Goal: Task Accomplishment & Management: Manage account settings

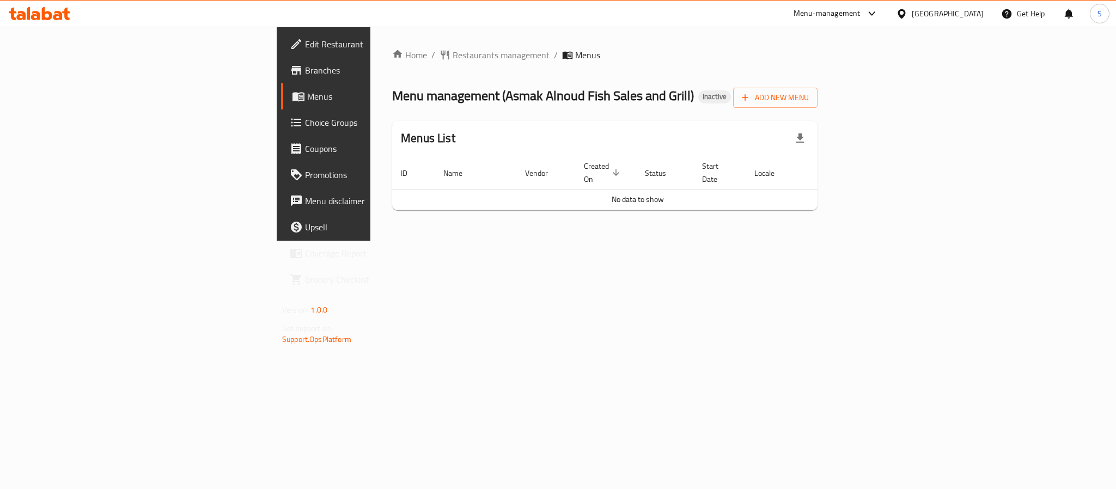
click at [421, 241] on div "Home / Restaurants management / Menus Menu management ( Asmak Alnoud Fish Sales…" at bounding box center [605, 134] width 469 height 214
click at [809, 104] on span "Add New Menu" at bounding box center [775, 98] width 67 height 14
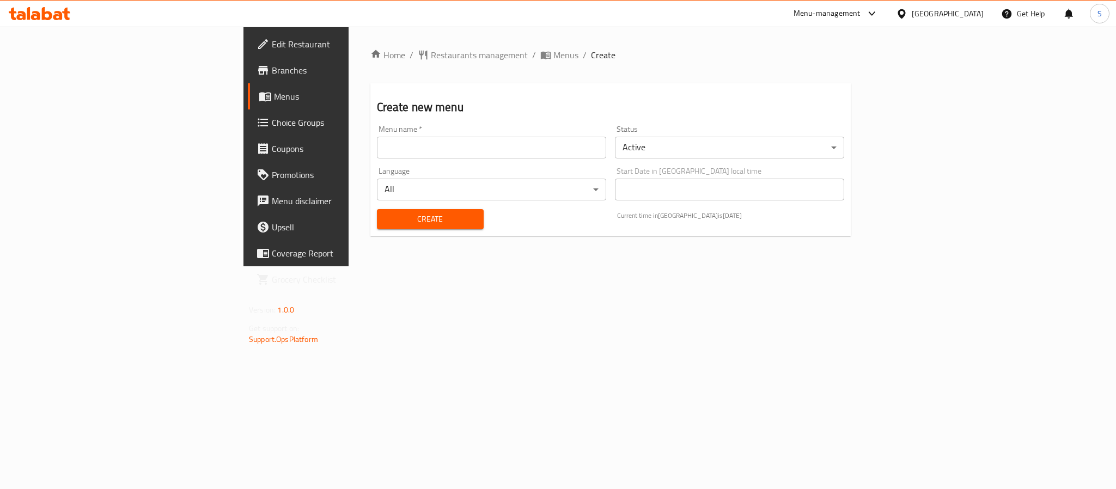
click at [545, 141] on input "text" at bounding box center [491, 148] width 229 height 22
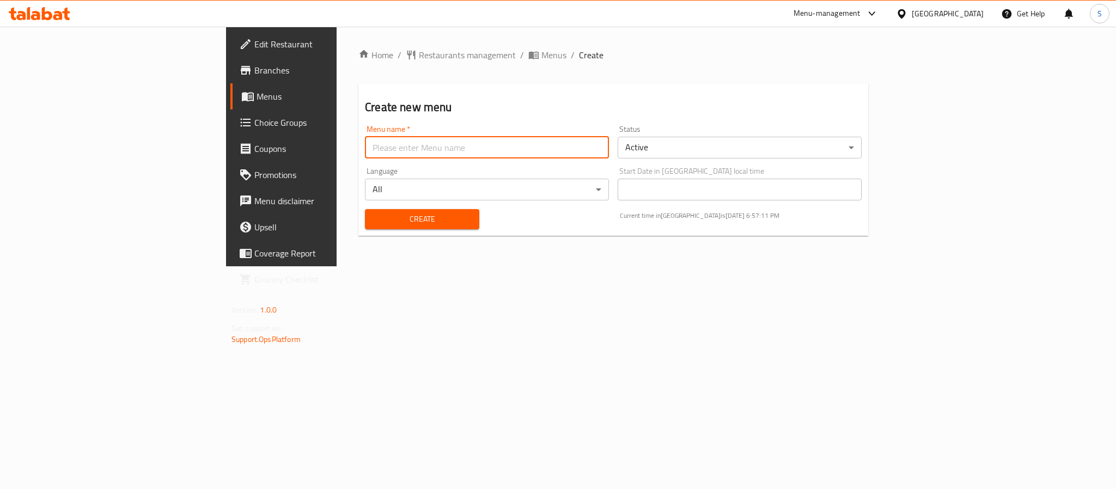
type input "New Menu"
click at [359, 229] on div "Create" at bounding box center [423, 219] width 128 height 33
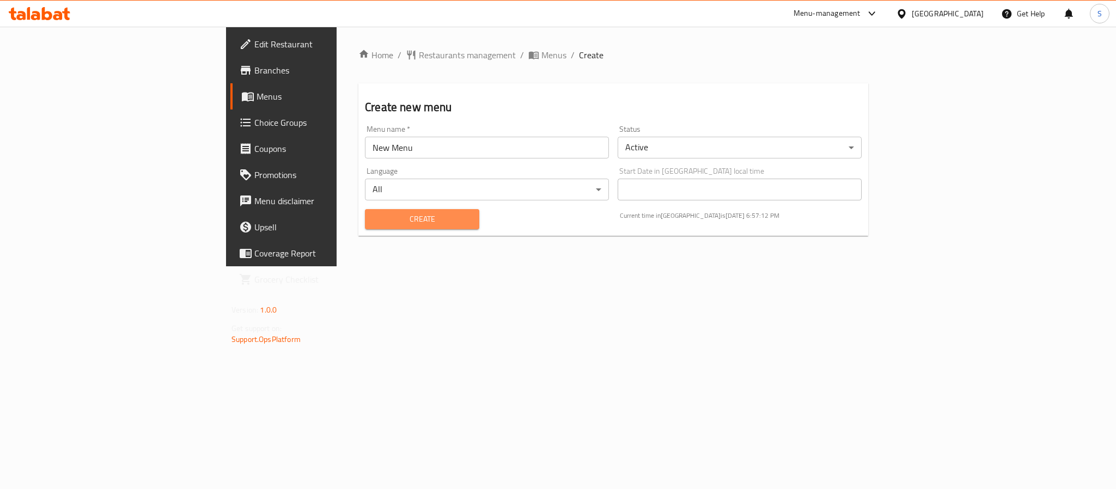
click at [374, 221] on span "Create" at bounding box center [422, 220] width 97 height 14
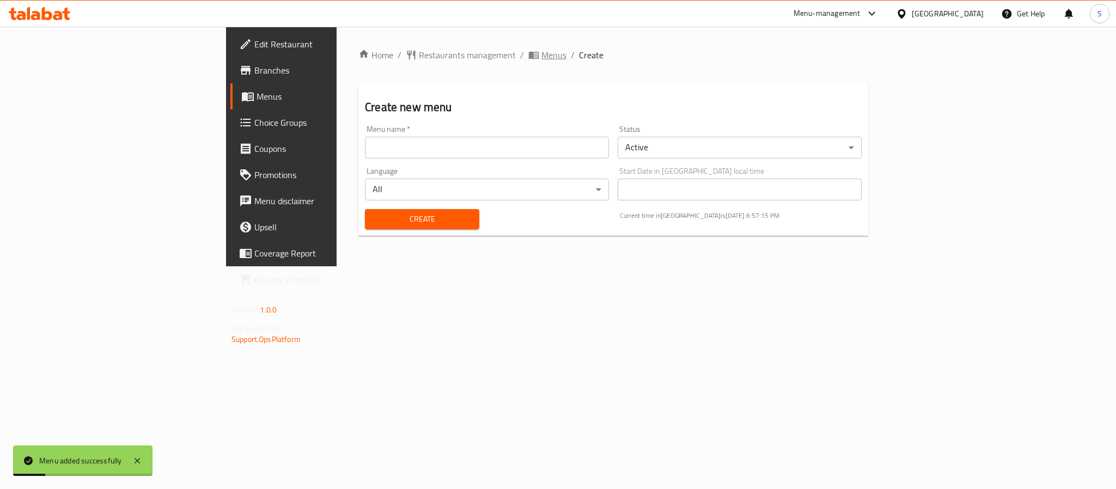
click at [542, 53] on span "Menus" at bounding box center [554, 54] width 25 height 13
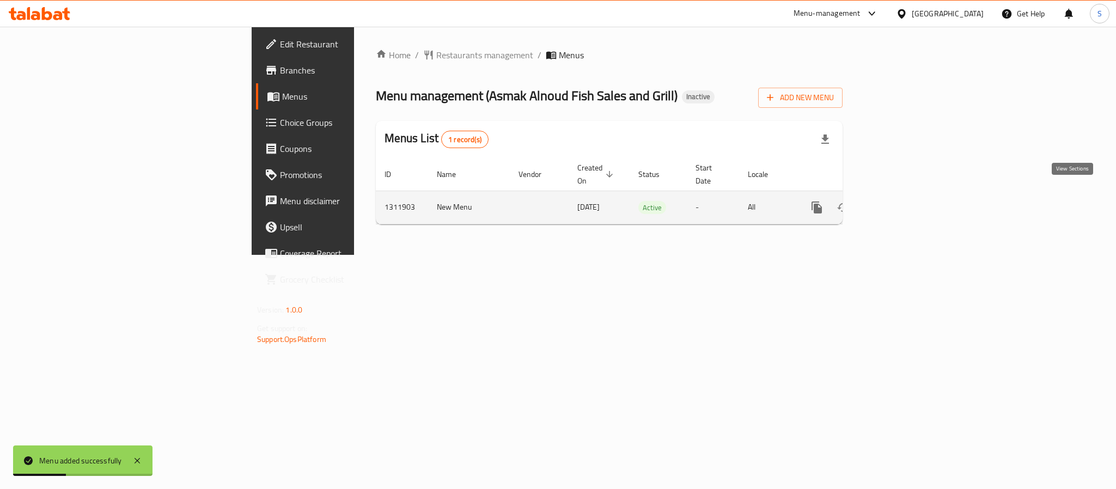
click at [902, 201] on icon "enhanced table" at bounding box center [895, 207] width 13 height 13
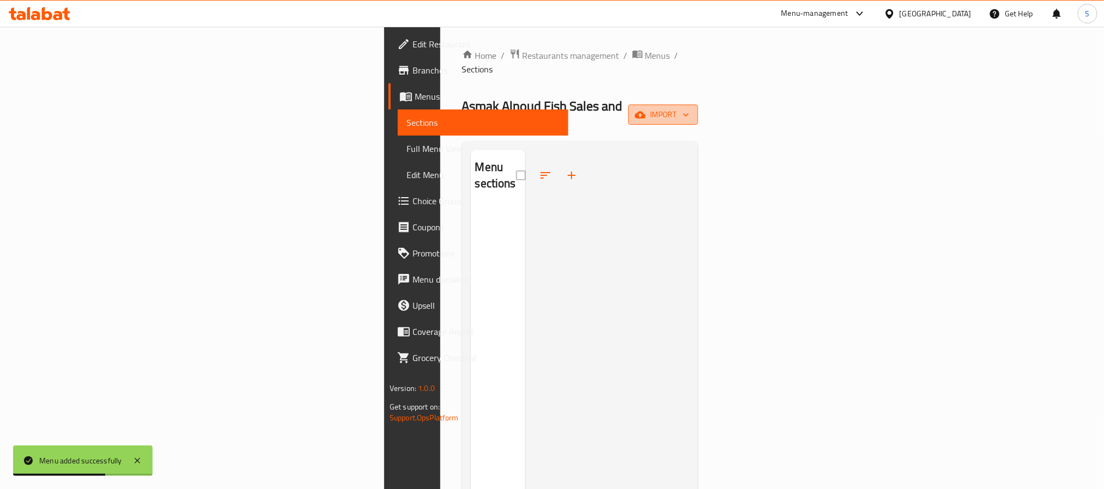
click at [689, 108] on span "import" at bounding box center [663, 115] width 52 height 14
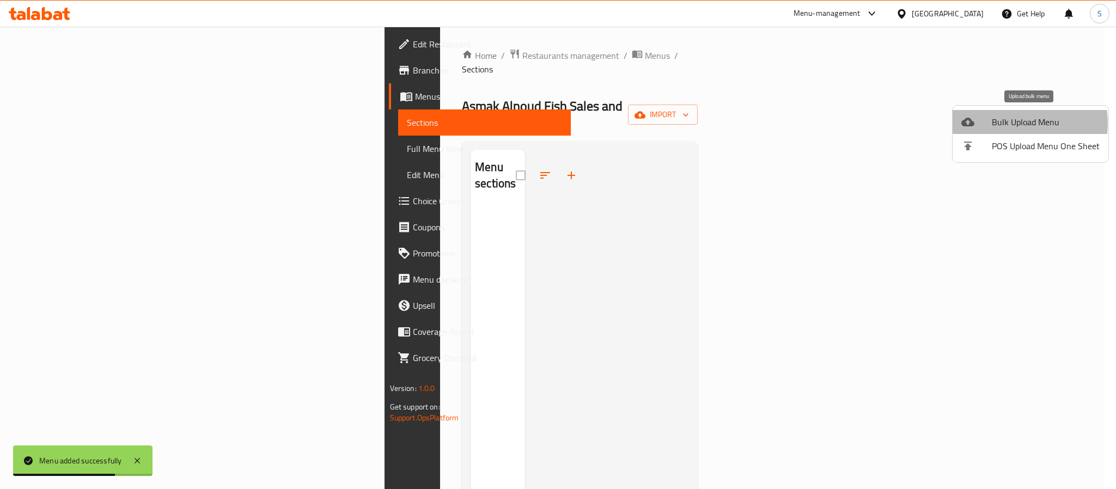
click at [1012, 123] on span "Bulk Upload Menu" at bounding box center [1046, 122] width 108 height 13
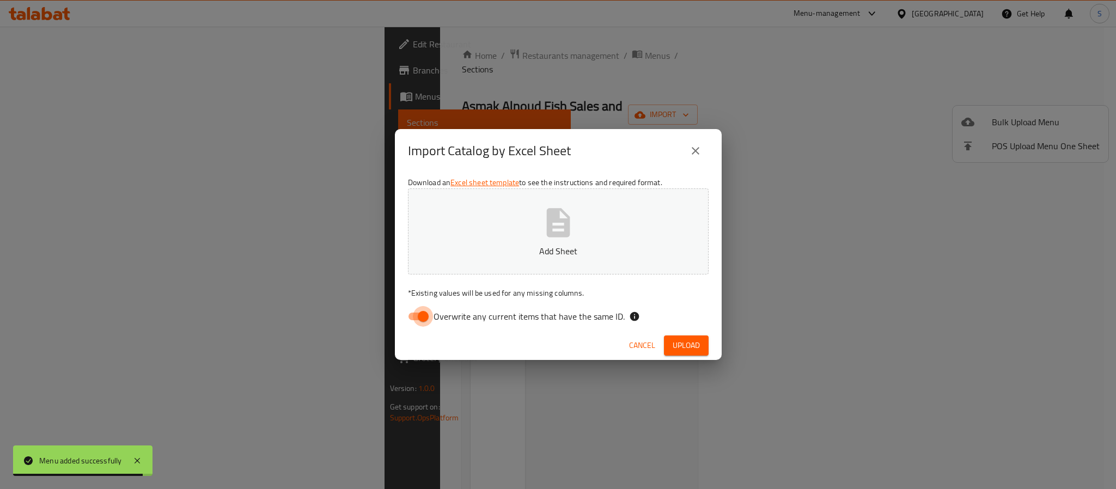
click at [419, 309] on input "Overwrite any current items that have the same ID." at bounding box center [423, 316] width 62 height 21
checkbox input "false"
click at [550, 233] on icon "button" at bounding box center [558, 222] width 23 height 29
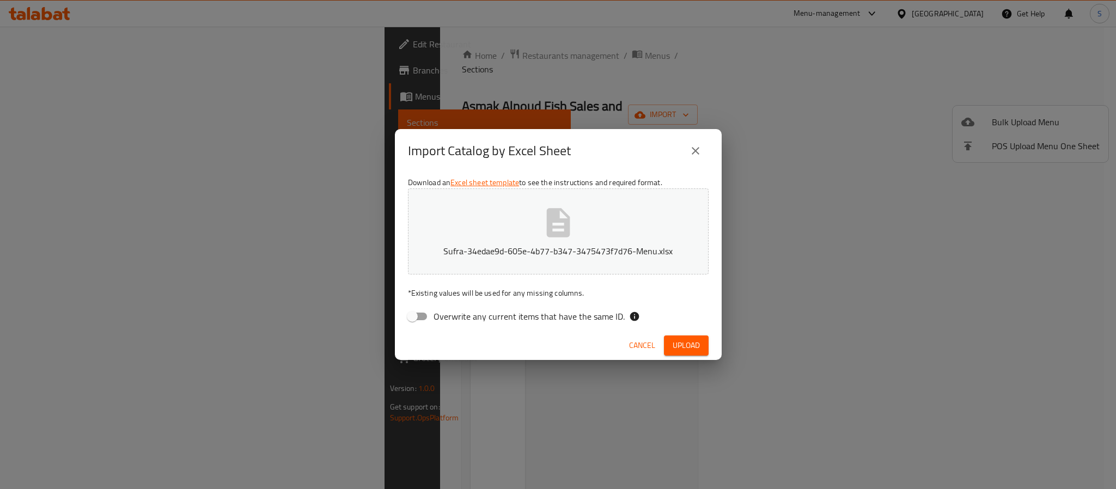
click at [681, 343] on span "Upload" at bounding box center [686, 346] width 27 height 14
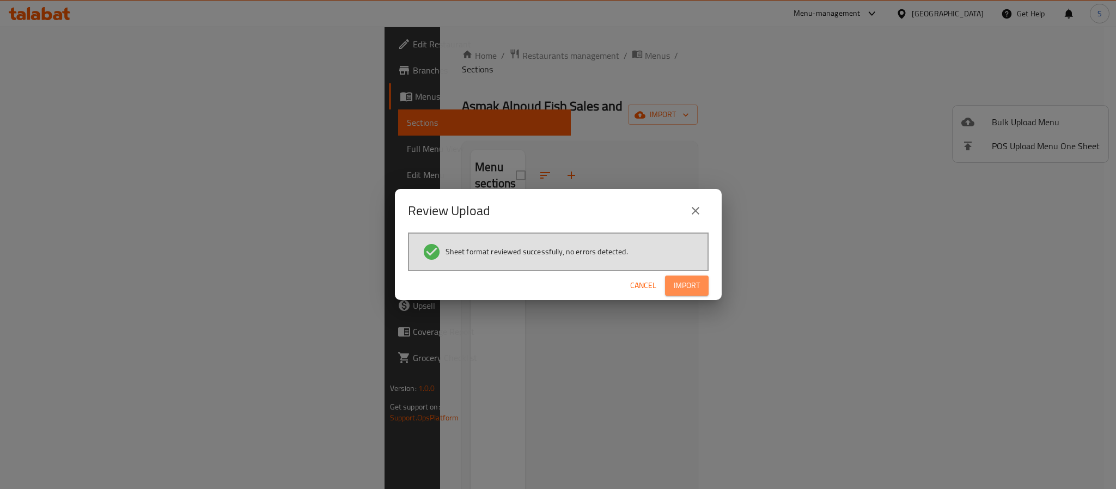
click at [669, 284] on button "Import" at bounding box center [687, 286] width 44 height 20
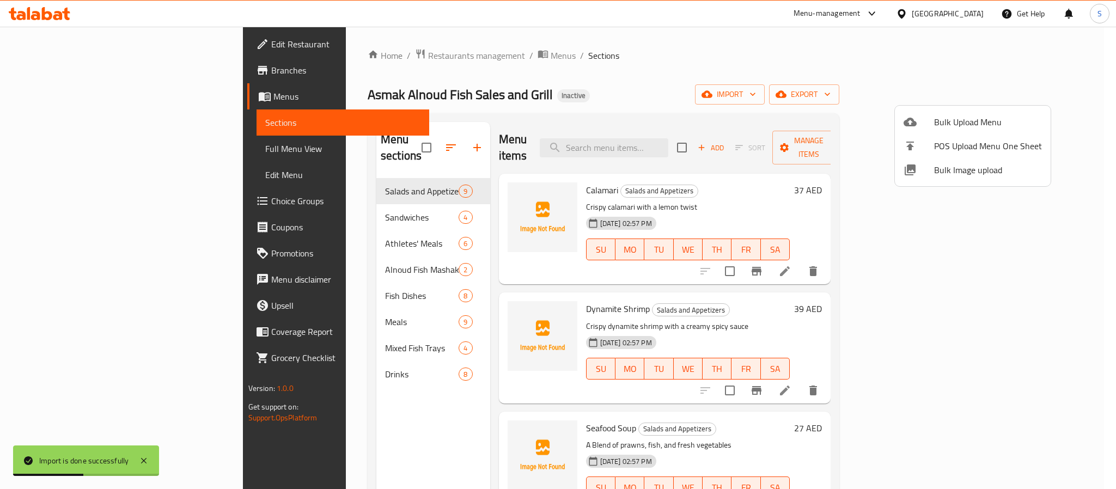
click at [61, 203] on div at bounding box center [558, 244] width 1116 height 489
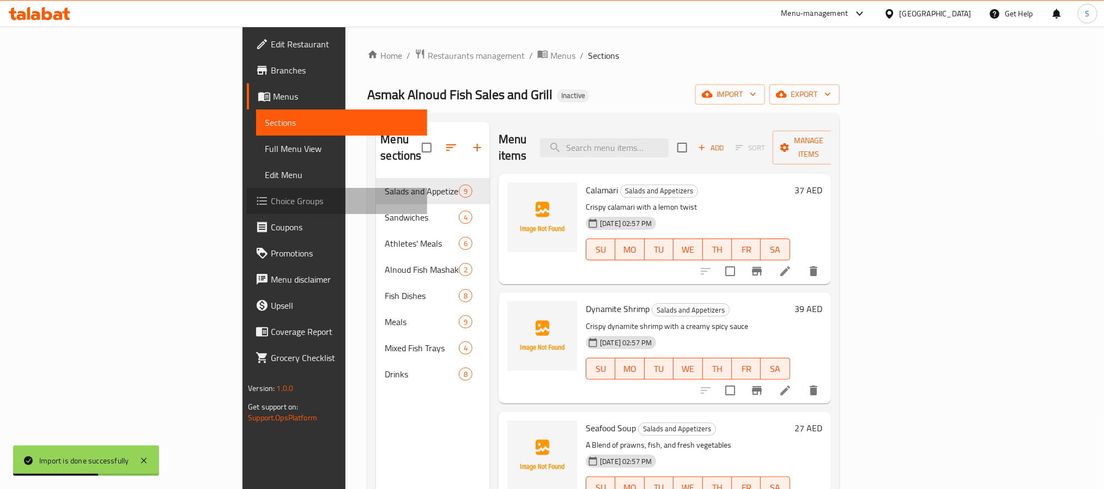
click at [271, 203] on span "Choice Groups" at bounding box center [344, 201] width 147 height 13
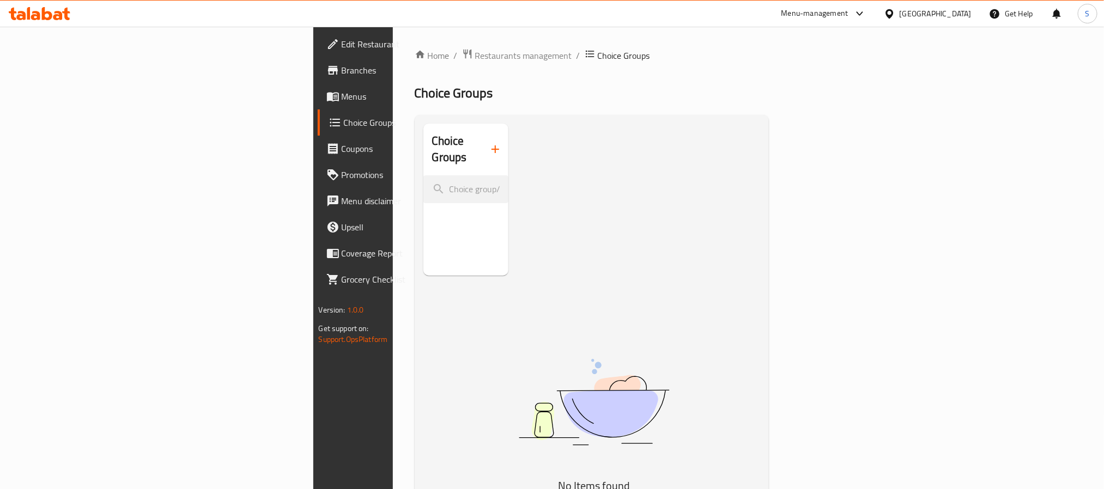
click at [489, 143] on icon "button" at bounding box center [495, 149] width 13 height 13
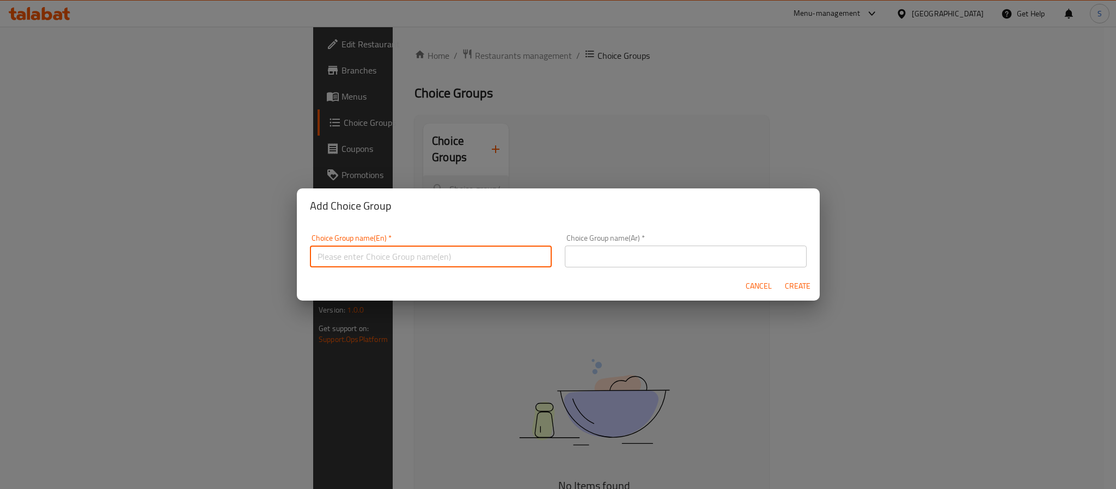
click at [486, 253] on input "text" at bounding box center [431, 257] width 242 height 22
type input "Your Choice Of:"
click at [582, 263] on input "text" at bounding box center [686, 257] width 242 height 22
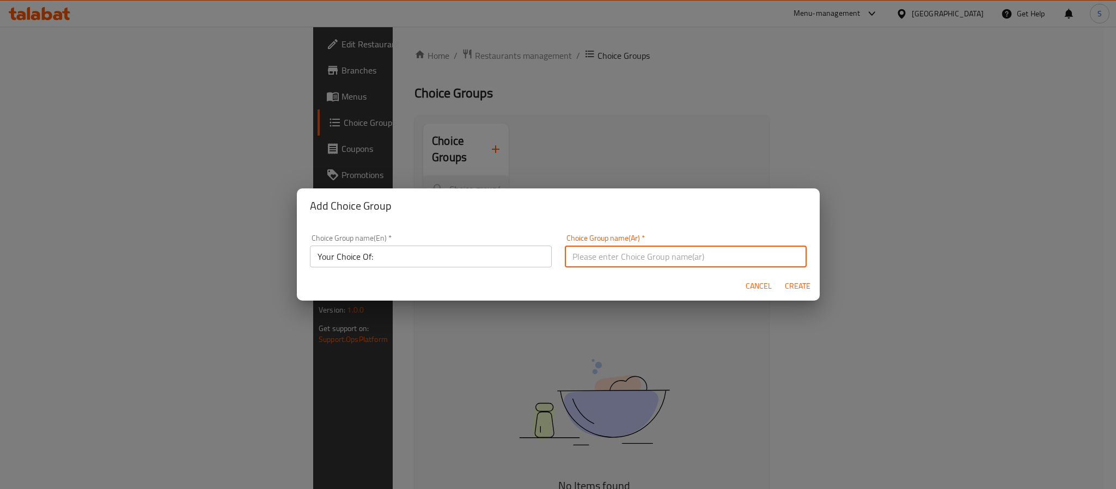
type input "إختيارك من:"
click at [711, 216] on div "Add Choice Group" at bounding box center [558, 206] width 523 height 35
click at [788, 283] on span "Create" at bounding box center [798, 287] width 26 height 14
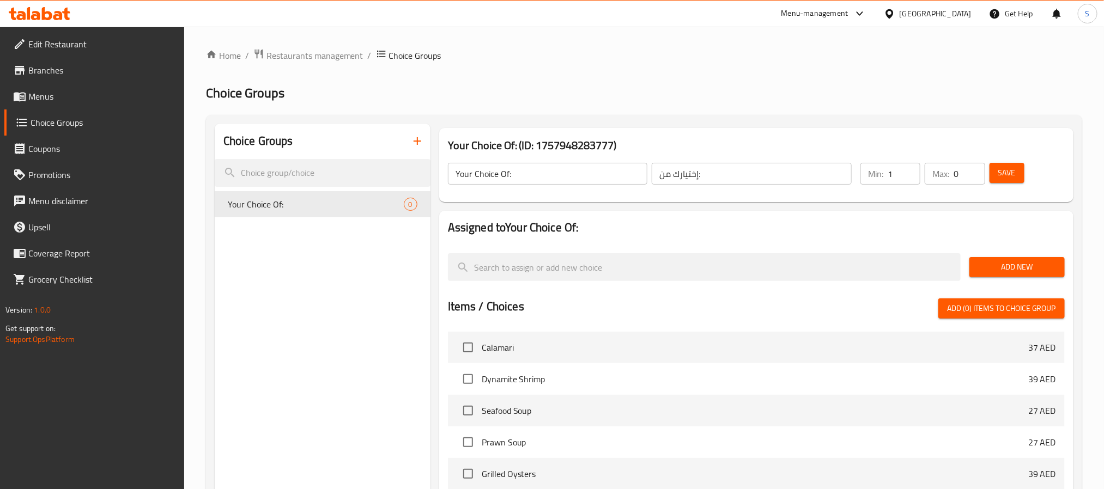
type input "1"
click at [908, 168] on input "1" at bounding box center [904, 174] width 33 height 22
type input "1"
click at [973, 169] on input "1" at bounding box center [969, 174] width 31 height 22
click at [981, 267] on span "Add New" at bounding box center [1017, 267] width 78 height 14
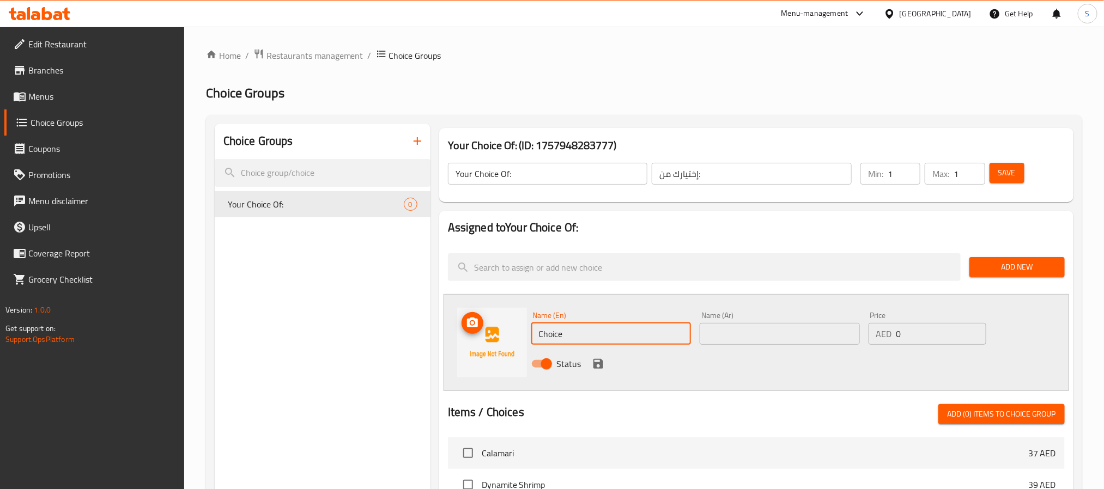
drag, startPoint x: 589, startPoint y: 332, endPoint x: 489, endPoint y: 324, distance: 100.0
click at [490, 325] on div "Name (En) Choice Name (En) Name (Ar) Name (Ar) Price AED 0 Price Status" at bounding box center [757, 342] width 626 height 97
type input "Fried"
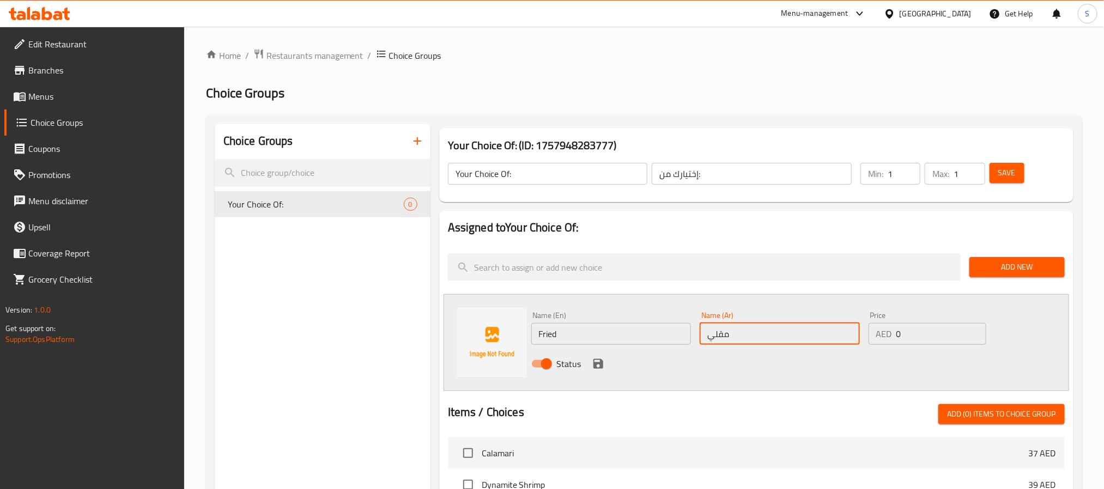
type input "مقلي"
click at [593, 361] on icon "save" at bounding box center [598, 364] width 10 height 10
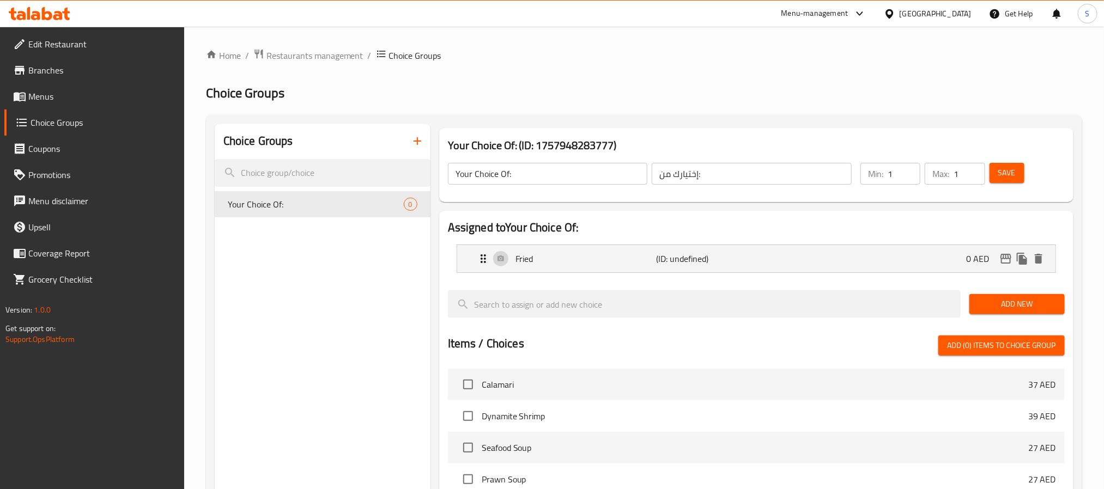
click at [988, 304] on span "Add New" at bounding box center [1017, 305] width 78 height 14
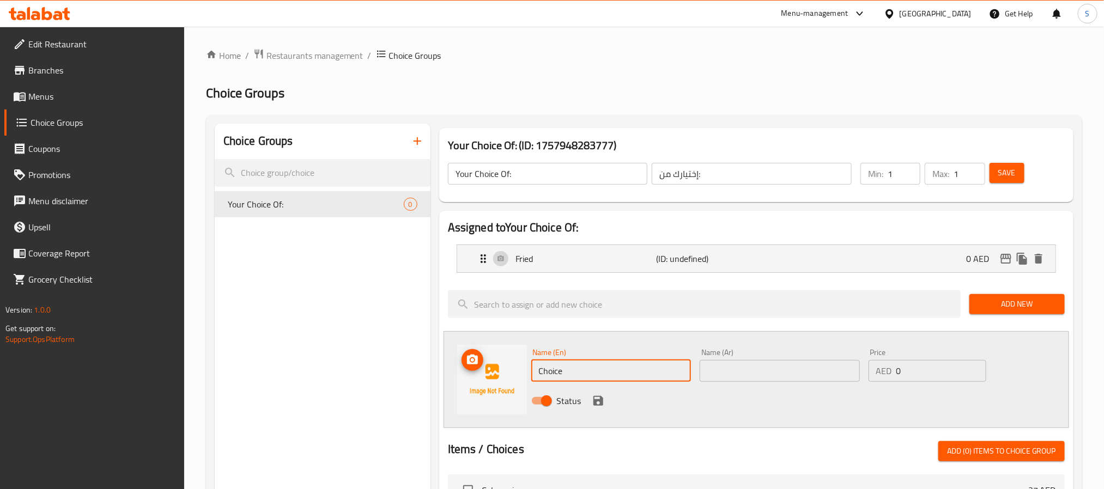
drag, startPoint x: 579, startPoint y: 373, endPoint x: 504, endPoint y: 367, distance: 74.9
click at [504, 367] on div "Name (En) Choice Name (En) Name (Ar) Name (Ar) Price AED 0 Price Status" at bounding box center [757, 379] width 626 height 97
type input "ل"
type input "Grilled"
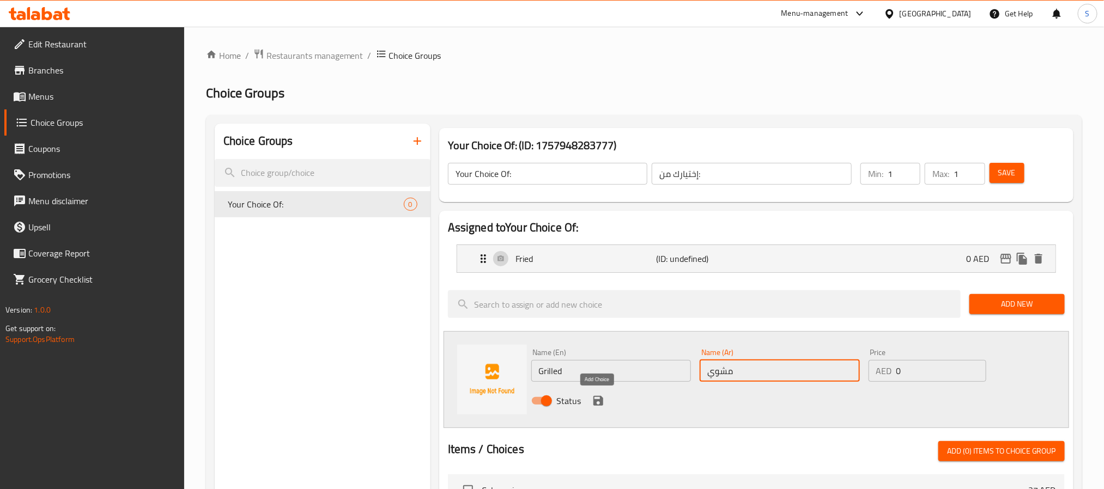
type input "مشوي"
click at [600, 397] on icon "save" at bounding box center [598, 401] width 10 height 10
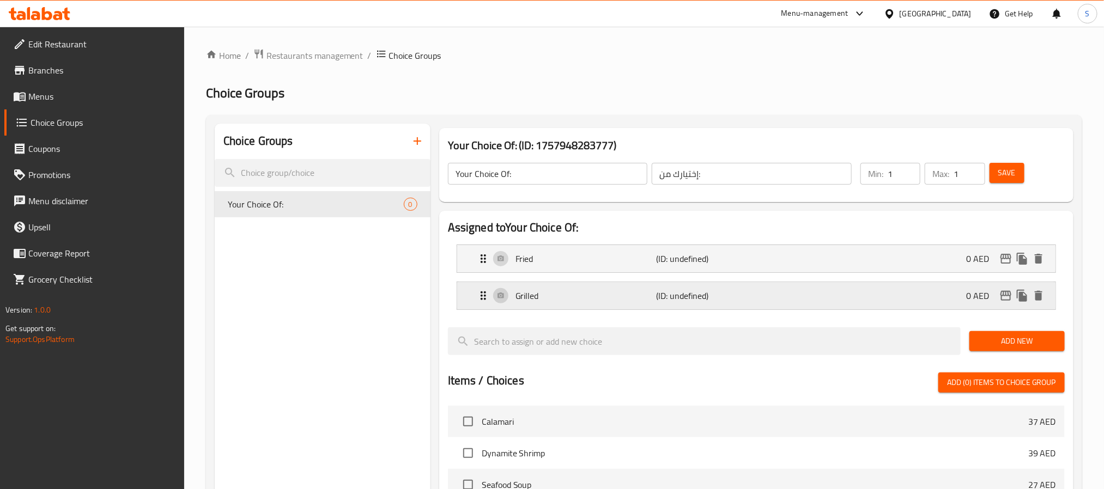
click at [901, 293] on div "Grilled (ID: undefined) 0 AED" at bounding box center [760, 295] width 566 height 27
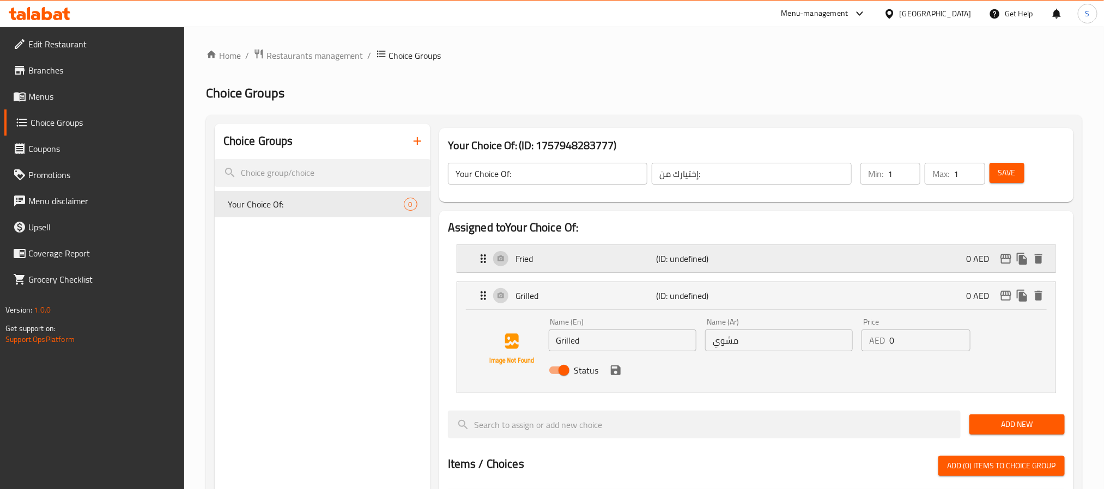
click at [888, 260] on div "Fried (ID: undefined) 0 AED" at bounding box center [760, 258] width 566 height 27
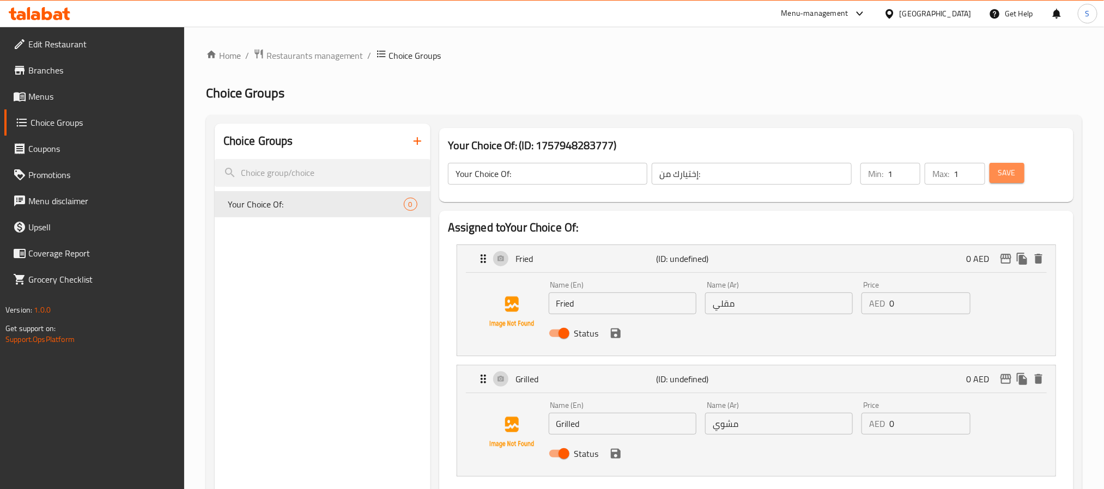
click at [1003, 178] on span "Save" at bounding box center [1006, 173] width 17 height 14
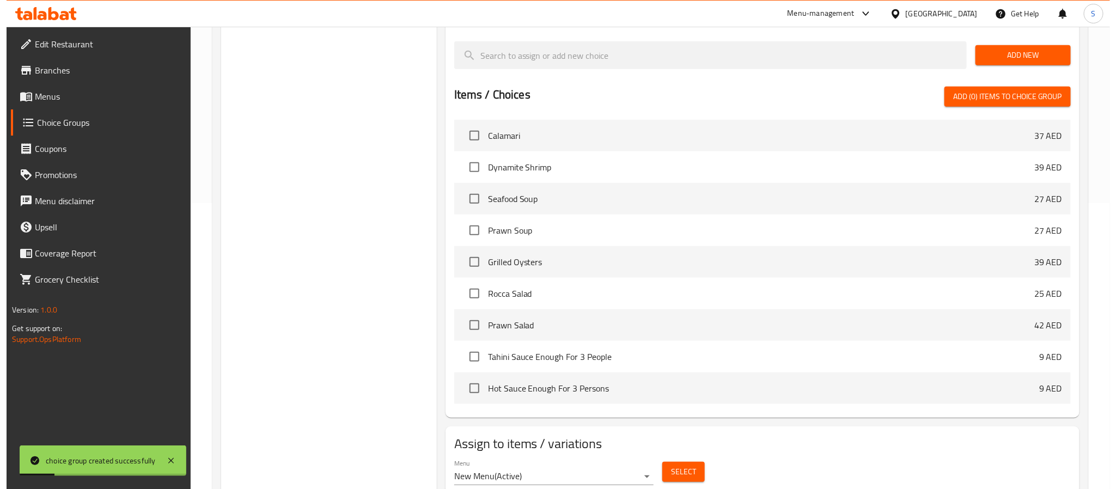
scroll to position [326, 0]
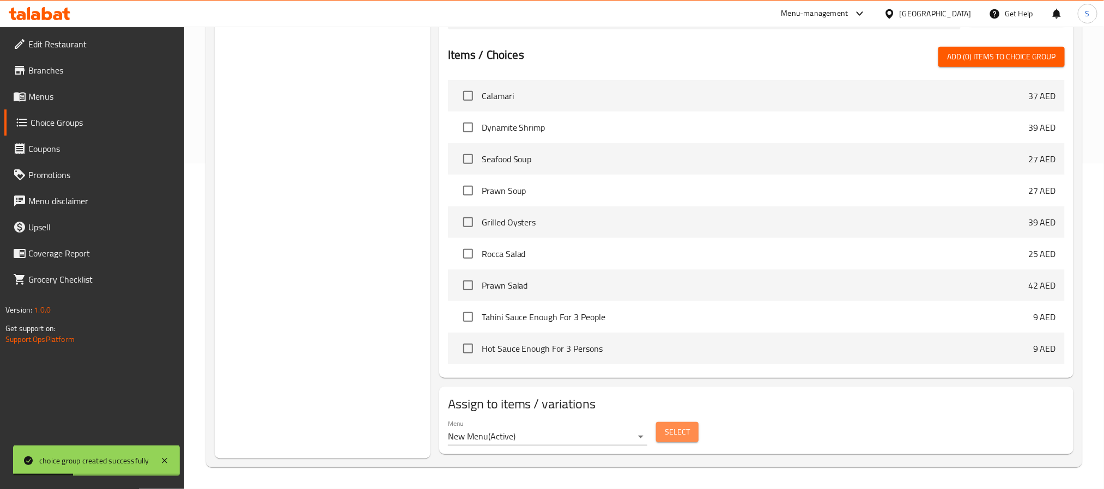
click at [671, 428] on span "Select" at bounding box center [677, 433] width 25 height 14
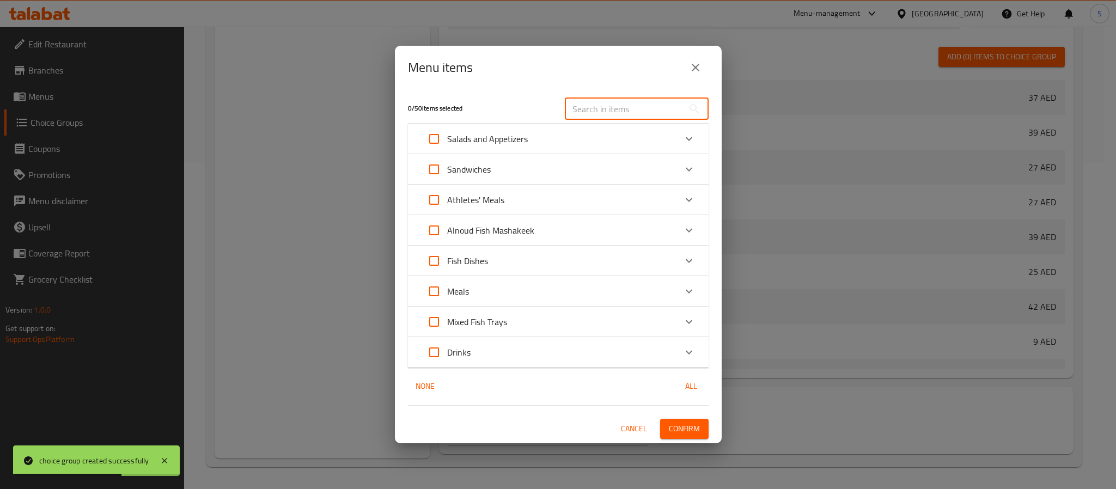
click at [611, 113] on input "text" at bounding box center [624, 109] width 119 height 22
paste input "1 Kilo Prawn Platter Enough For 3 Persons"
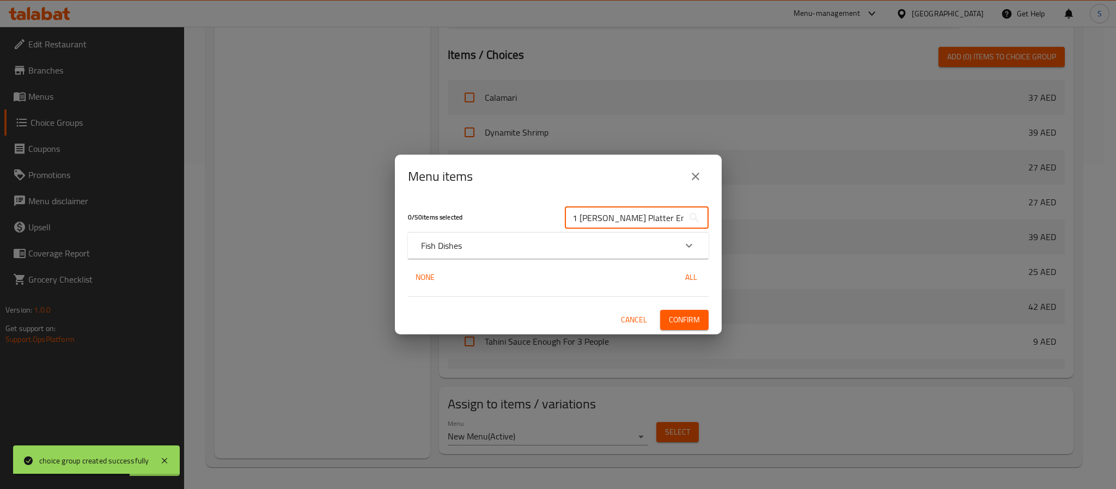
scroll to position [0, 44]
type input "1 Kilo Prawn Platter Enough For 3 Persons"
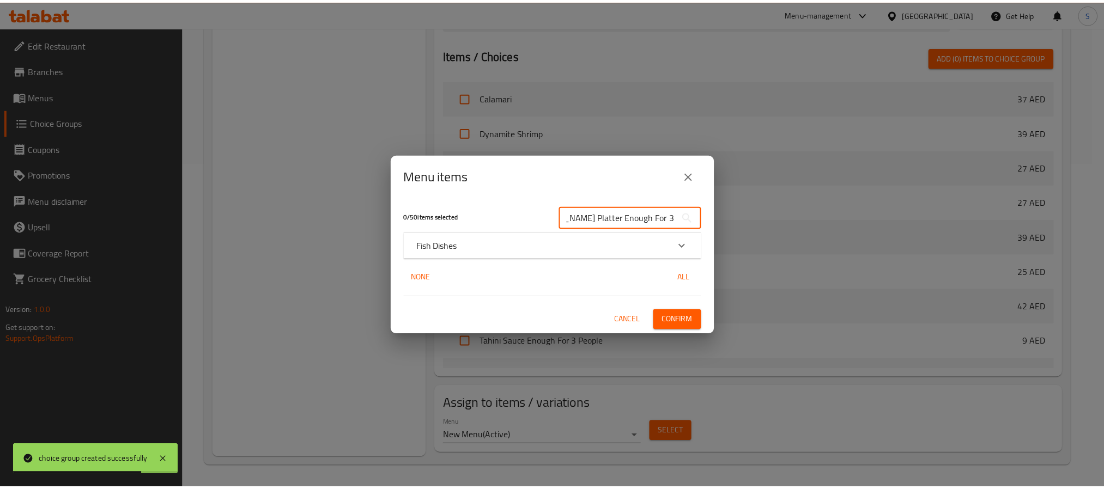
scroll to position [0, 0]
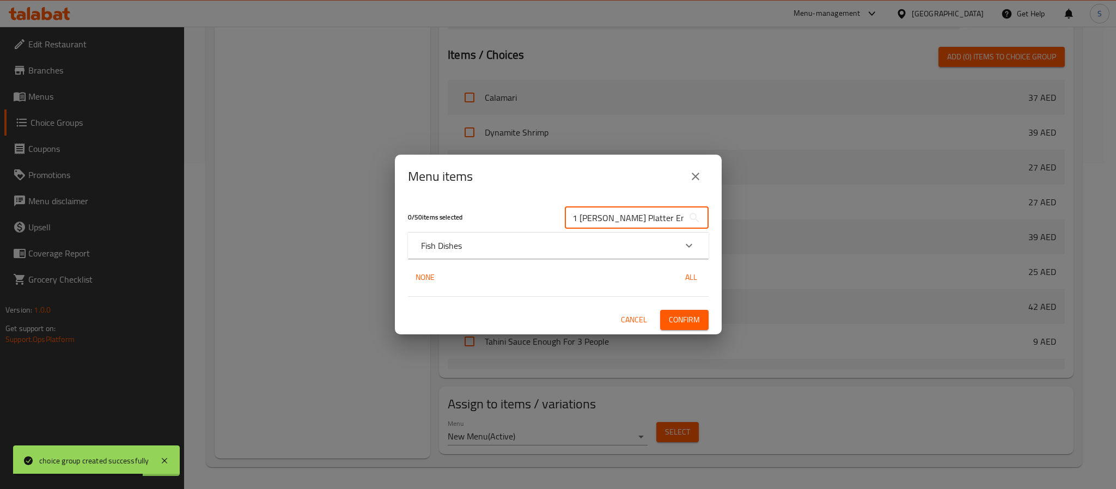
click at [543, 248] on div "Fish Dishes" at bounding box center [548, 245] width 255 height 13
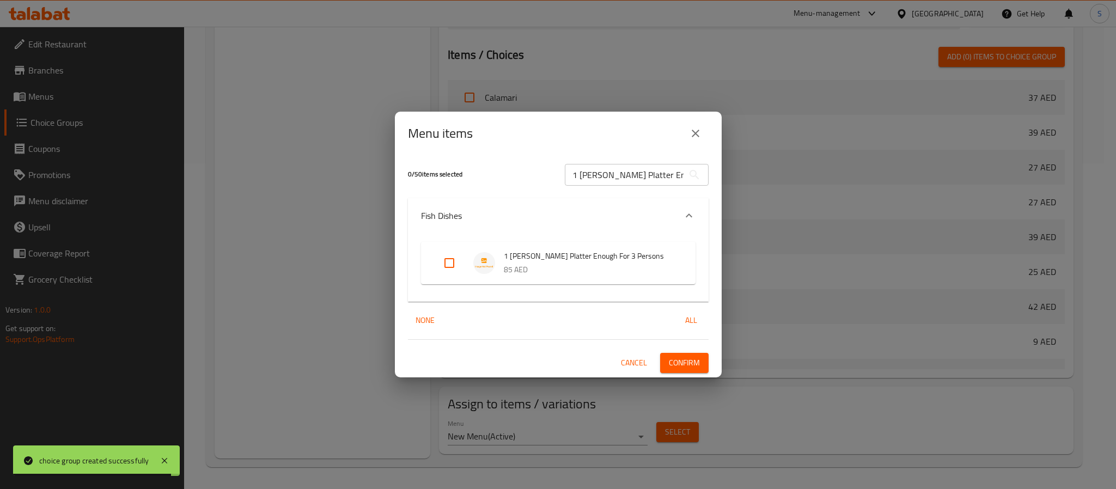
click at [455, 264] on input "Expand" at bounding box center [449, 263] width 26 height 26
checkbox input "true"
click at [685, 365] on span "Confirm" at bounding box center [684, 363] width 31 height 14
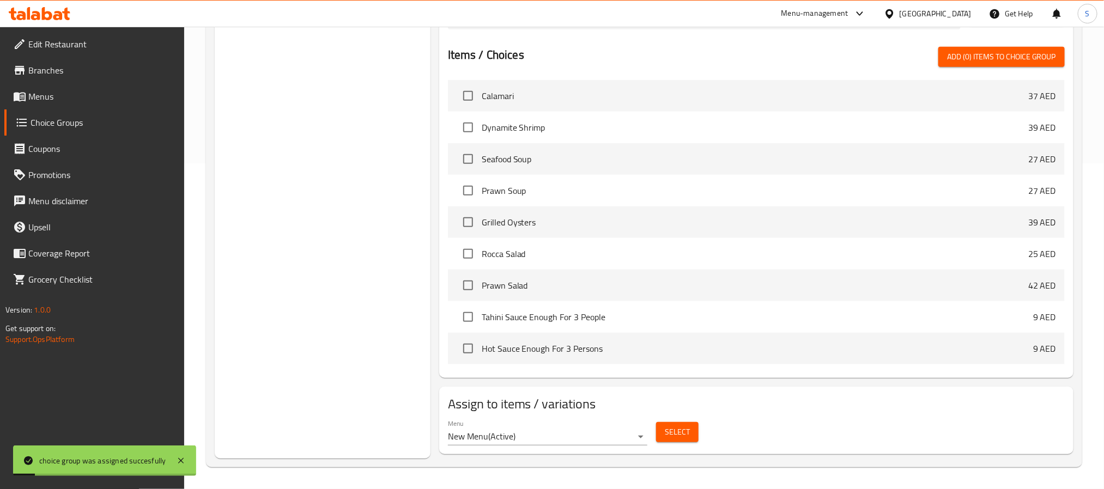
click at [376, 253] on div "Choice Groups Your Choice Of: 2" at bounding box center [323, 128] width 216 height 661
click at [72, 102] on span "Menus" at bounding box center [101, 96] width 147 height 13
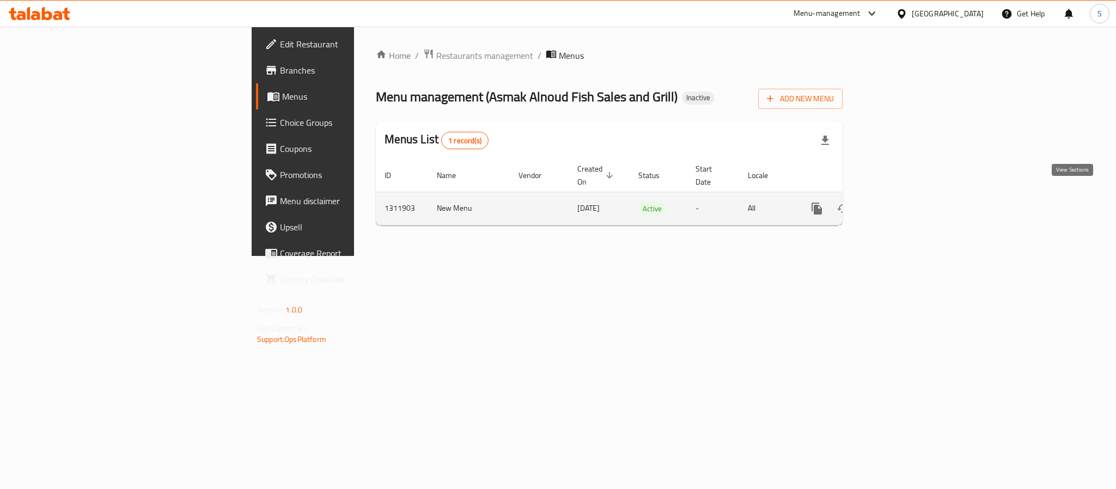
click at [902, 202] on icon "enhanced table" at bounding box center [895, 208] width 13 height 13
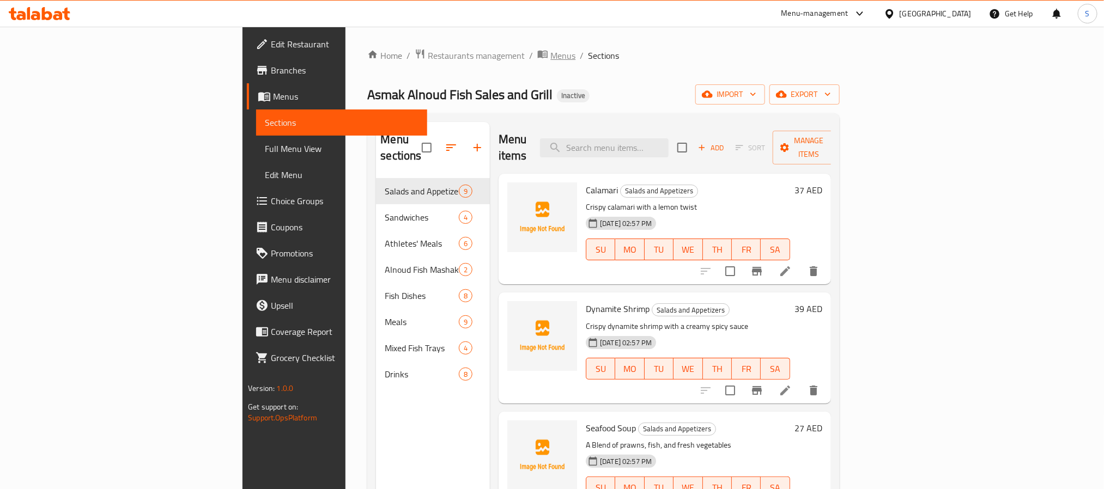
click at [550, 60] on span "Menus" at bounding box center [562, 55] width 25 height 13
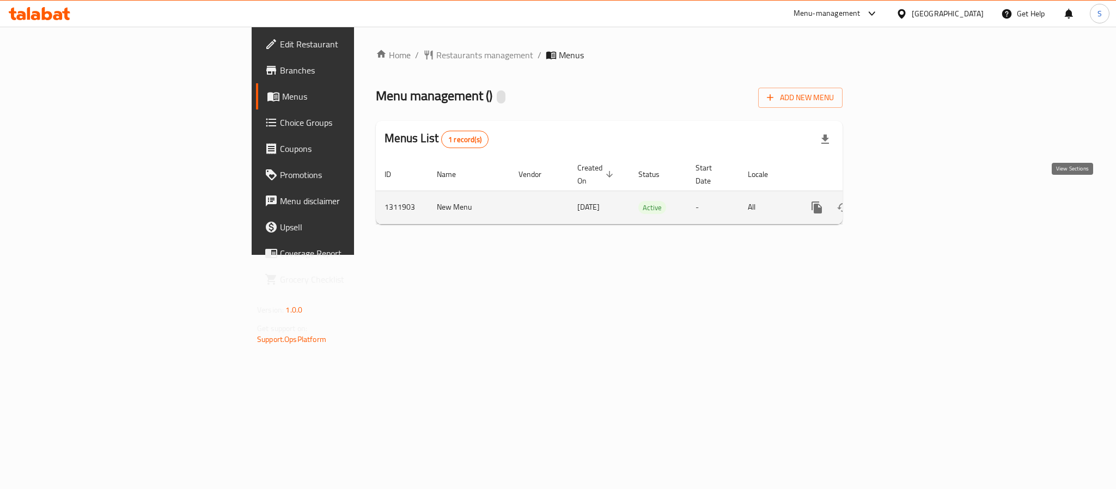
click at [902, 201] on icon "enhanced table" at bounding box center [895, 207] width 13 height 13
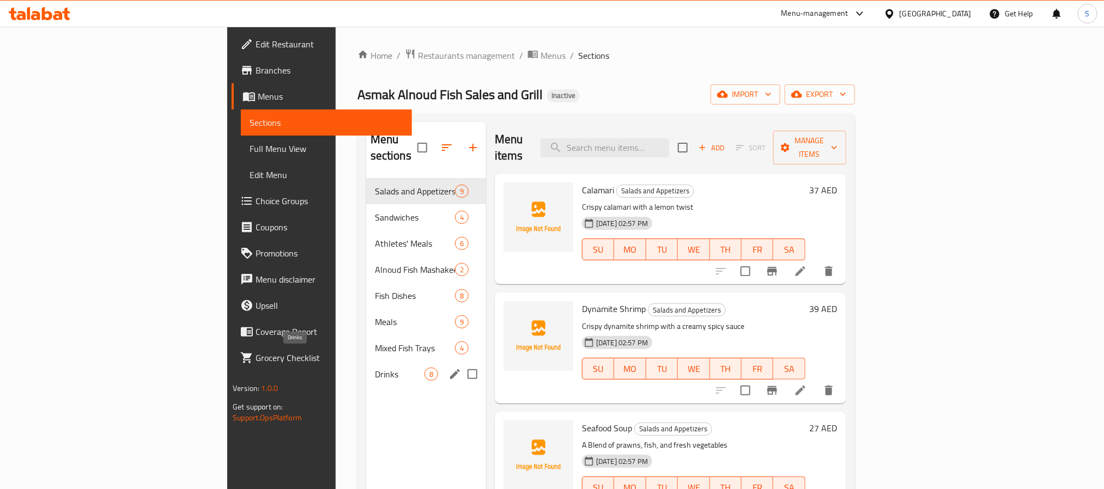
click at [375, 368] on span "Drinks" at bounding box center [400, 374] width 50 height 13
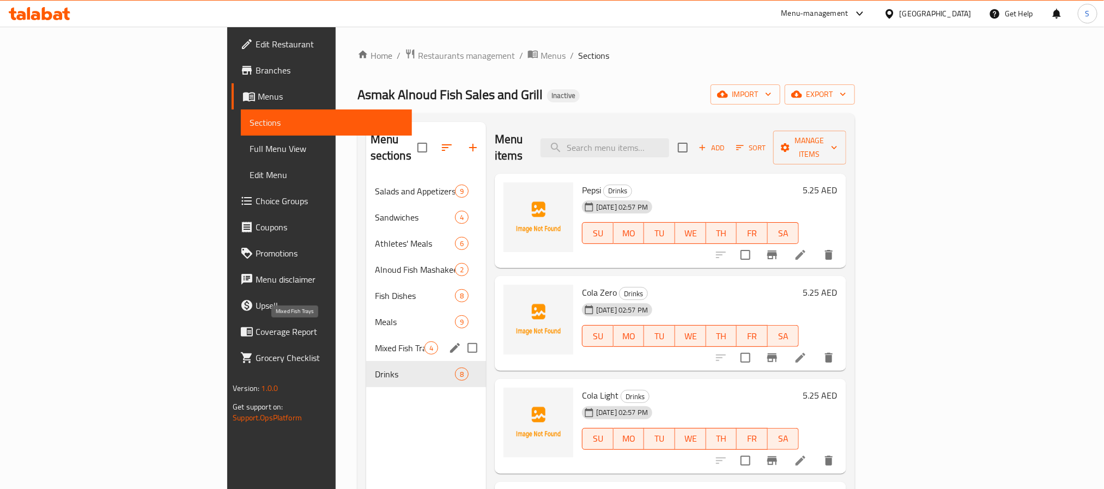
click at [375, 342] on span "Mixed Fish Trays" at bounding box center [400, 348] width 50 height 13
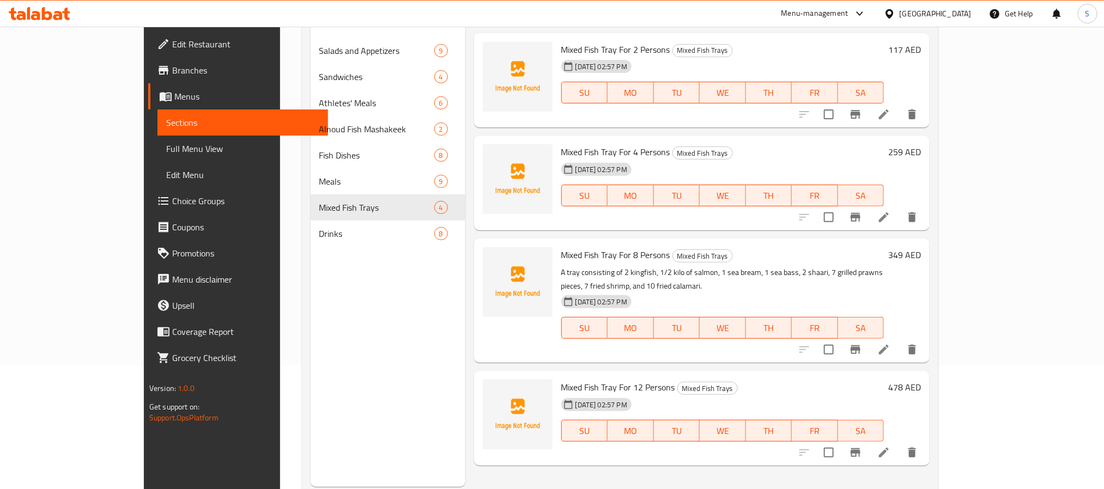
scroll to position [153, 0]
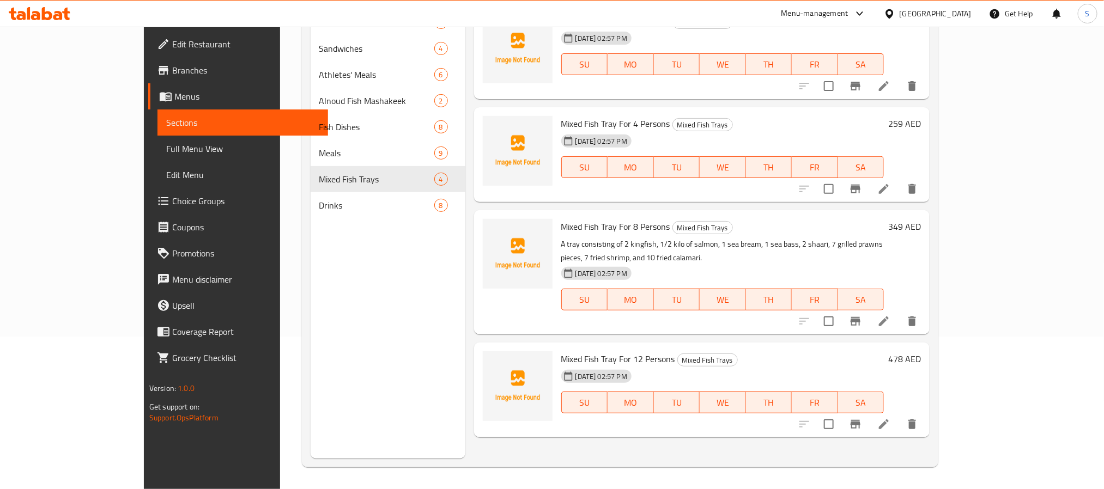
click at [318, 353] on div "Menu sections Salads and Appetizers 9 Sandwiches 4 Athletes' Meals 6 Alnoud Fis…" at bounding box center [388, 213] width 155 height 489
click at [890, 418] on icon at bounding box center [883, 424] width 13 height 13
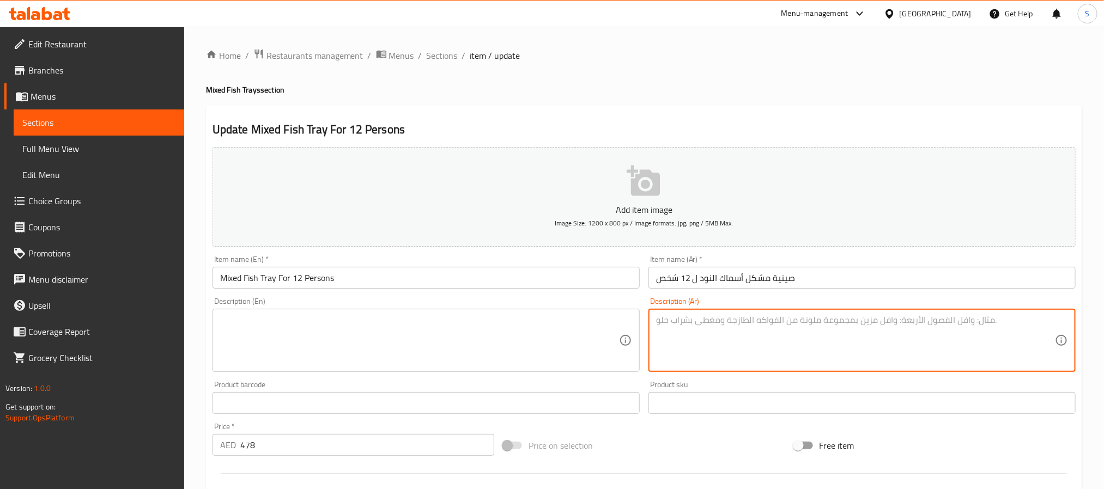
click at [705, 333] on textarea at bounding box center [855, 341] width 399 height 52
paste textarea "صينيه مكونه من عدد2 لوبستر -عدد 2 سمك سبريم - عدد 2 سمك شعري-عدد2 سمك سلطان – ع…"
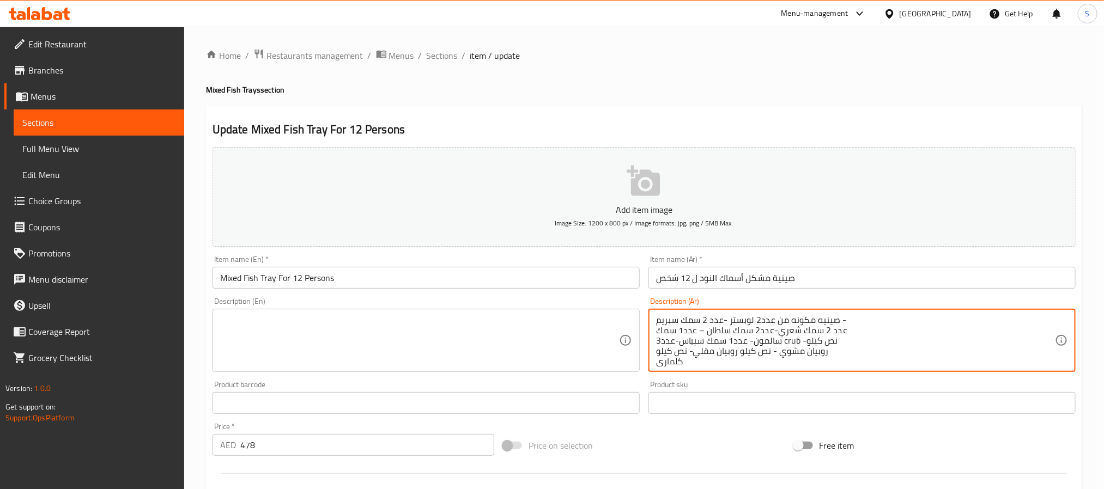
scroll to position [3, 0]
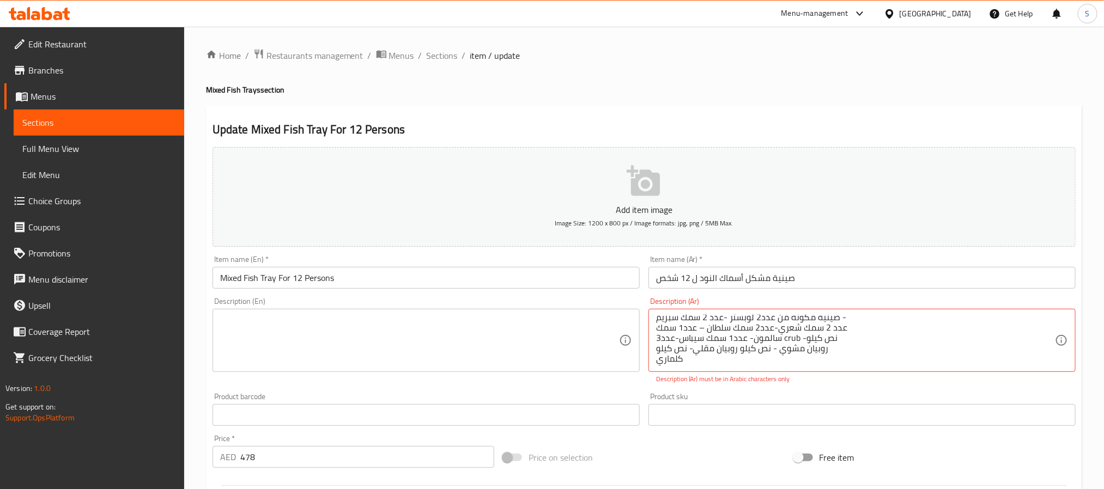
click at [989, 350] on textarea "صينيه مكونه من عدد2 لوبستر -عدد 2 سمك سبريم - عدد 2 سمك شعري-عدد2 سمك سلطان – ع…" at bounding box center [855, 341] width 399 height 52
paste textarea "عدد 2 سمك شعري-عدد2 [PERSON_NAME] – عدد1 سمك سالمون- عدد1 سمك سيباس-عدد3 crub -…"
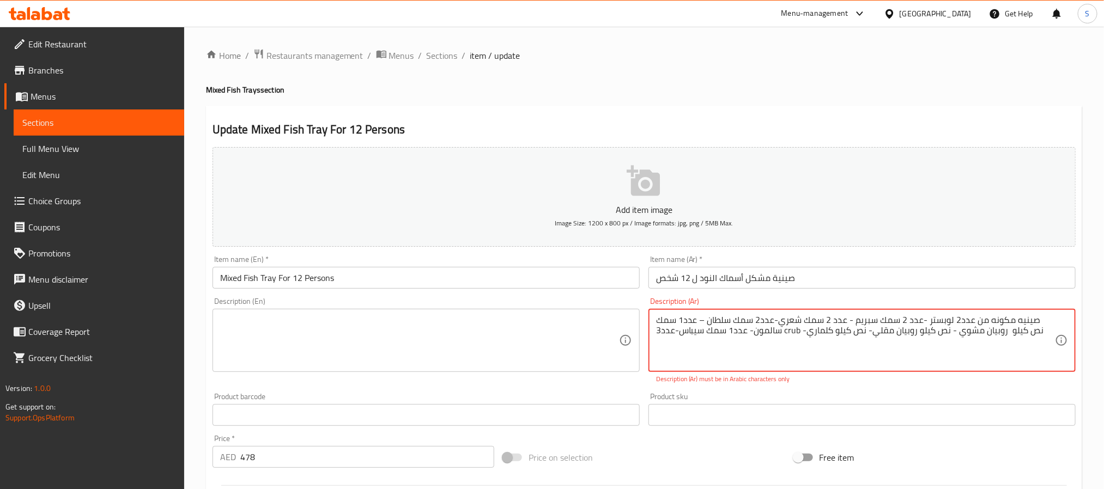
scroll to position [0, 0]
type textarea "صينيه مكونه من عدد2 لوبستر -عدد 2 سمك سبريم - عدد 2 سمك شعري-عدد2 سمك سلطان – ع…"
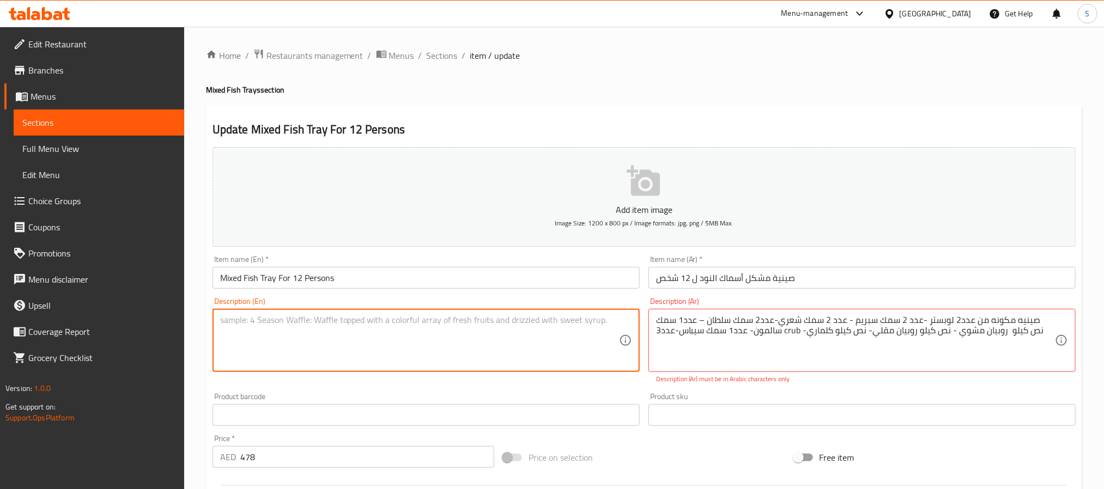
click at [429, 332] on textarea at bounding box center [419, 341] width 399 height 52
paste textarea "A tray consisting of 2 kingfish, 1/2 kilo of salmon, 1 sea bream, 1 sea bass, 2…"
click at [447, 343] on textarea "A tray consisting of 2 kingfish, 1/2 kilo of salmon, 1 sea bream, 1 sea bass, 2…" at bounding box center [419, 341] width 399 height 52
paste textarea "A tray consisting of 2 lobsters, 2 sea bream, 2 mullet, 2 sultan, 1 salmon, 1 s…"
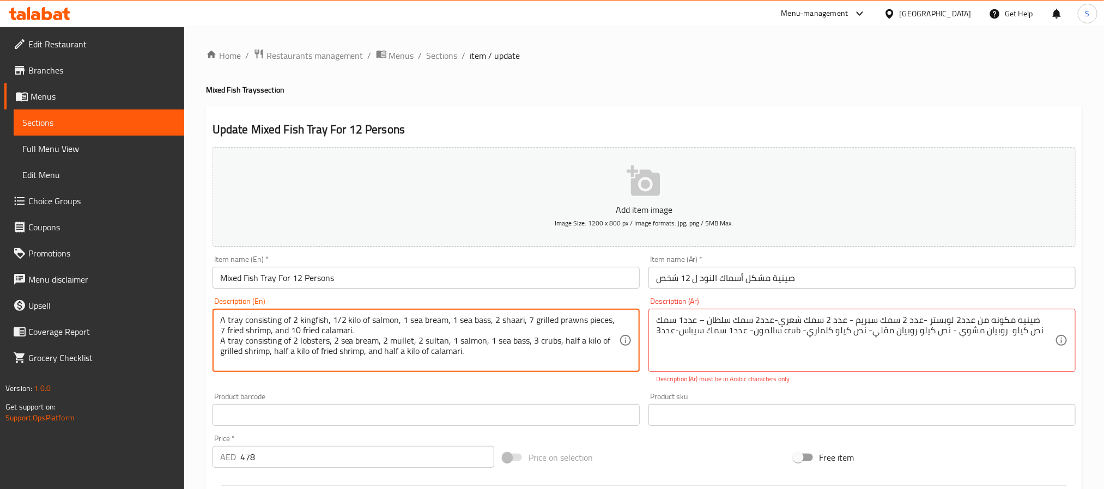
click at [316, 345] on textarea "A tray consisting of 2 kingfish, 1/2 kilo of salmon, 1 sea bream, 1 sea bass, 2…" at bounding box center [419, 341] width 399 height 52
click at [377, 342] on textarea "A tray consisting of 2 kingfish, 1/2 kilo of salmon, 1 sea bream, 1 sea bass, 2…" at bounding box center [419, 341] width 399 height 52
click at [417, 342] on textarea "A tray consisting of 2 kingfish, 1/2 kilo of salmon, 1 sea bream, 1 sea bass, 2…" at bounding box center [419, 341] width 399 height 52
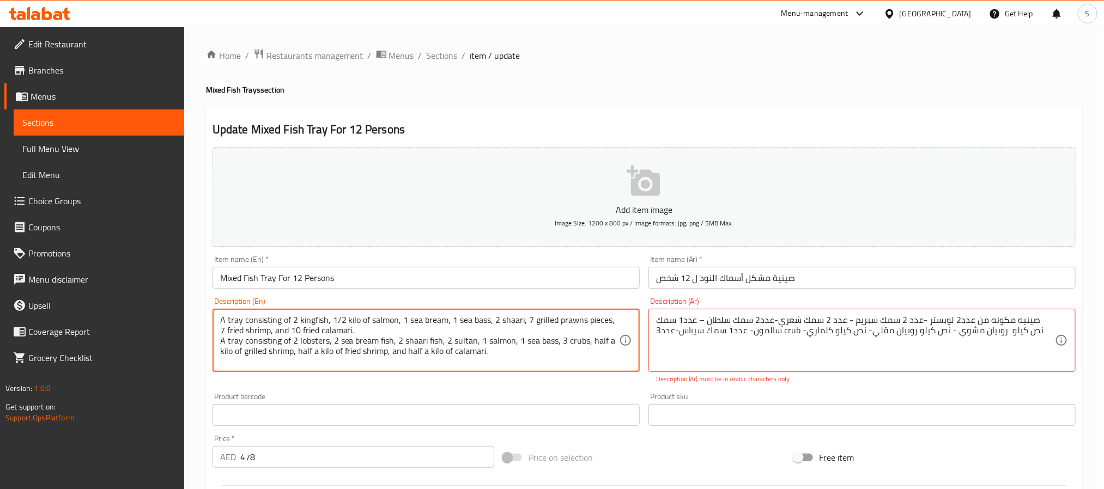
click at [476, 341] on textarea "A tray consisting of 2 kingfish, 1/2 kilo of salmon, 1 sea bream, 1 sea bass, 2…" at bounding box center [419, 341] width 399 height 52
click at [586, 344] on textarea "A tray consisting of 2 kingfish, 1/2 kilo of salmon, 1 sea bream, 1 sea bass, 2…" at bounding box center [419, 341] width 399 height 52
type textarea "A tray consisting of 2 kingfish, 1/2 kilo of salmon, 1 sea bream, 1 sea bass, 2…"
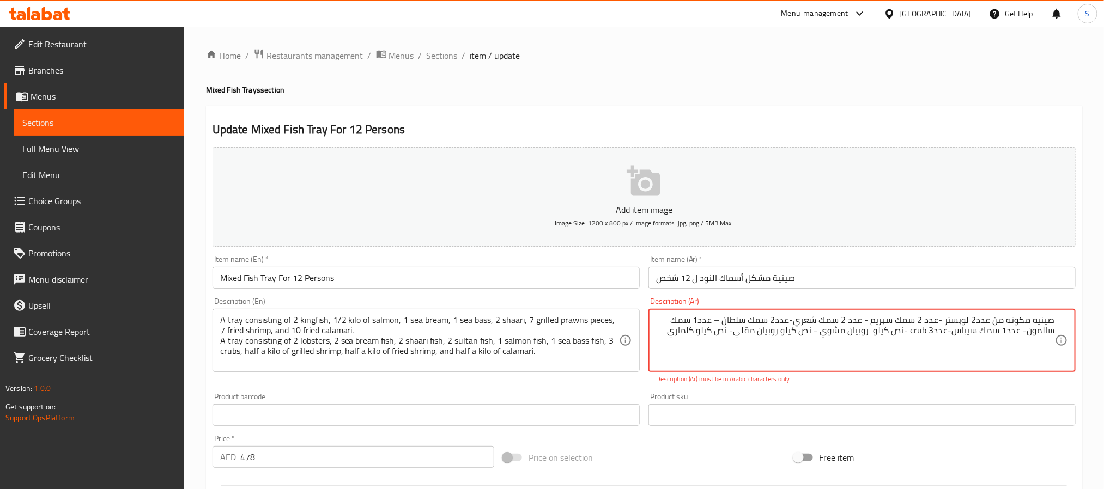
click at [917, 335] on textarea "صينيه مكونه من عدد2 لوبستر -عدد 2 سمك سبريم - عدد 2 سمك شعري-عدد2 سمك سلطان – ع…" at bounding box center [855, 341] width 399 height 52
click at [855, 345] on textarea "صينيه مكونه من عدد2 لوبستر -عدد 2 سمك سبريم - عدد 2 سمك شعري-عدد2 سمك سلطان – ع…" at bounding box center [855, 341] width 399 height 52
click at [916, 333] on textarea "صينيه مكونه من عدد2 لوبستر -عدد 2 سمك سبريم - عدد 2 سمك شعري-عدد2 سمك سلطان – ع…" at bounding box center [855, 341] width 399 height 52
click at [934, 333] on textarea "صينيه مكونه من عدد2 لوبستر -عدد 2 سمك سبريم - عدد 2 سمك شعري-عدد2 سمك سلطان – ع…" at bounding box center [855, 341] width 399 height 52
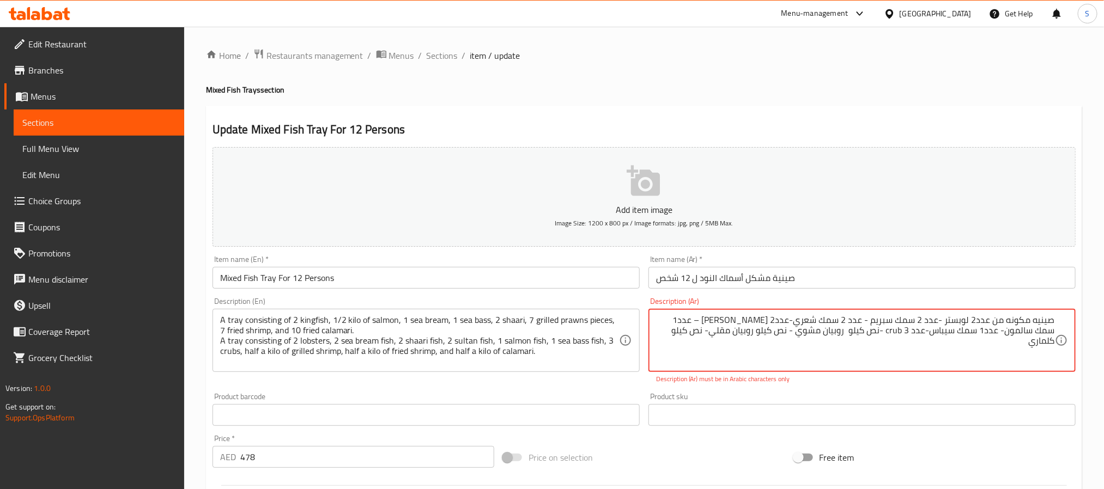
click at [913, 333] on textarea "صينيه مكونه من عدد2 لوبستر -عدد 2 سمك سبريم - عدد 2 سمك شعري-عدد2 [PERSON_NAME]…" at bounding box center [855, 341] width 399 height 52
paste textarea "سلطعون"
type textarea "صينيه مكونه من عدد2 لوبستر -عدد 2 سمك سبريم - عدد 2 سمك شعري-عدد2 [PERSON_NAME]…"
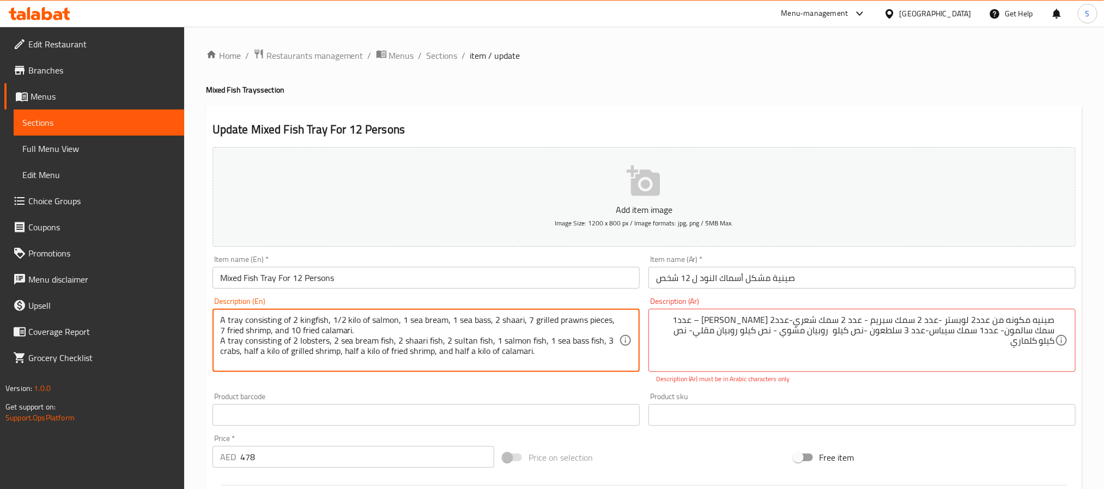
drag, startPoint x: 533, startPoint y: 321, endPoint x: 584, endPoint y: 321, distance: 50.1
click at [584, 321] on textarea "A tray consisting of 2 kingfish, 1/2 kilo of salmon, 1 sea bream, 1 sea bass, 2…" at bounding box center [419, 341] width 399 height 52
drag, startPoint x: 244, startPoint y: 351, endPoint x: 264, endPoint y: 352, distance: 19.6
click at [264, 352] on textarea "A tray consisting of 2 kingfish, 1/2 kilo of salmon, 1 sea bream, 1 sea bass, 2…" at bounding box center [419, 341] width 399 height 52
drag, startPoint x: 283, startPoint y: 351, endPoint x: 331, endPoint y: 350, distance: 47.4
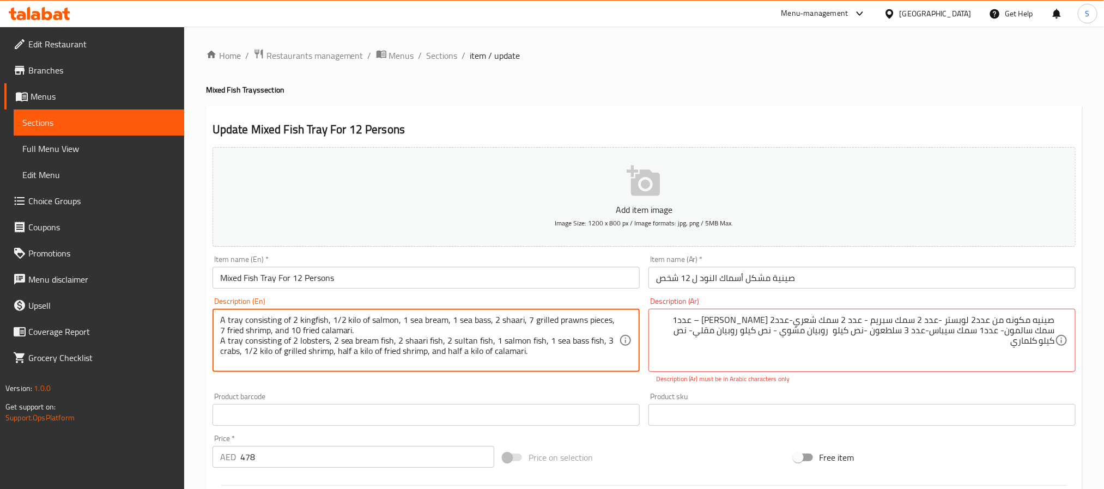
click at [331, 350] on textarea "A tray consisting of 2 kingfish, 1/2 kilo of salmon, 1 sea bream, 1 sea bass, 2…" at bounding box center [419, 341] width 399 height 52
paste textarea "prawns"
drag, startPoint x: 339, startPoint y: 353, endPoint x: 357, endPoint y: 353, distance: 18.0
click at [357, 353] on textarea "A tray consisting of 2 kingfish, 1/2 kilo of salmon, 1 sea bream, 1 sea bass, 2…" at bounding box center [419, 341] width 399 height 52
click at [398, 353] on textarea "A tray consisting of 2 kingfish, 1/2 kilo of salmon, 1 sea bream, 1 sea bass, 2…" at bounding box center [419, 341] width 399 height 52
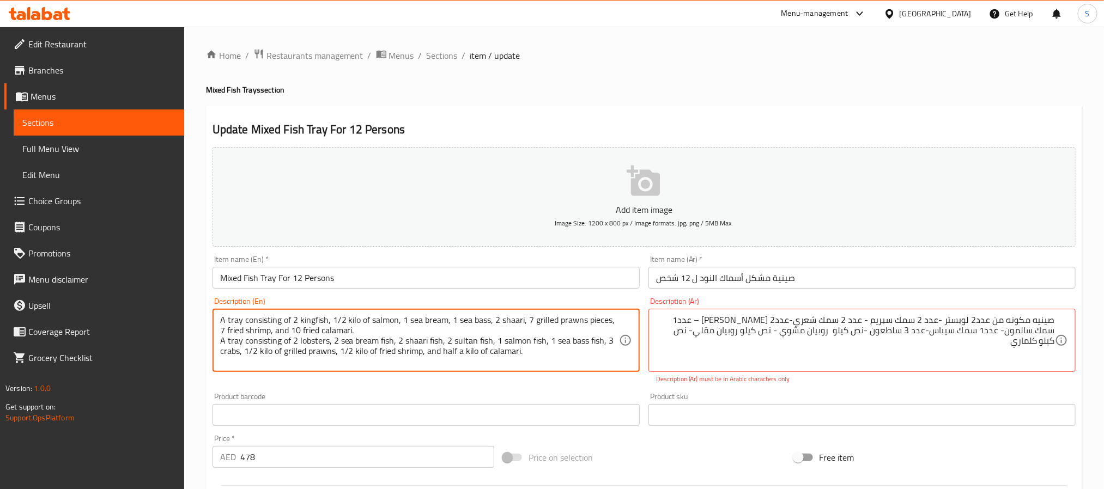
click at [398, 353] on textarea "A tray consisting of 2 kingfish, 1/2 kilo of salmon, 1 sea bream, 1 sea bass, 2…" at bounding box center [419, 341] width 399 height 52
drag, startPoint x: 442, startPoint y: 350, endPoint x: 463, endPoint y: 351, distance: 20.7
click at [463, 351] on textarea "A tray consisting of 2 kingfish, 1/2 kilo of salmon, 1 sea bream, 1 sea bass, 2…" at bounding box center [419, 341] width 399 height 52
click at [495, 350] on textarea "A tray consisting of 2 kingfish, 1/2 kilo of salmon, 1 sea bream, 1 sea bass, 2…" at bounding box center [419, 341] width 399 height 52
drag, startPoint x: 409, startPoint y: 332, endPoint x: 210, endPoint y: 316, distance: 200.0
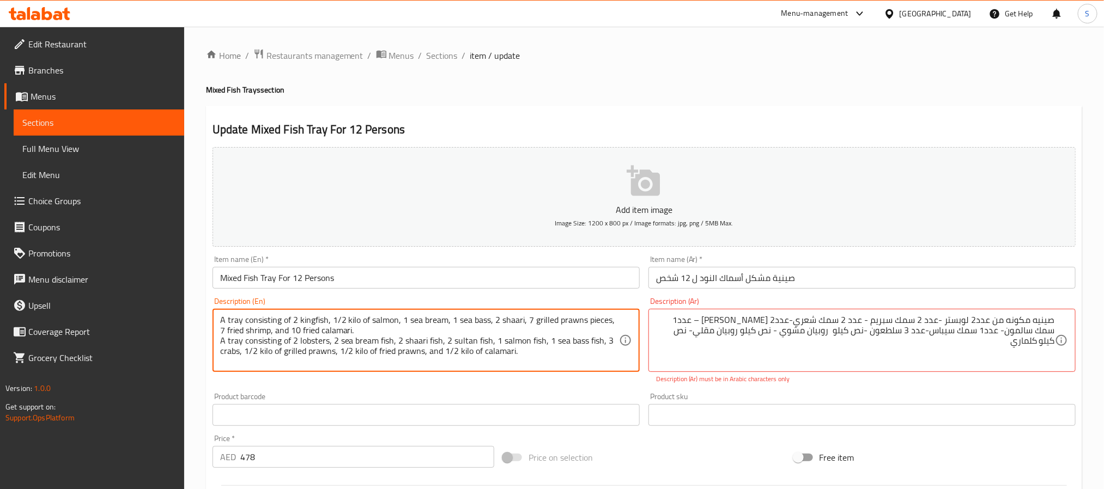
click at [210, 316] on div "Description (En) A tray consisting of 2 kingfish, 1/2 kilo of salmon, 1 sea bre…" at bounding box center [426, 340] width 436 height 95
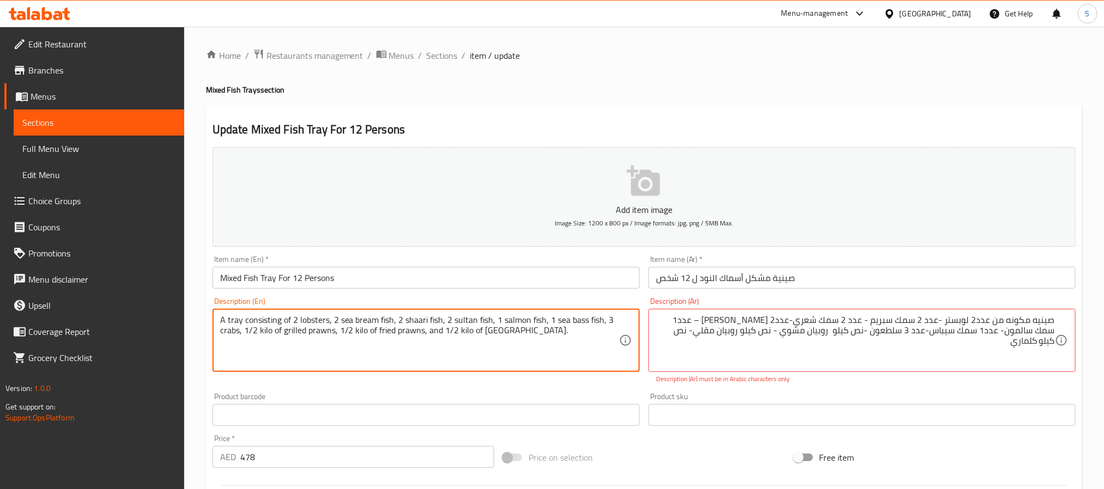
click at [219, 337] on div "A tray consisting of 2 lobsters, 2 sea bream fish, 2 shaari fish, 2 sultan fish…" at bounding box center [426, 340] width 427 height 63
click at [220, 333] on textarea "A tray consisting of 2 lobsters, 2 sea bream fish, 2 shaari fish, 2 sultan fish…" at bounding box center [419, 341] width 399 height 52
type textarea "A tray consisting of 2 lobsters, 2 sea bream fish, 2 shaari fish, 2 sultan fish…"
click at [551, 327] on textarea "A tray consisting of 2 lobsters, 2 sea bream fish, 2 shaari fish, 2 sultan fish…" at bounding box center [419, 341] width 399 height 52
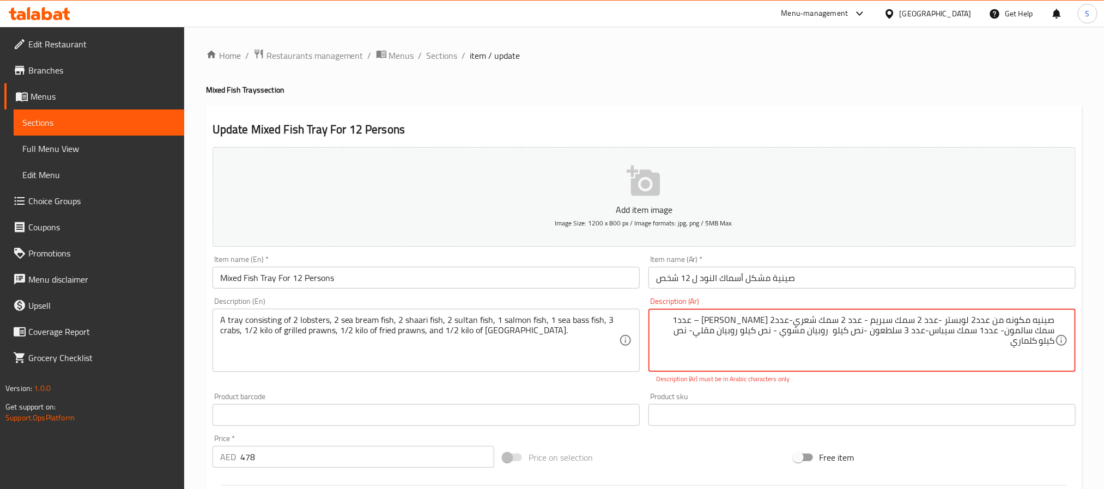
click at [801, 324] on textarea "صينيه مكونه من عدد2 لوبستر -عدد 2 سمك سبريم - عدد 2 سمك شعري-عدد2 سمك سلطان – ع…" at bounding box center [855, 341] width 399 height 52
click at [107, 99] on span "Menus" at bounding box center [103, 96] width 145 height 13
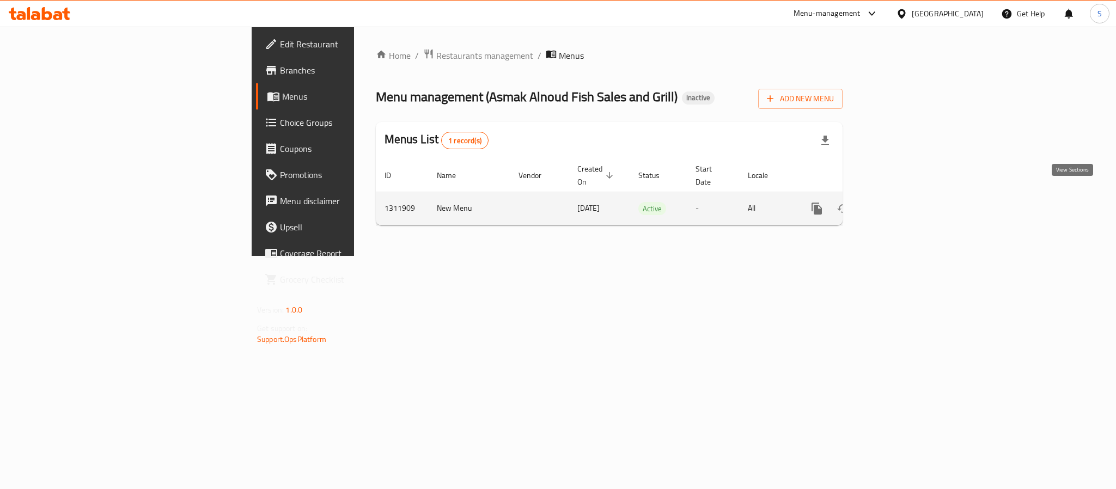
click at [909, 196] on link "enhanced table" at bounding box center [896, 209] width 26 height 26
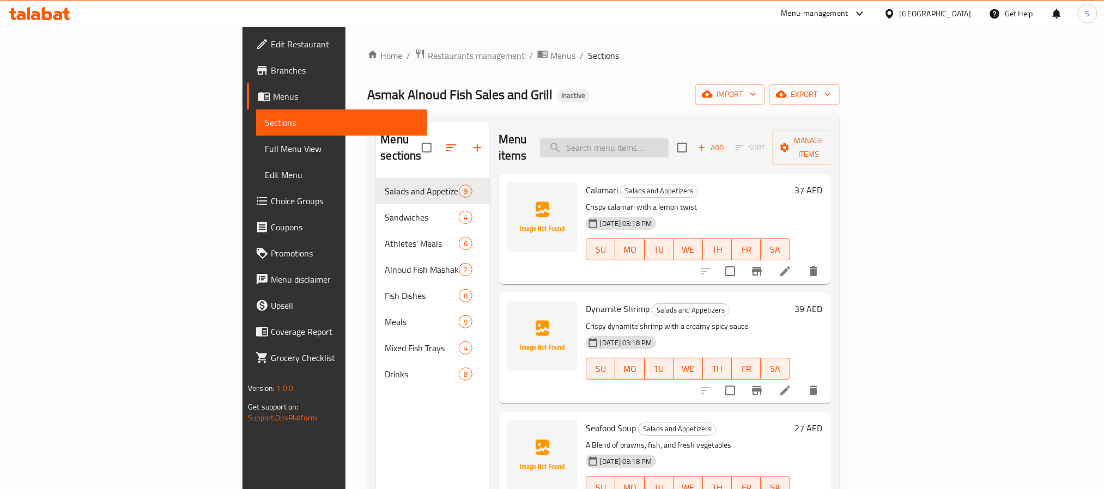
click at [667, 139] on input "search" at bounding box center [604, 147] width 129 height 19
paste input "1 Kilo Prawn Platter Enough For 3 Persons"
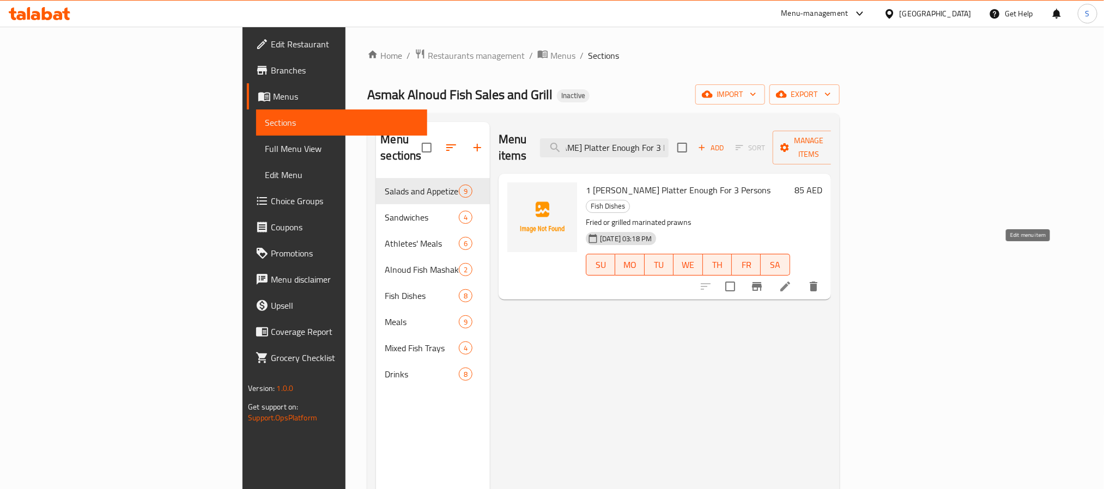
type input "1 Kilo Prawn Platter Enough For 3 Persons"
click at [790, 282] on icon at bounding box center [785, 287] width 10 height 10
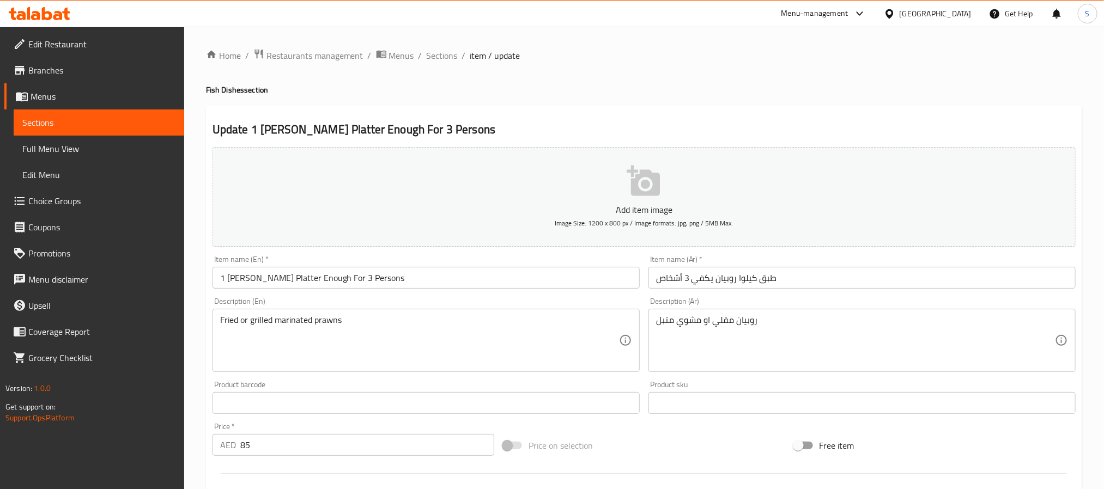
scroll to position [280, 0]
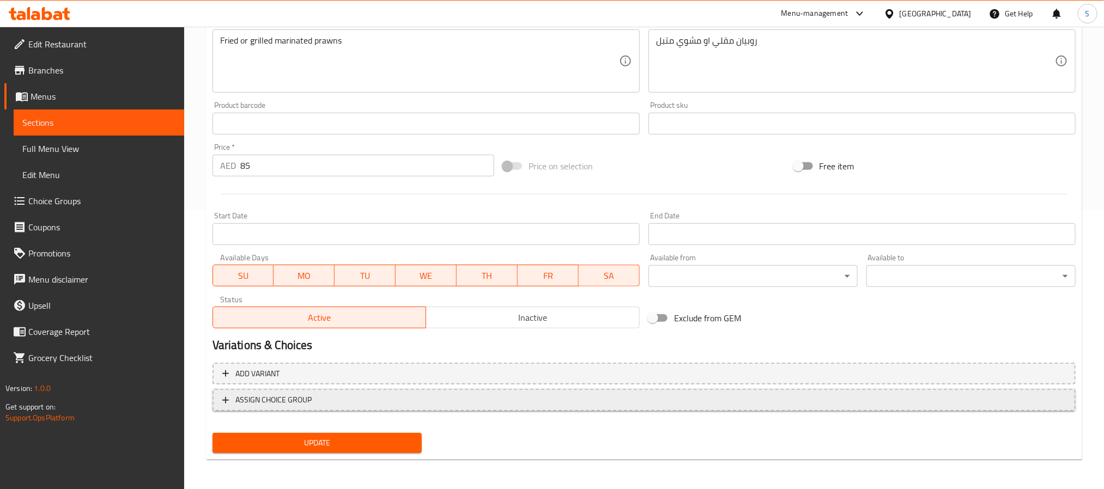
click at [392, 399] on span "ASSIGN CHOICE GROUP" at bounding box center [643, 400] width 843 height 14
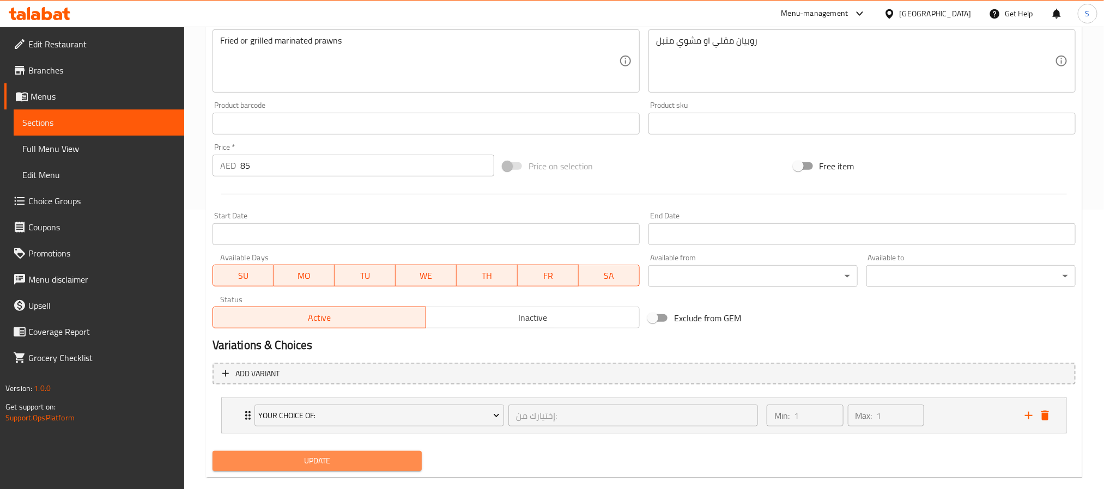
click at [372, 462] on span "Update" at bounding box center [317, 461] width 192 height 14
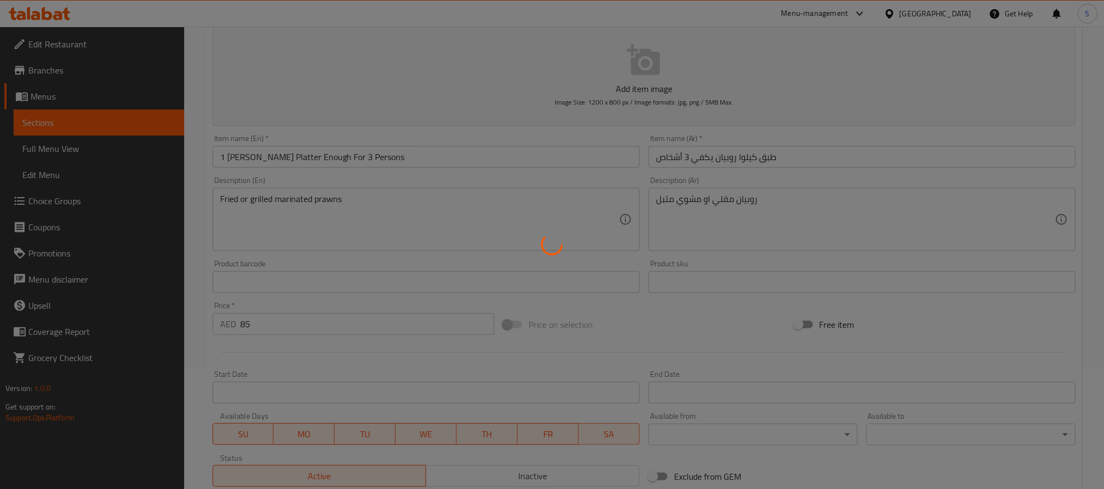
scroll to position [0, 0]
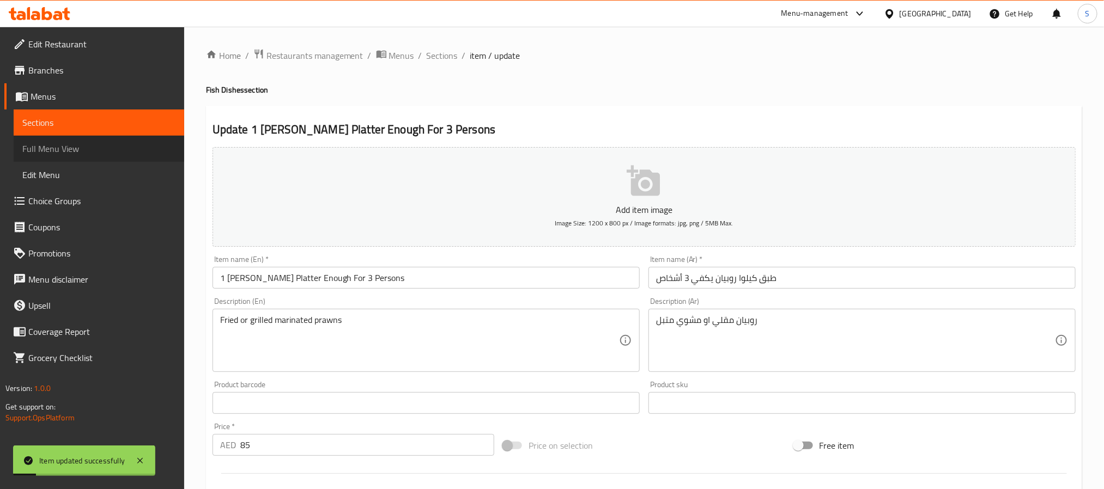
click at [88, 147] on span "Full Menu View" at bounding box center [98, 148] width 153 height 13
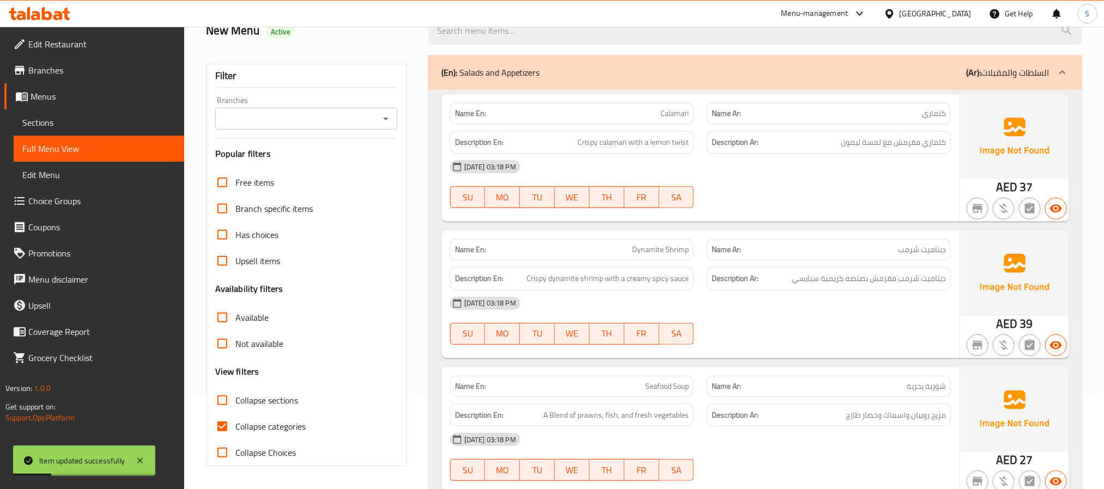
scroll to position [163, 0]
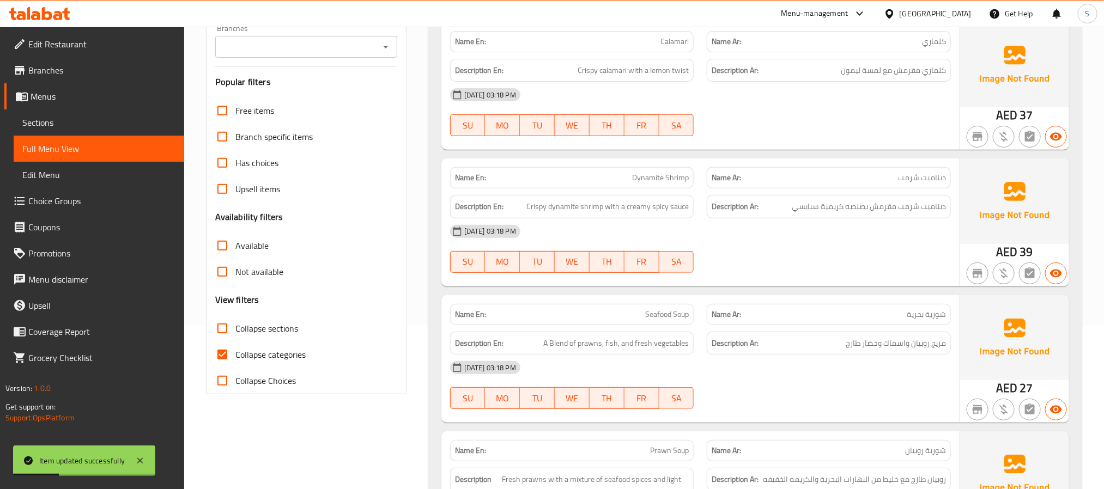
click at [247, 355] on span "Collapse categories" at bounding box center [270, 354] width 70 height 13
click at [235, 355] on input "Collapse categories" at bounding box center [222, 355] width 26 height 26
checkbox input "false"
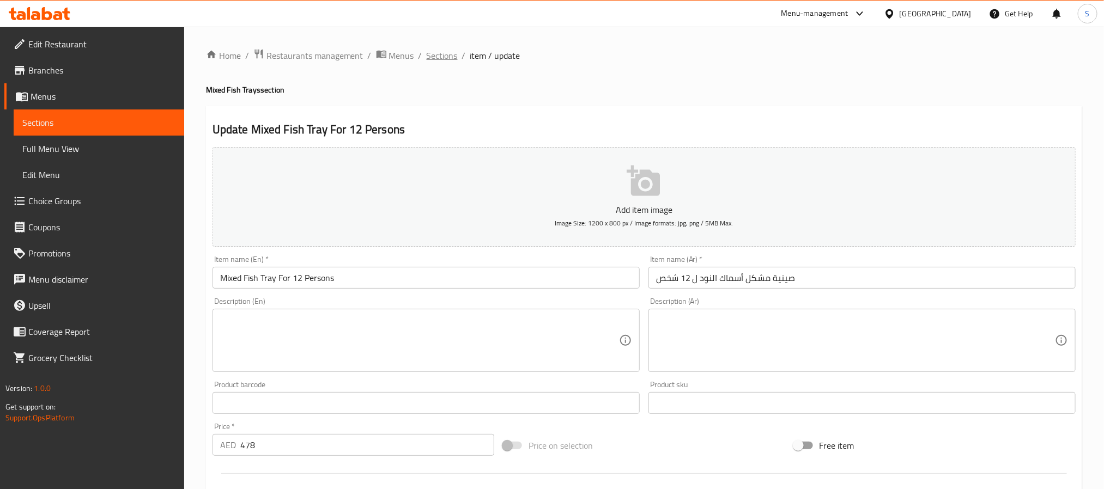
click at [429, 49] on span "Sections" at bounding box center [442, 55] width 31 height 13
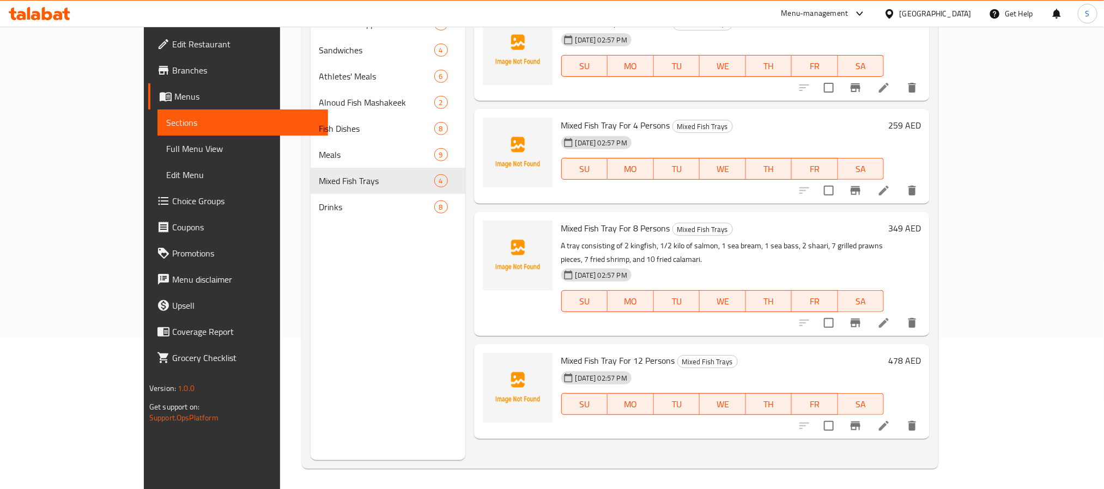
scroll to position [153, 0]
click at [580, 242] on p "A tray consisting of 2 kingfish, 1/2 kilo of salmon, 1 sea bream, 1 sea bass, 2…" at bounding box center [722, 251] width 323 height 27
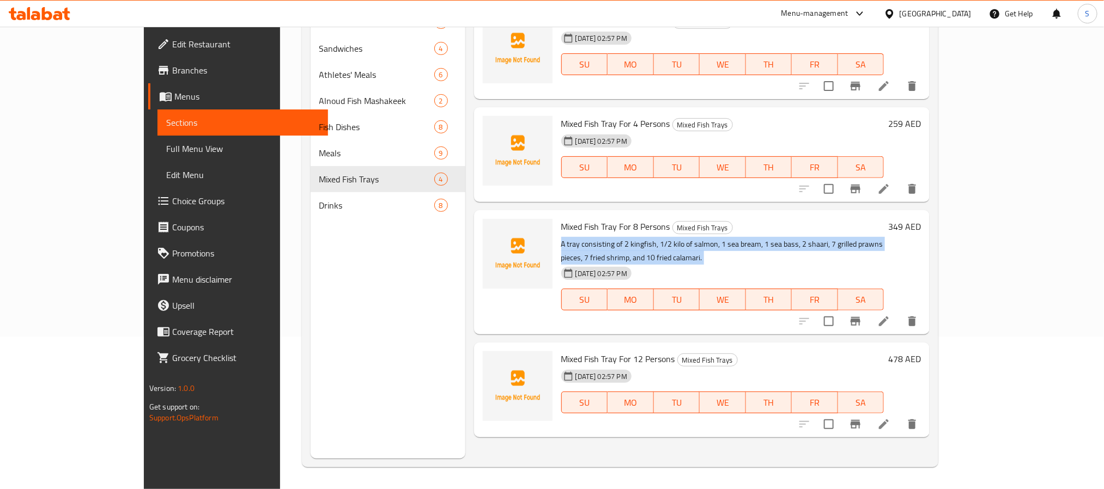
click at [580, 242] on p "A tray consisting of 2 kingfish, 1/2 kilo of salmon, 1 sea bream, 1 sea bass, 2…" at bounding box center [722, 251] width 323 height 27
copy div "A tray consisting of 2 kingfish, 1/2 kilo of salmon, 1 sea bream, 1 sea bass, 2…"
click at [166, 144] on span "Full Menu View" at bounding box center [242, 148] width 153 height 13
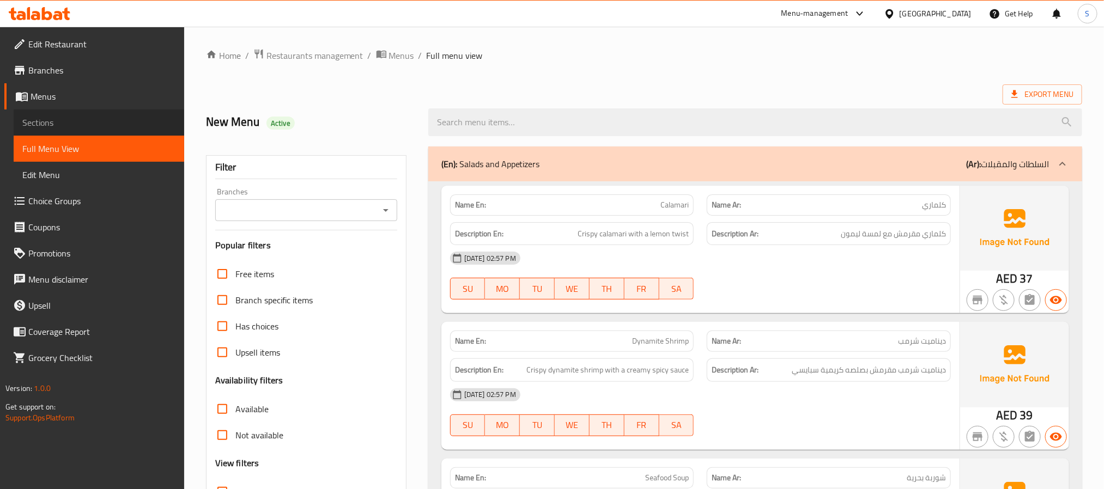
click at [67, 125] on span "Sections" at bounding box center [98, 122] width 153 height 13
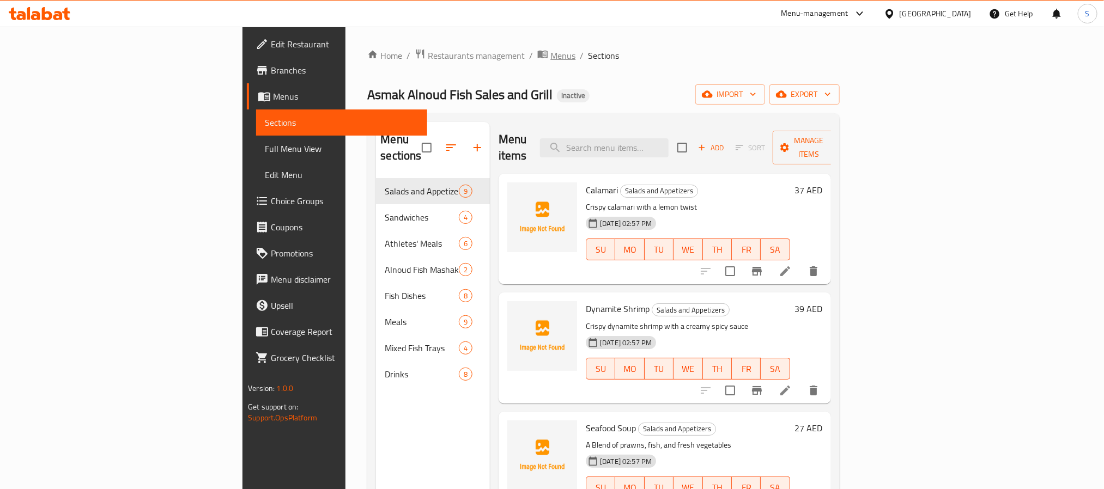
click at [550, 62] on span "Menus" at bounding box center [562, 55] width 25 height 13
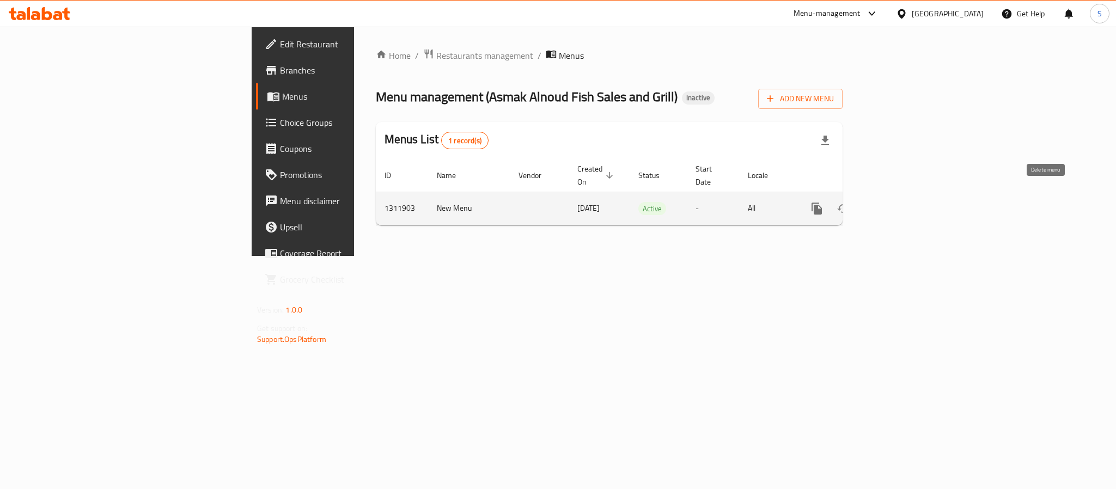
click at [873, 204] on icon "enhanced table" at bounding box center [870, 209] width 8 height 10
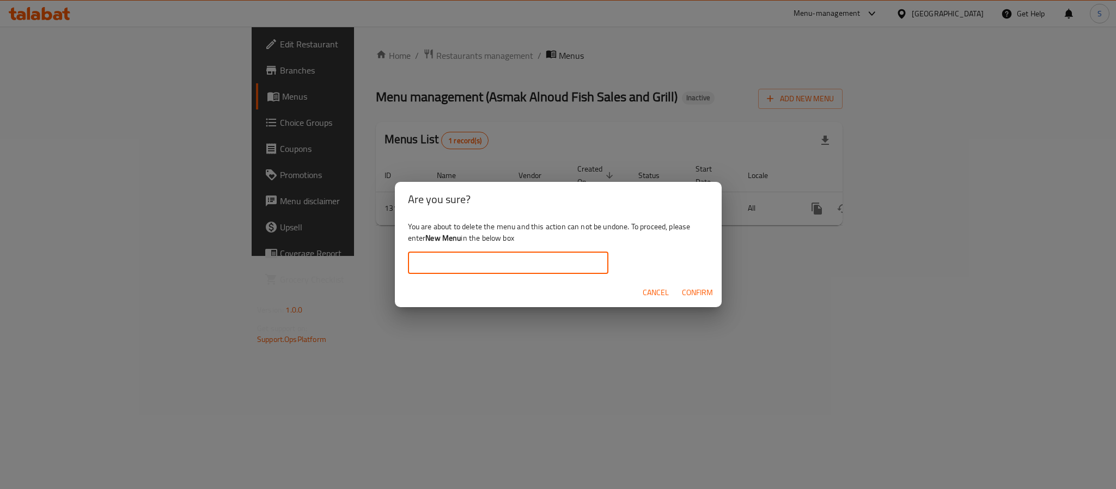
click at [573, 264] on input "text" at bounding box center [508, 263] width 201 height 22
type input "New Menu"
click at [690, 283] on button "Confirm" at bounding box center [698, 293] width 40 height 20
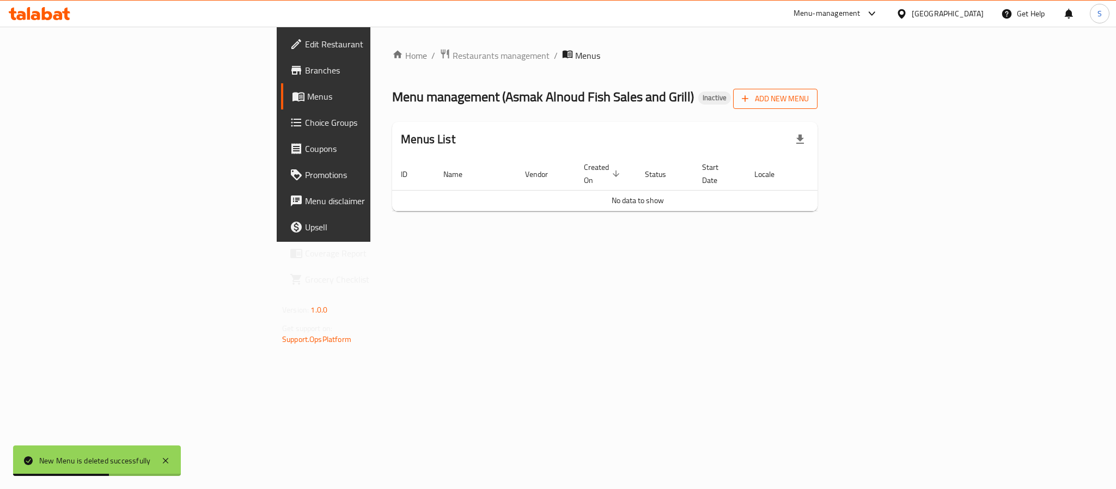
click at [818, 95] on button "Add New Menu" at bounding box center [775, 99] width 84 height 20
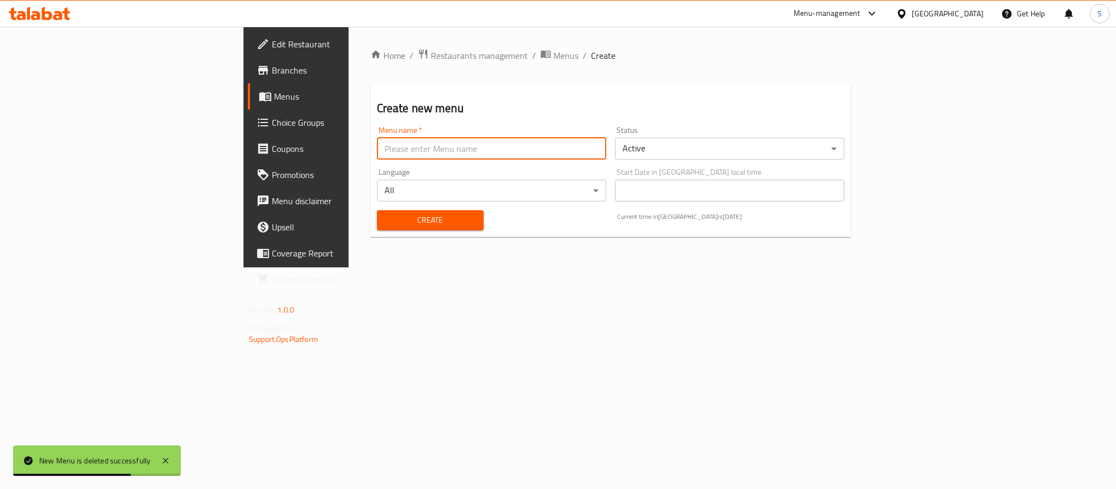
click at [606, 149] on input "text" at bounding box center [491, 149] width 229 height 22
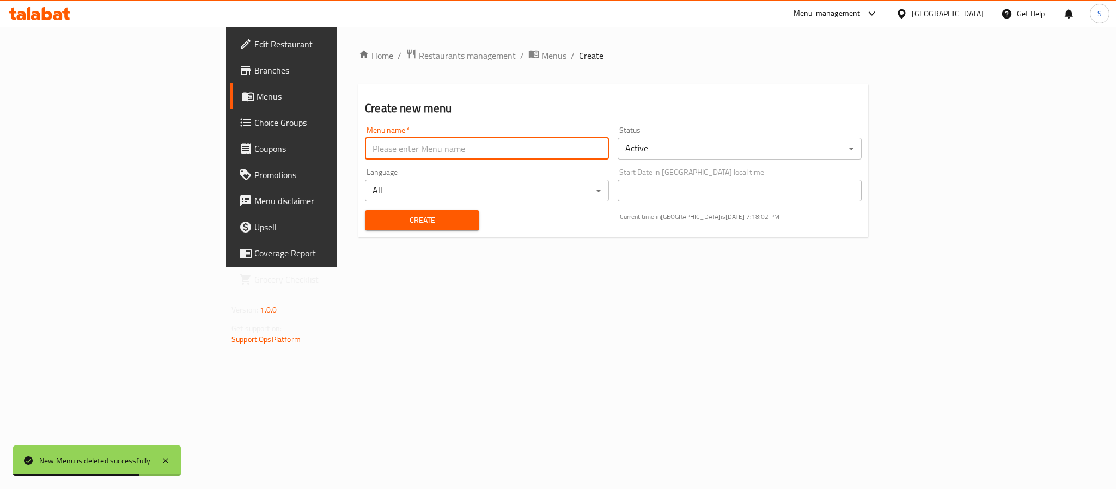
type input "New Menu"
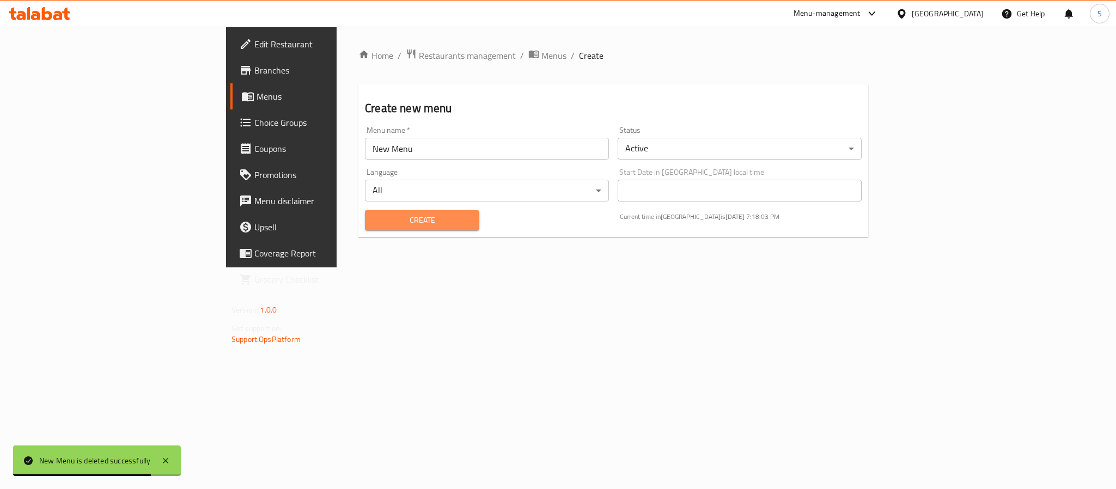
click at [365, 229] on button "Create" at bounding box center [422, 220] width 114 height 20
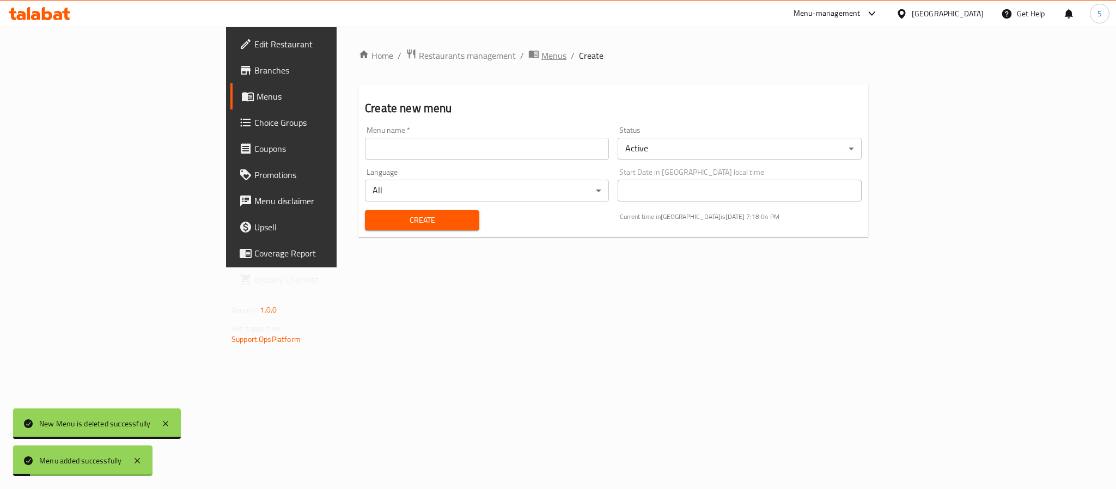
click at [542, 59] on span "Menus" at bounding box center [554, 55] width 25 height 13
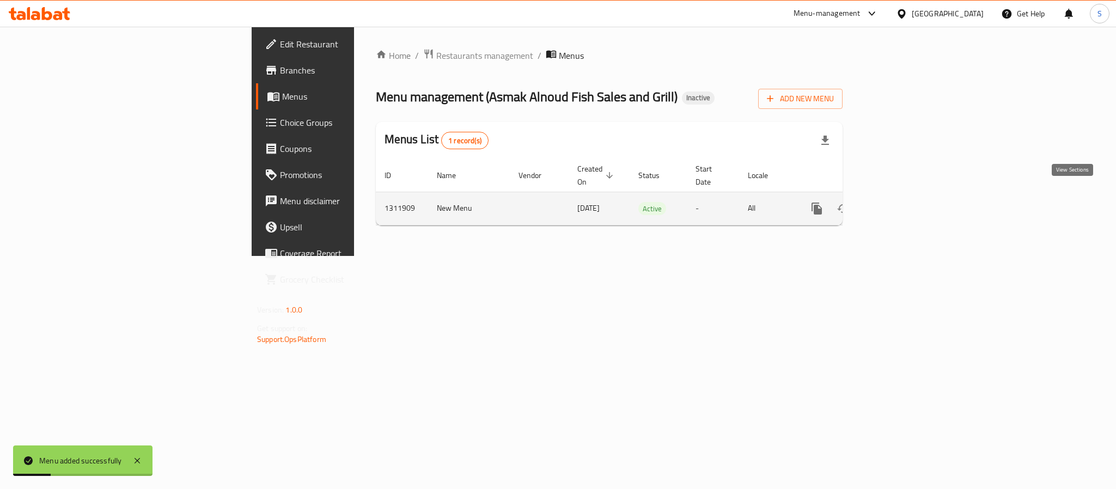
click at [902, 202] on icon "enhanced table" at bounding box center [895, 208] width 13 height 13
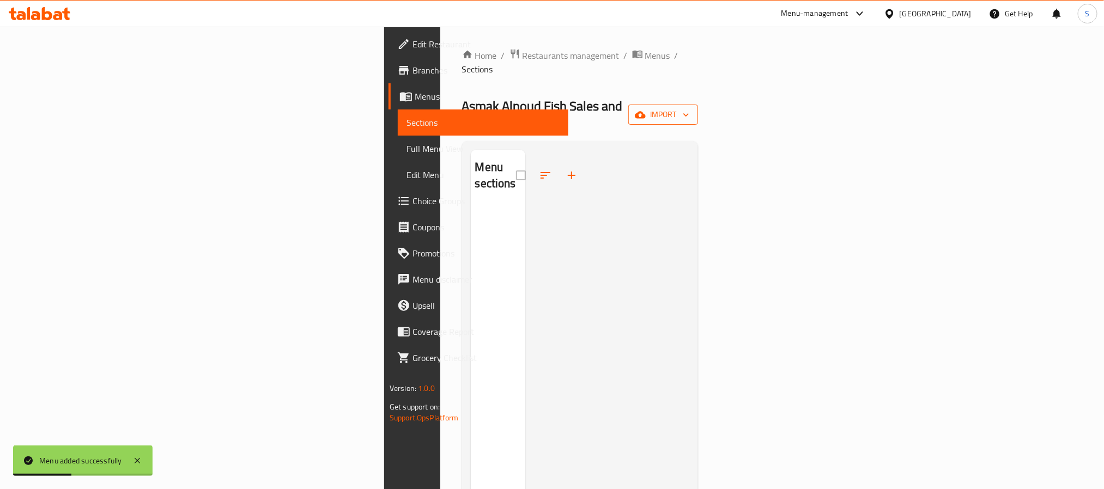
click at [689, 108] on span "import" at bounding box center [663, 115] width 52 height 14
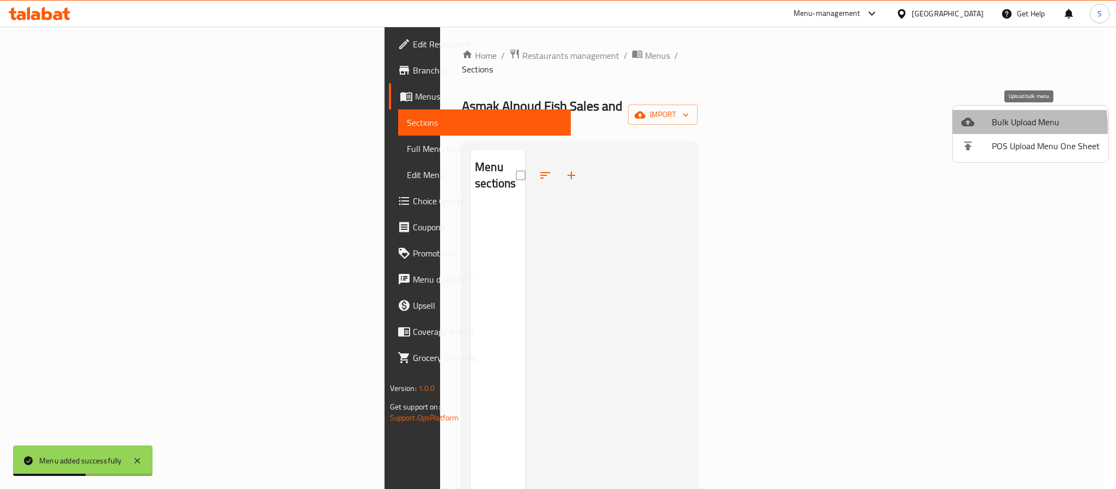
click at [1001, 126] on span "Bulk Upload Menu" at bounding box center [1046, 122] width 108 height 13
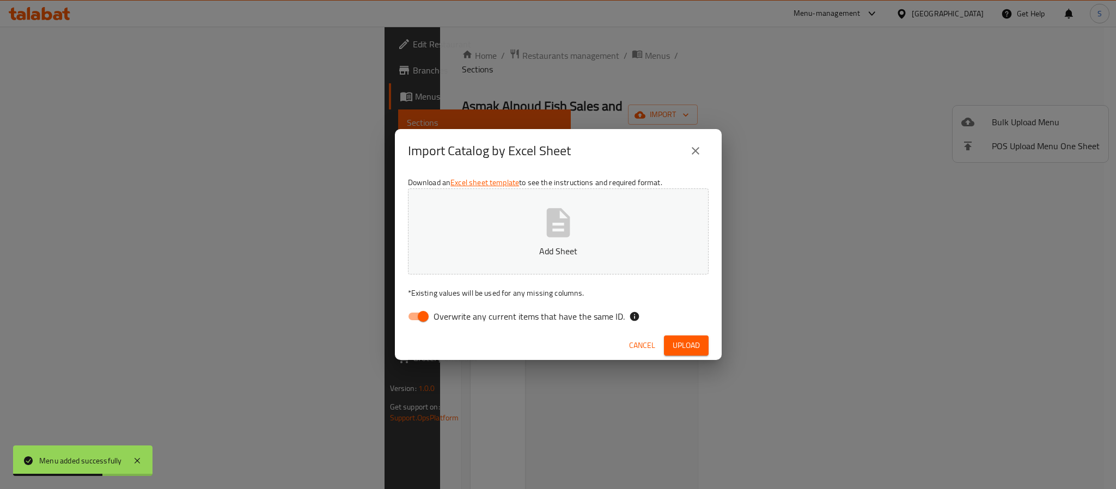
click at [419, 315] on input "Overwrite any current items that have the same ID." at bounding box center [423, 316] width 62 height 21
checkbox input "false"
click at [545, 236] on icon "button" at bounding box center [558, 222] width 35 height 35
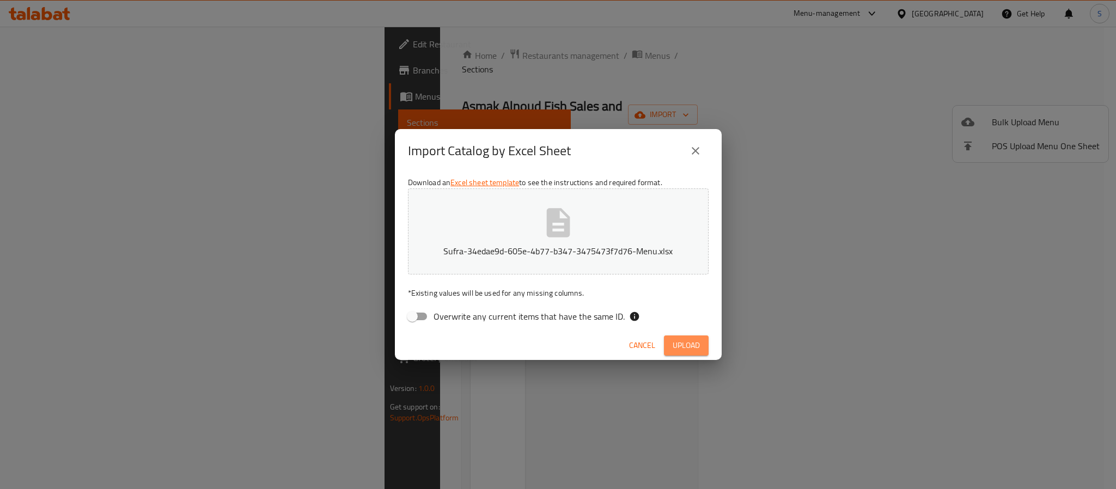
click at [678, 355] on button "Upload" at bounding box center [686, 346] width 45 height 20
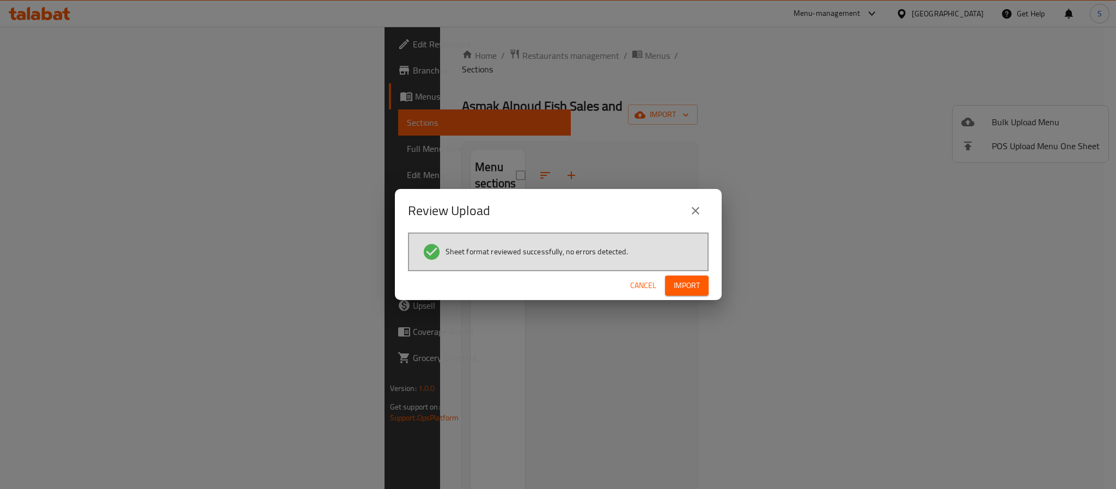
click at [689, 281] on span "Import" at bounding box center [687, 286] width 26 height 14
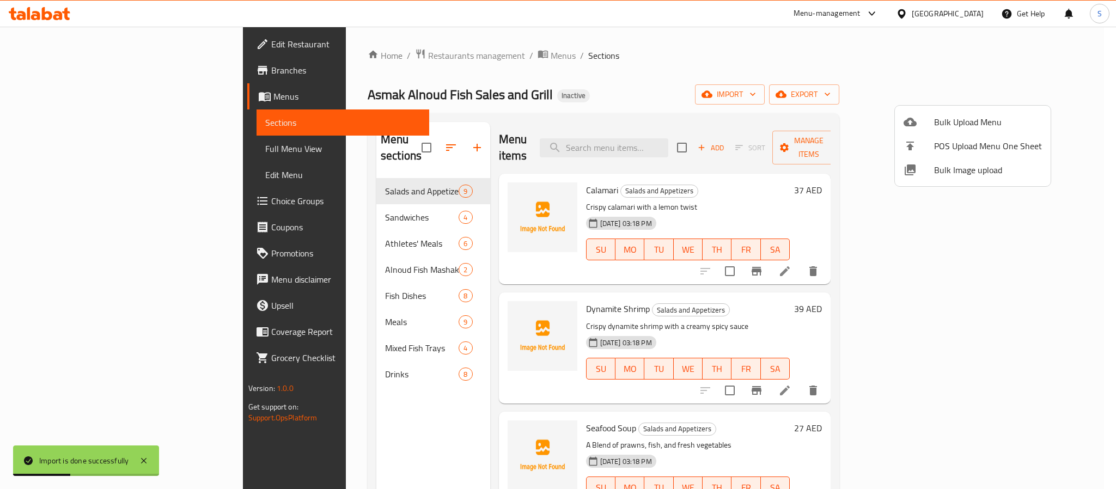
click at [316, 329] on div at bounding box center [558, 244] width 1116 height 489
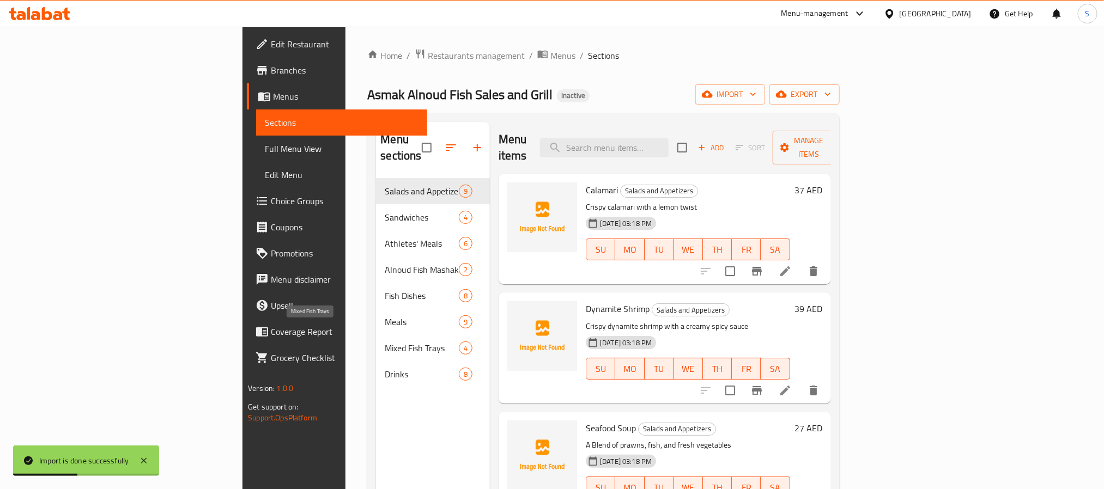
click at [385, 342] on span "Mixed Fish Trays" at bounding box center [422, 348] width 74 height 13
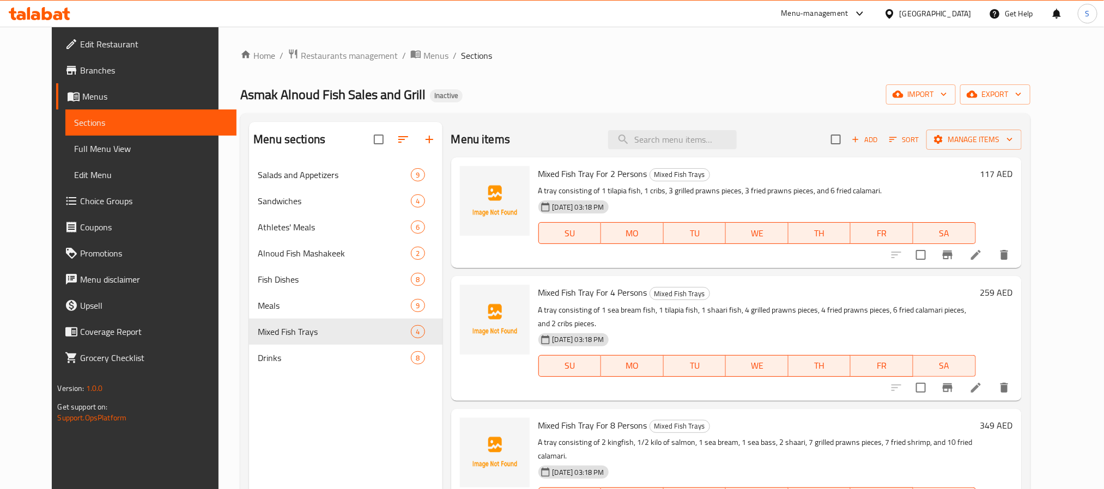
click at [80, 198] on span "Choice Groups" at bounding box center [153, 201] width 147 height 13
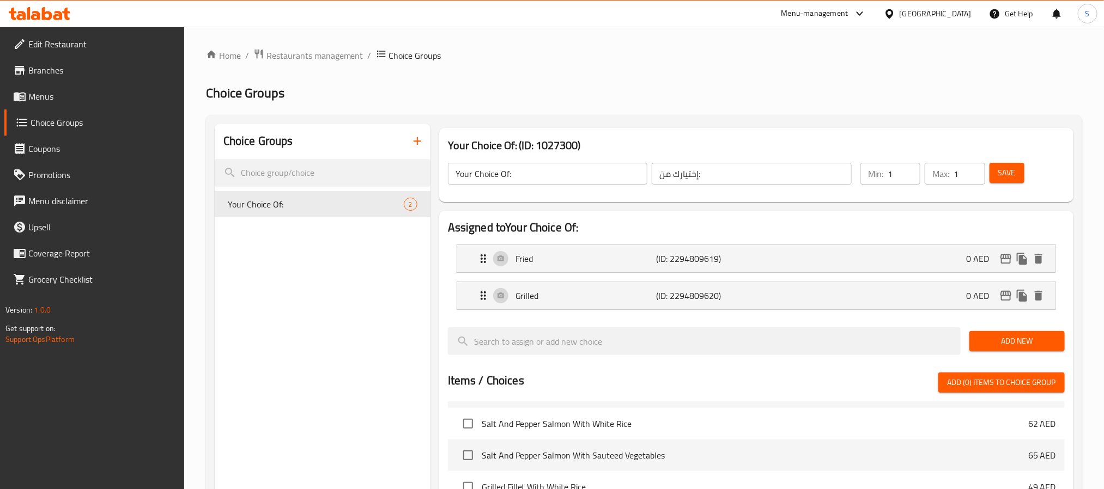
click at [82, 100] on span "Menus" at bounding box center [101, 96] width 147 height 13
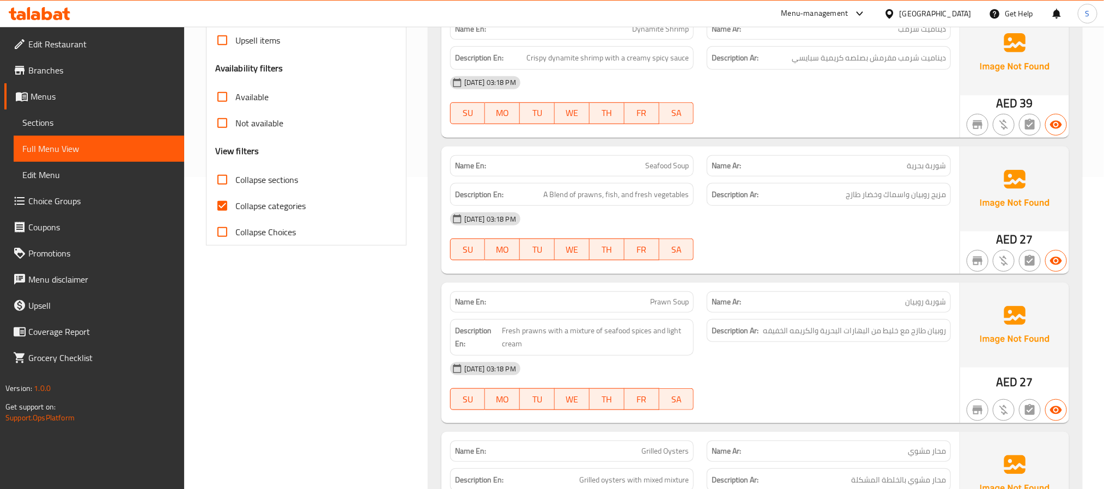
scroll to position [327, 0]
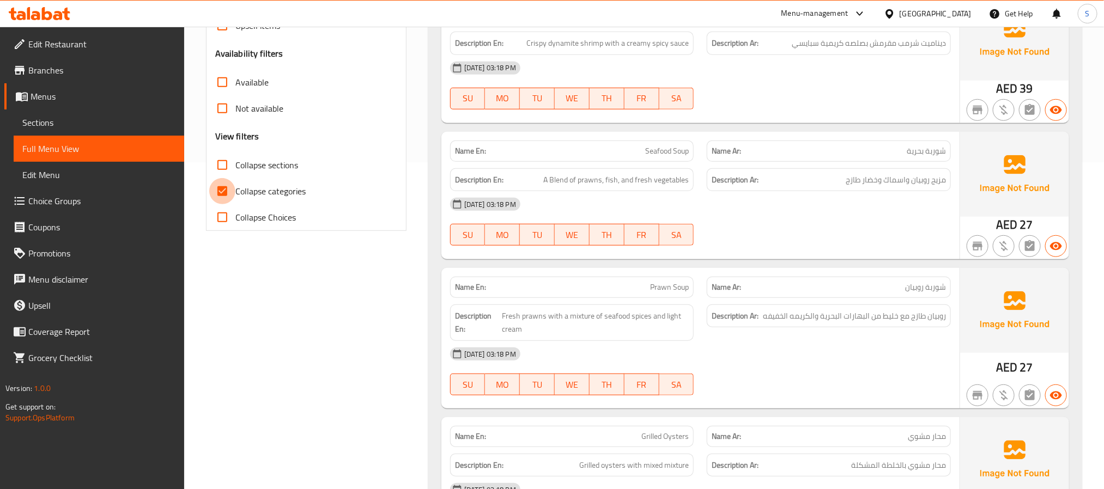
click at [233, 197] on input "Collapse categories" at bounding box center [222, 191] width 26 height 26
checkbox input "false"
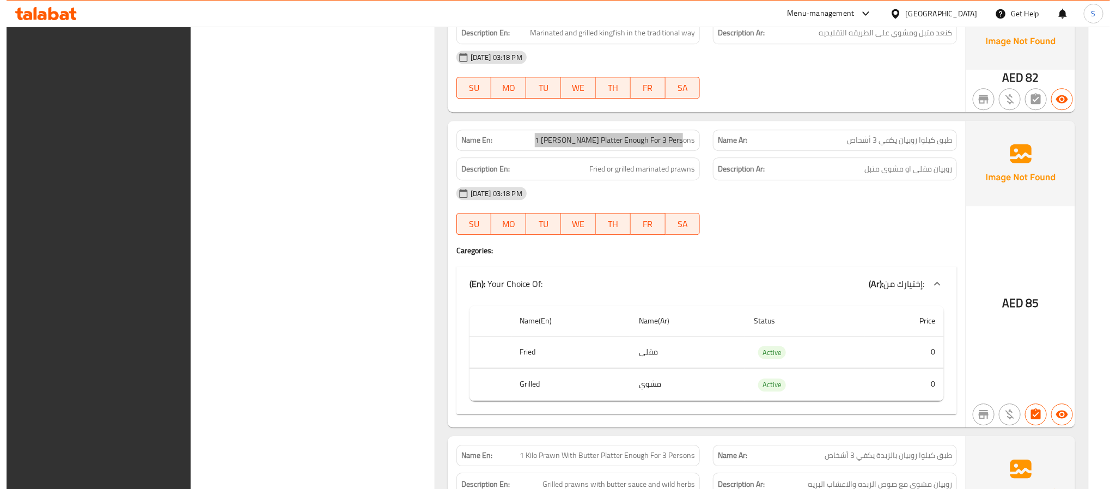
scroll to position [0, 0]
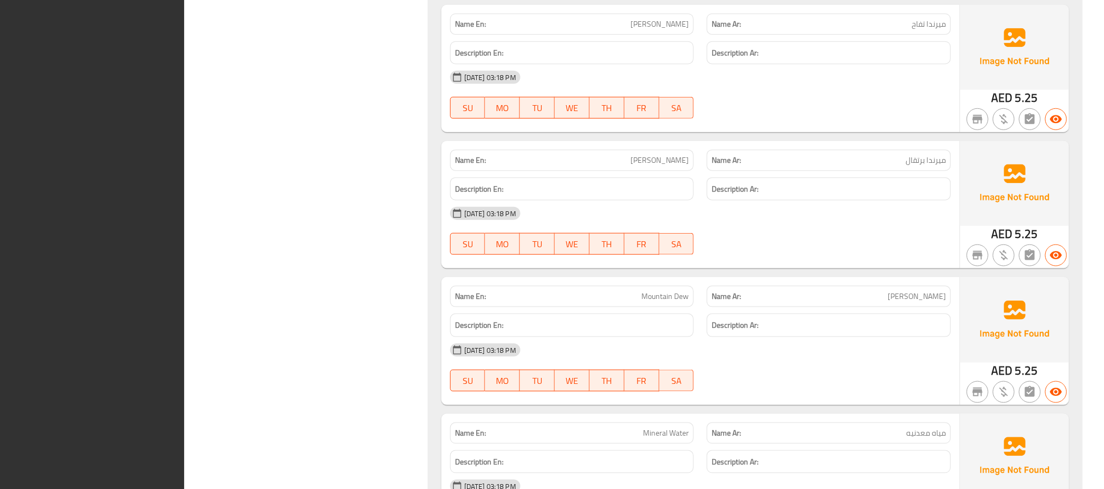
scroll to position [7333, 0]
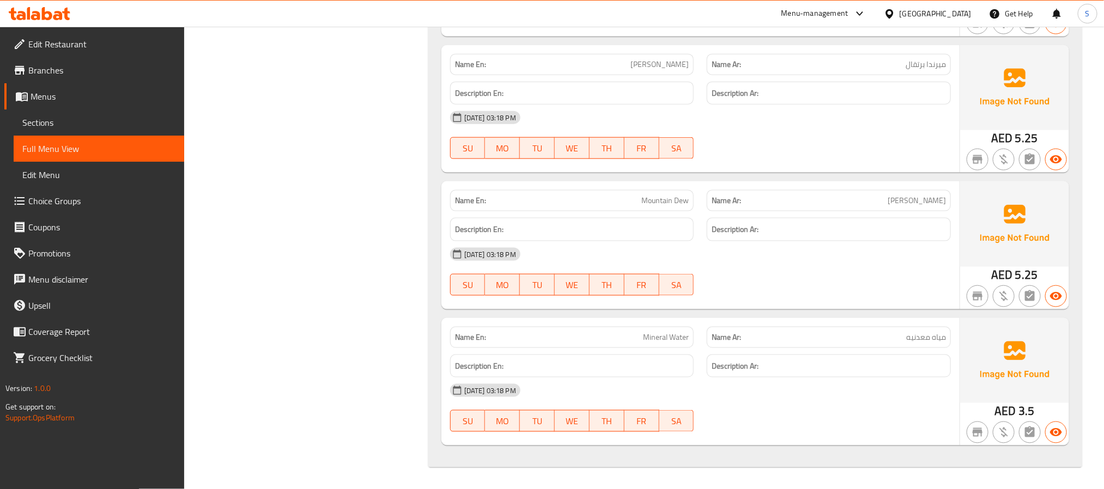
click at [38, 120] on span "Sections" at bounding box center [98, 122] width 153 height 13
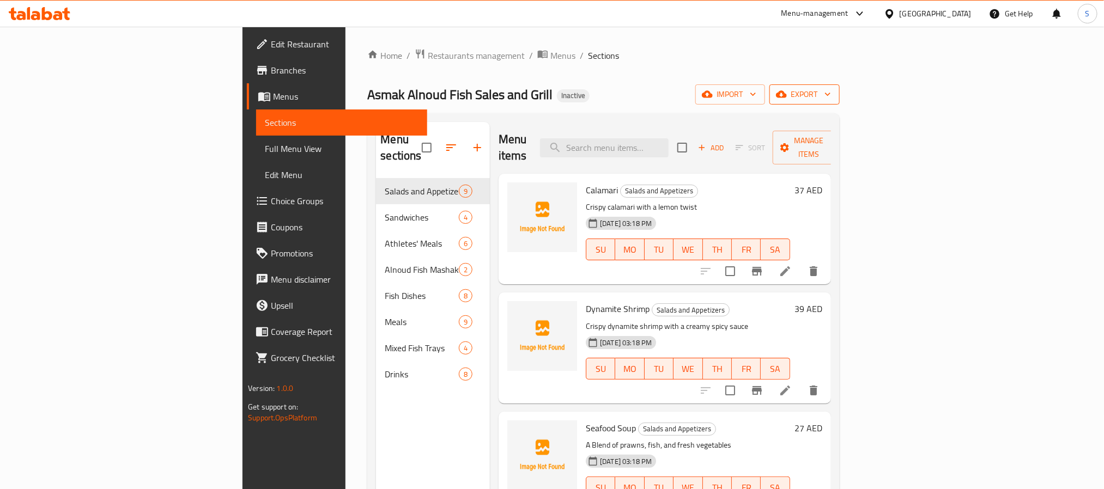
click at [831, 93] on span "export" at bounding box center [804, 95] width 53 height 14
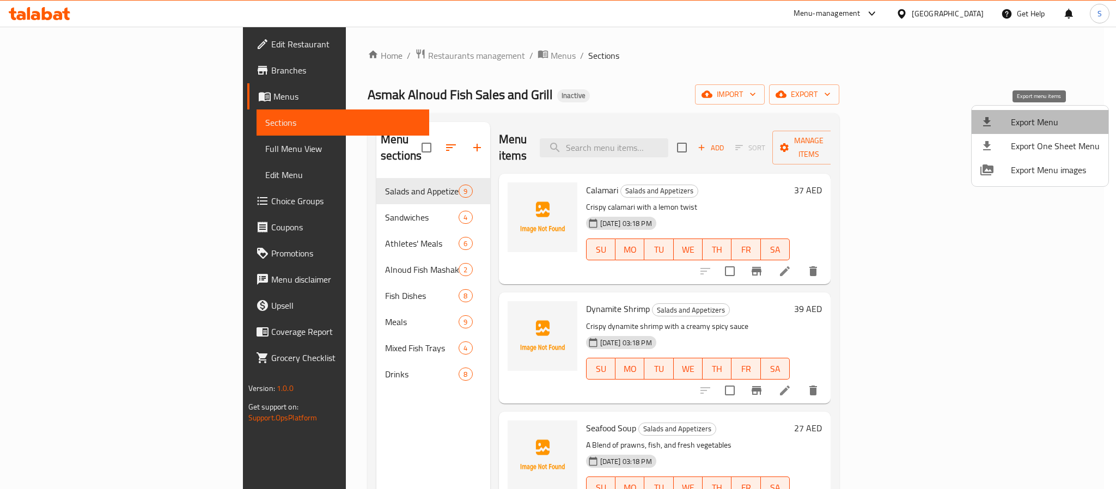
click at [1048, 123] on span "Export Menu" at bounding box center [1055, 122] width 89 height 13
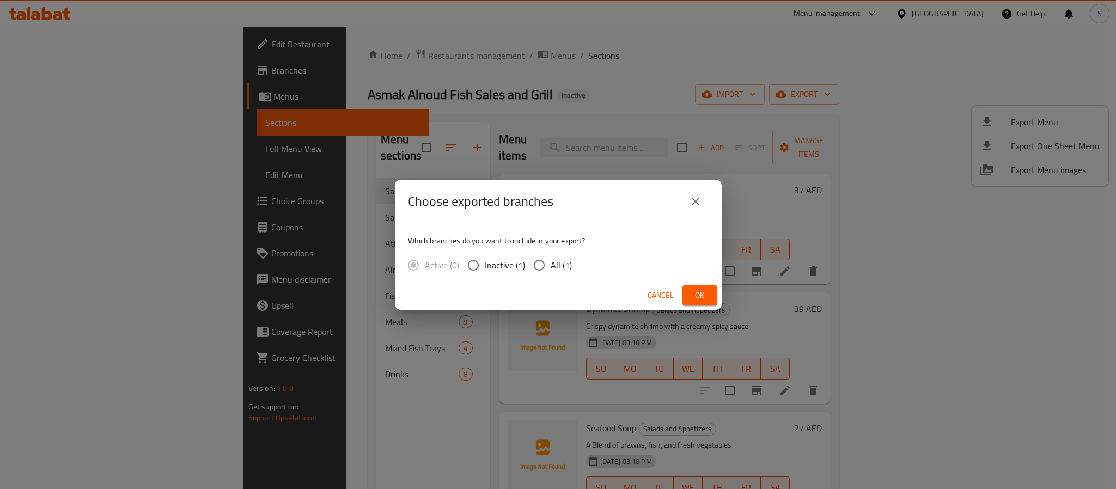
click at [553, 260] on span "All (1)" at bounding box center [561, 265] width 21 height 13
click at [551, 260] on input "All (1)" at bounding box center [539, 265] width 23 height 23
radio input "true"
click at [695, 295] on span "Ok" at bounding box center [699, 296] width 17 height 14
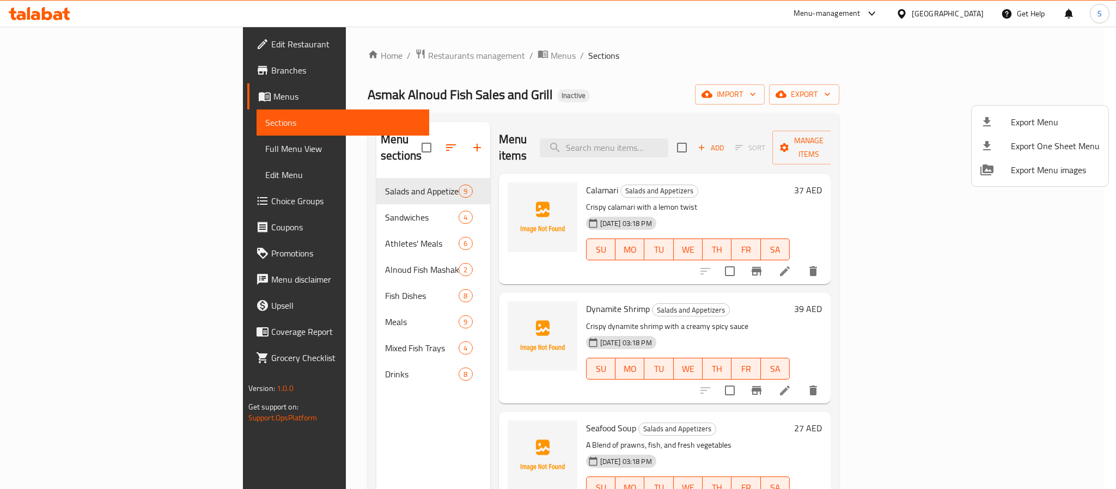
click at [530, 71] on div at bounding box center [558, 244] width 1116 height 489
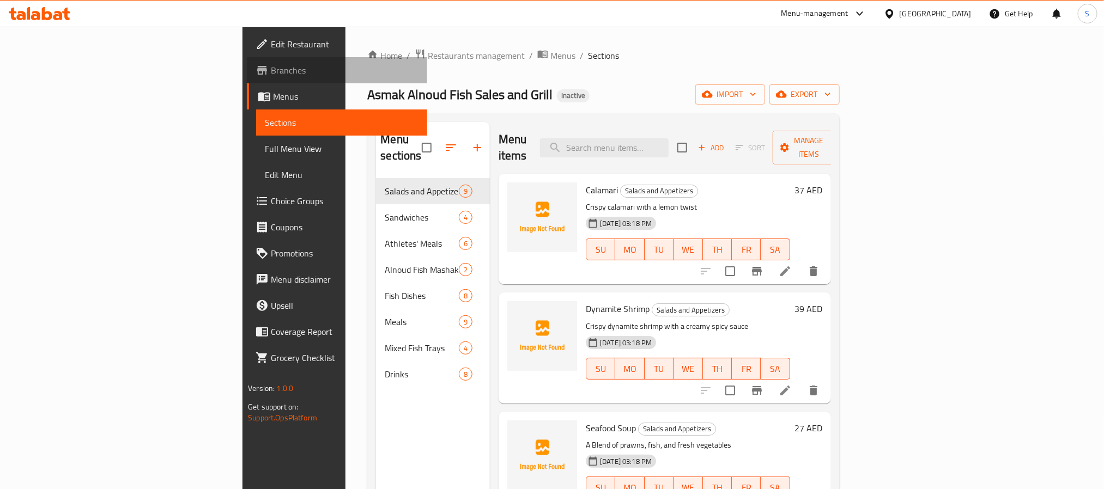
click at [271, 72] on span "Branches" at bounding box center [344, 70] width 147 height 13
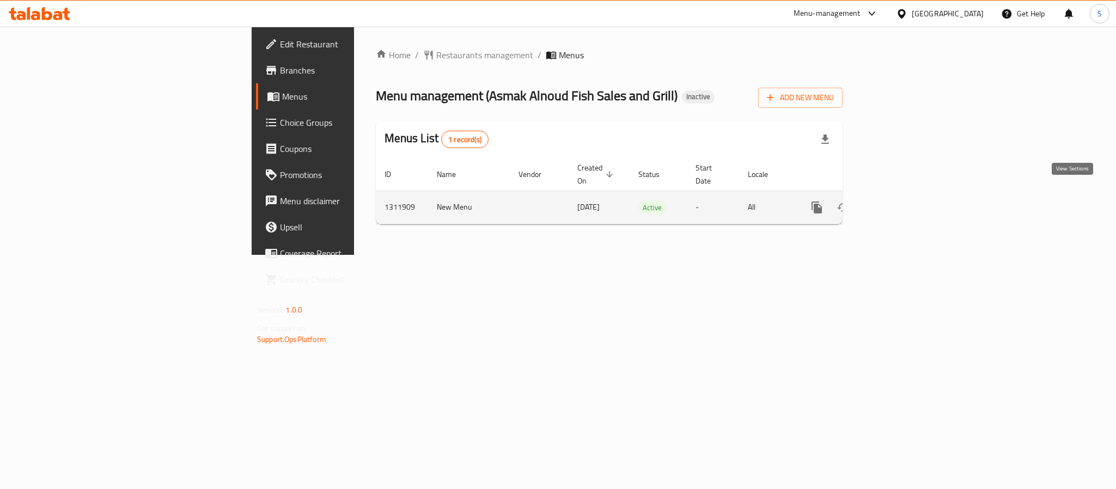
click at [902, 201] on icon "enhanced table" at bounding box center [895, 207] width 13 height 13
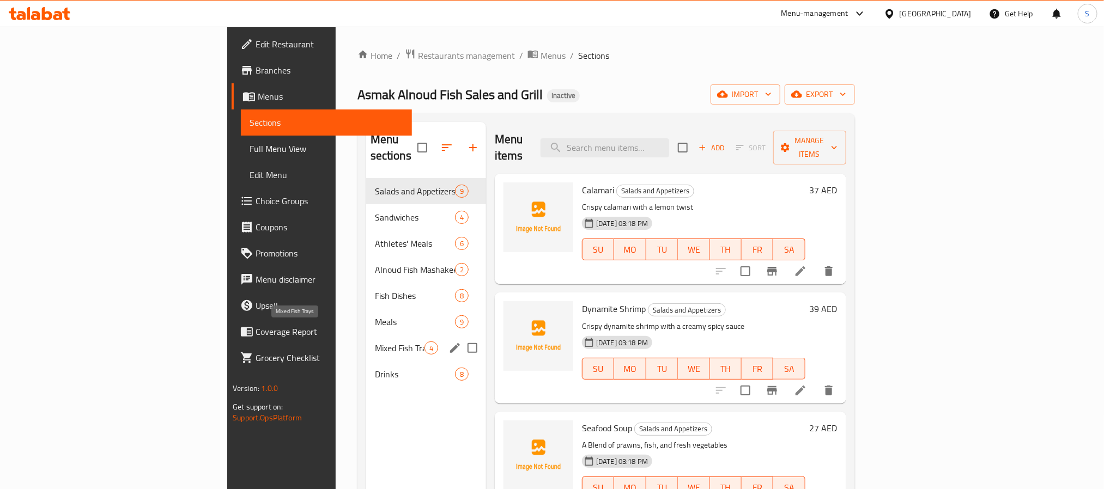
click at [375, 342] on span "Mixed Fish Trays" at bounding box center [400, 348] width 50 height 13
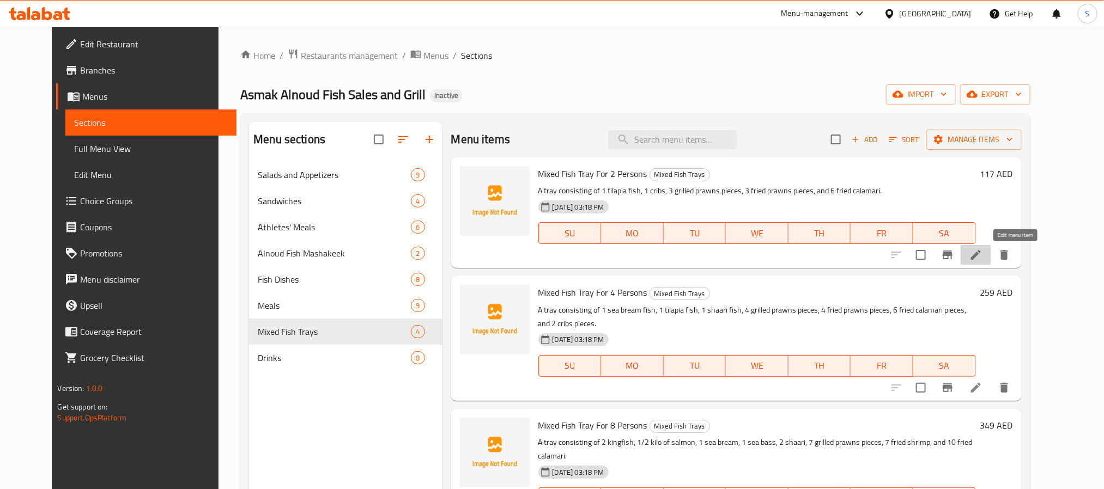
click at [981, 257] on icon at bounding box center [976, 255] width 10 height 10
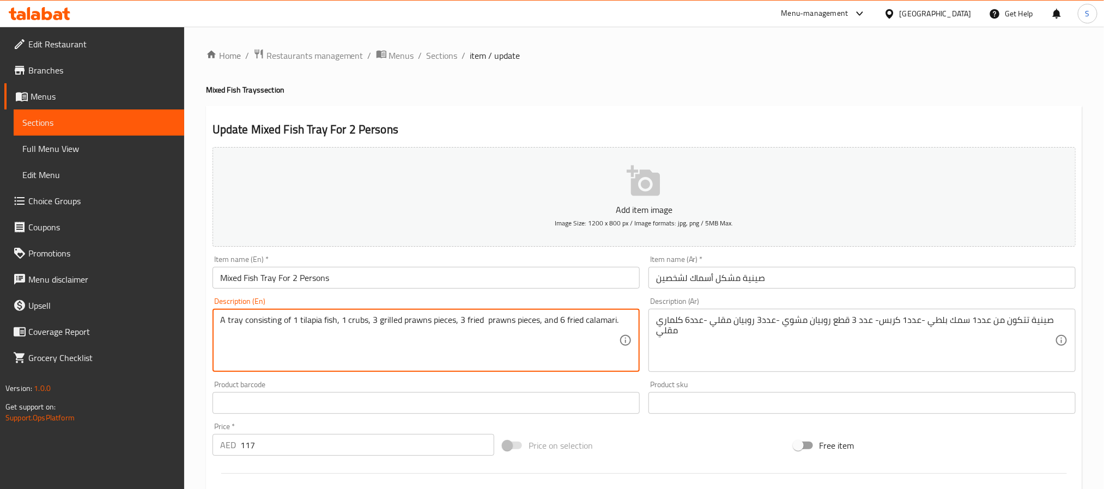
click at [365, 319] on textarea "A tray consisting of 1 tilapia fish, 1 crubs, 3 grilled prawns pieces, 3 fried …" at bounding box center [419, 341] width 399 height 52
type textarea "A tray consisting of 1 tilapia fish, 1 crub, 3 grilled prawns pieces, 3 fried p…"
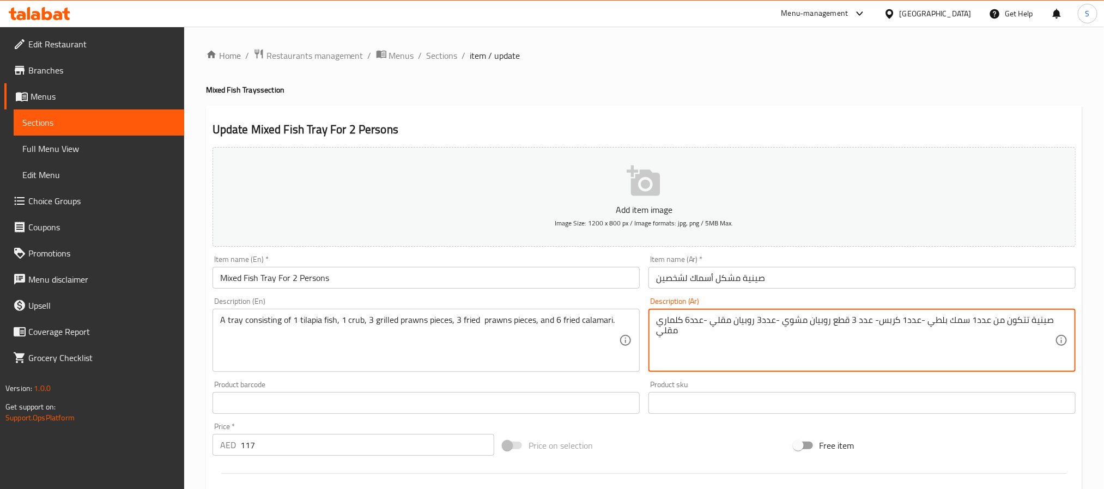
drag, startPoint x: 878, startPoint y: 323, endPoint x: 886, endPoint y: 323, distance: 8.2
click at [858, 345] on textarea "صينية تتكون من عدد1 سمك بلطي -عدد1 كرب- عدد 3 قطع روبيان مشوي -عدد3 روبيان مقلي…" at bounding box center [855, 341] width 399 height 52
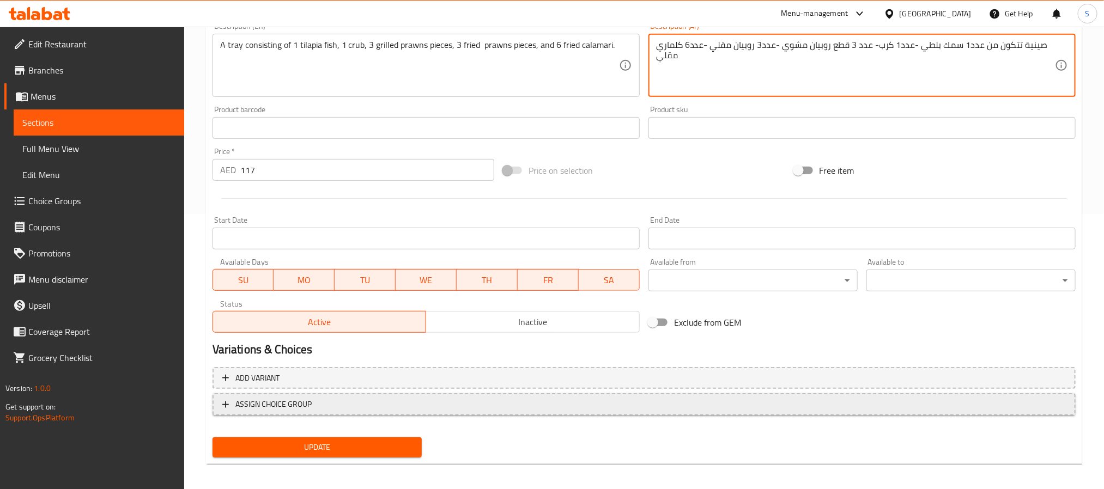
scroll to position [280, 0]
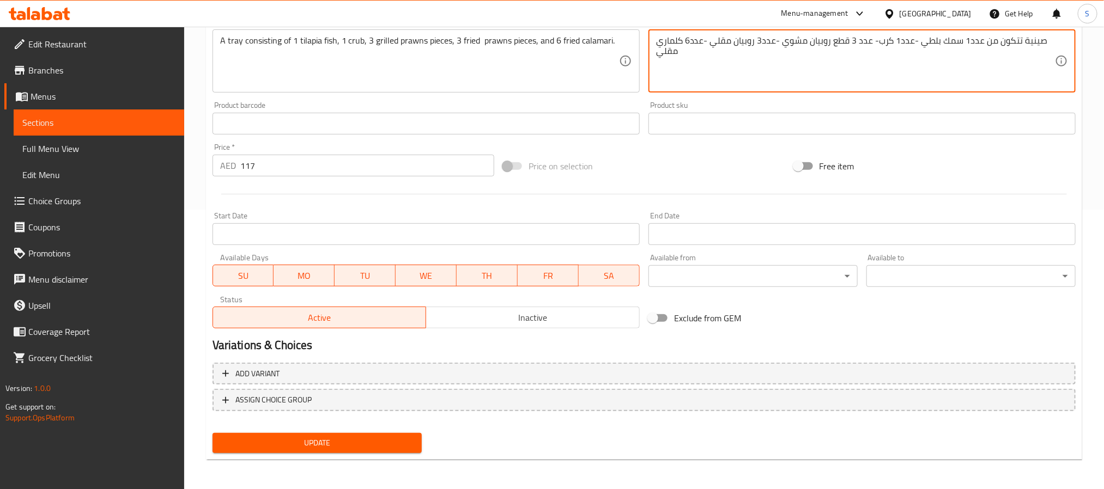
type textarea "صينية تتكون من عدد1 سمك بلطي -عدد1 كرب- عدد 3 قطع روبيان مشوي -عدد3 روبيان مقلي…"
click at [350, 450] on button "Update" at bounding box center [317, 443] width 209 height 20
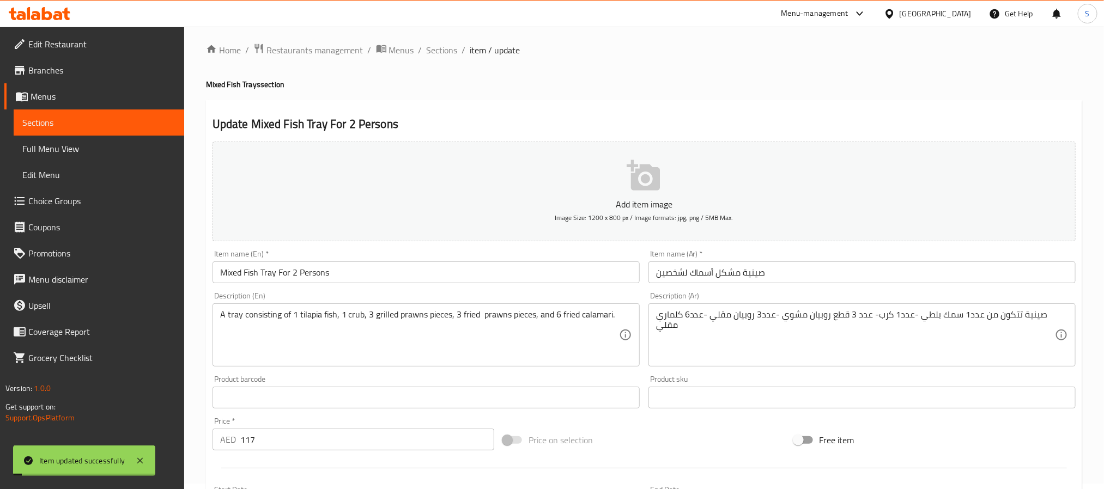
scroll to position [0, 0]
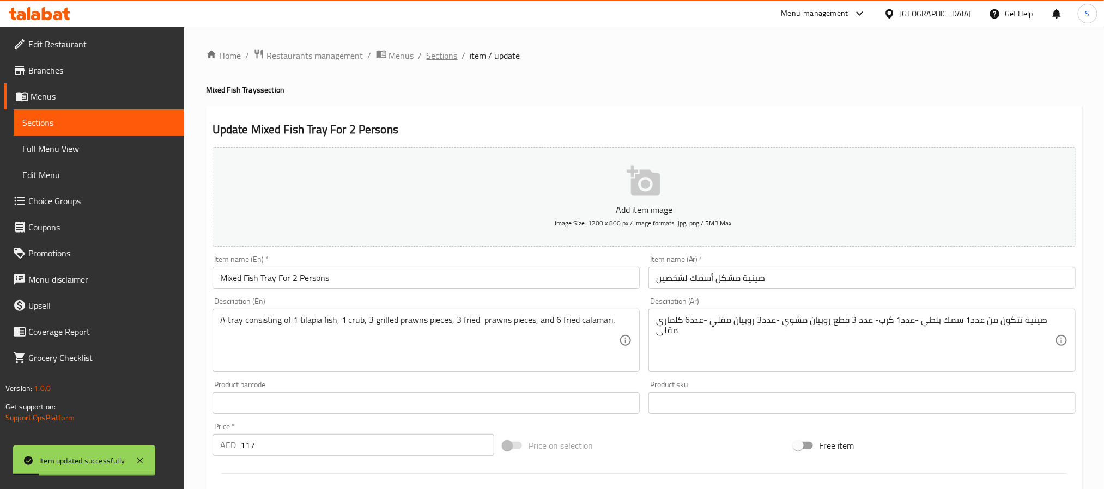
click at [445, 53] on span "Sections" at bounding box center [442, 55] width 31 height 13
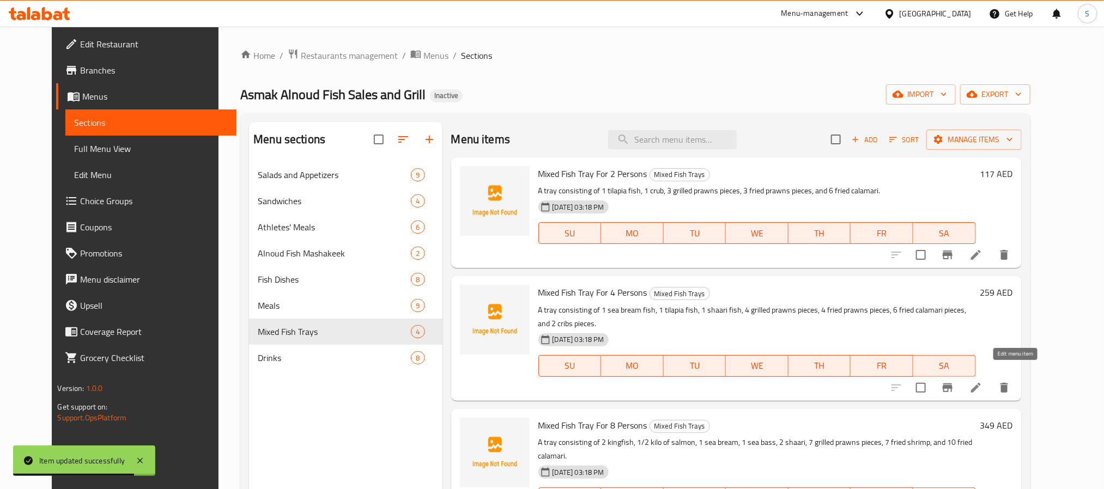
click at [982, 381] on icon at bounding box center [975, 387] width 13 height 13
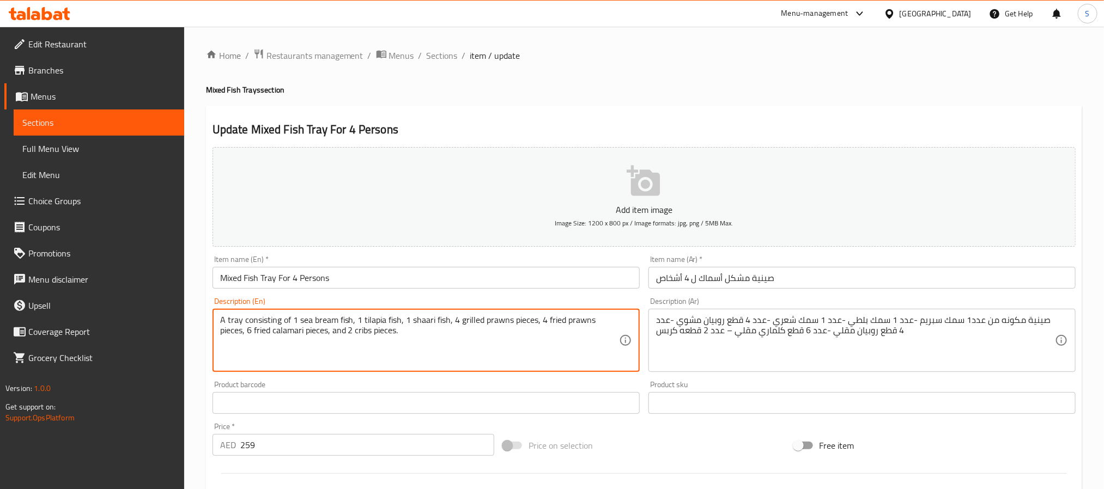
click at [363, 329] on textarea "A tray consisting of 1 sea bream fish, 1 tilapia fish, 1 shaari fish, 4 grilled…" at bounding box center [419, 341] width 399 height 52
click at [361, 329] on textarea "A tray consisting of 1 sea bream fish, 1 tilapia fish, 1 shaari fish, 4 grilled…" at bounding box center [419, 341] width 399 height 52
click at [374, 336] on textarea "A tray consisting of 1 sea bream fish, 1 tilapia fish, 1 shaari fish, 4 grilled…" at bounding box center [419, 341] width 399 height 52
type textarea "A tray consisting of 1 sea bream fish, 1 tilapia fish, 1 shaari fish, 4 grilled…"
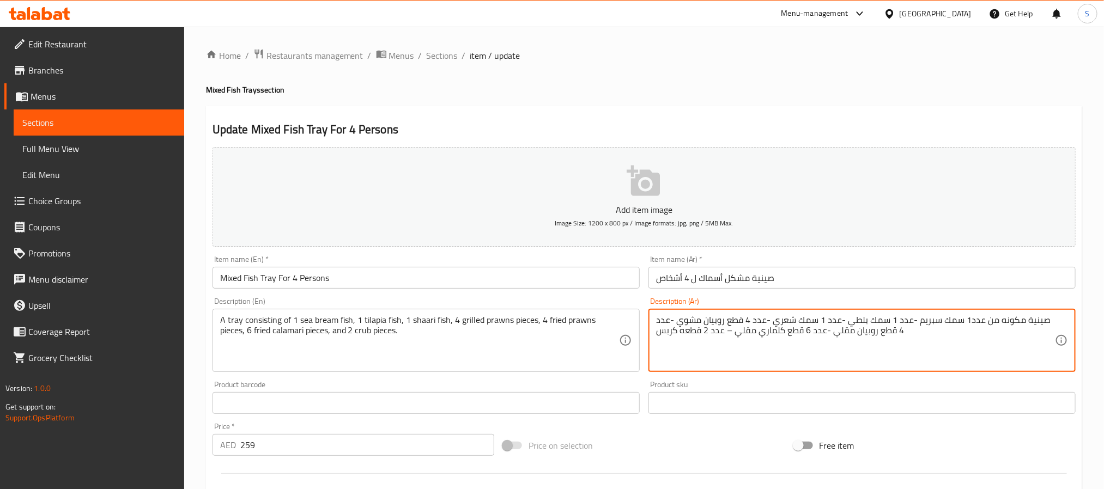
drag, startPoint x: 667, startPoint y: 330, endPoint x: 655, endPoint y: 331, distance: 11.5
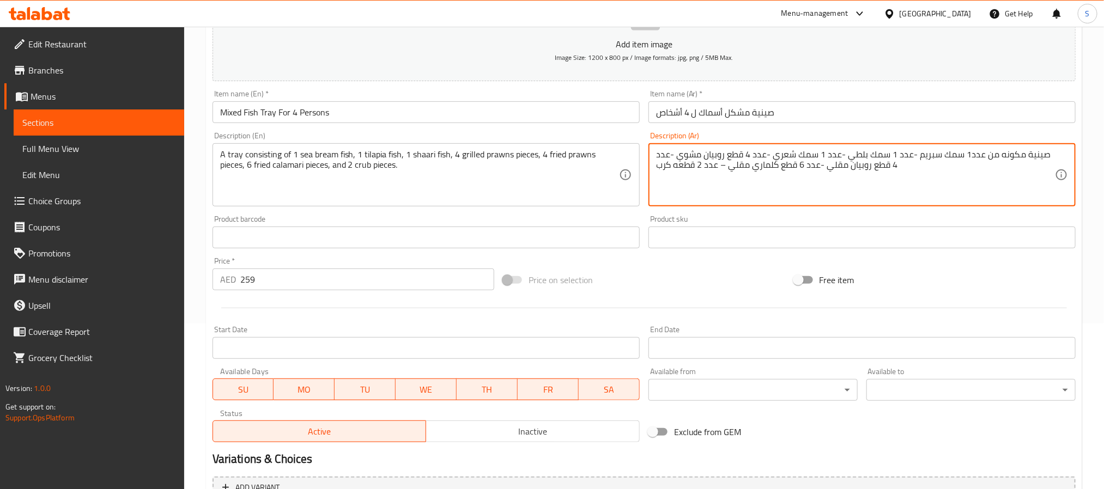
scroll to position [280, 0]
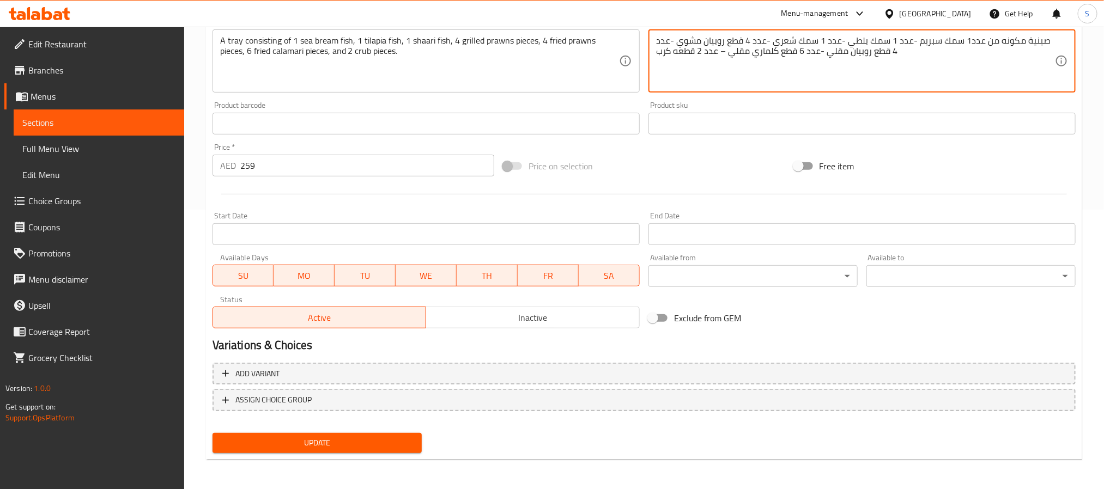
type textarea "صينية مكونه من عدد1 سمك سبريم -عدد 1 سمك بلطي -عدد 1 سمك شعري -عدد 4 قطع روبيان…"
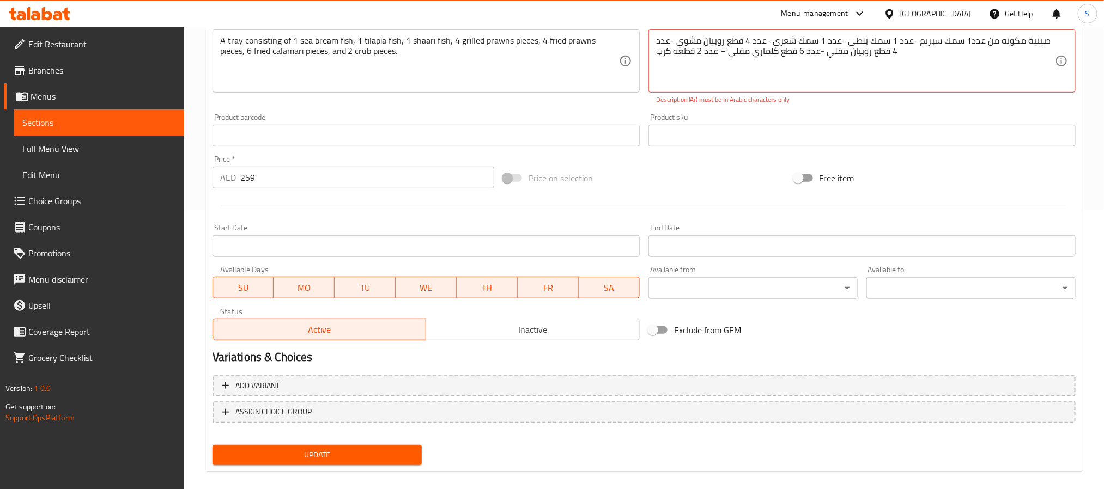
click at [390, 441] on div "Update" at bounding box center [317, 455] width 218 height 29
click at [411, 464] on button "Update" at bounding box center [317, 455] width 209 height 20
click at [403, 463] on button "Update" at bounding box center [317, 455] width 209 height 20
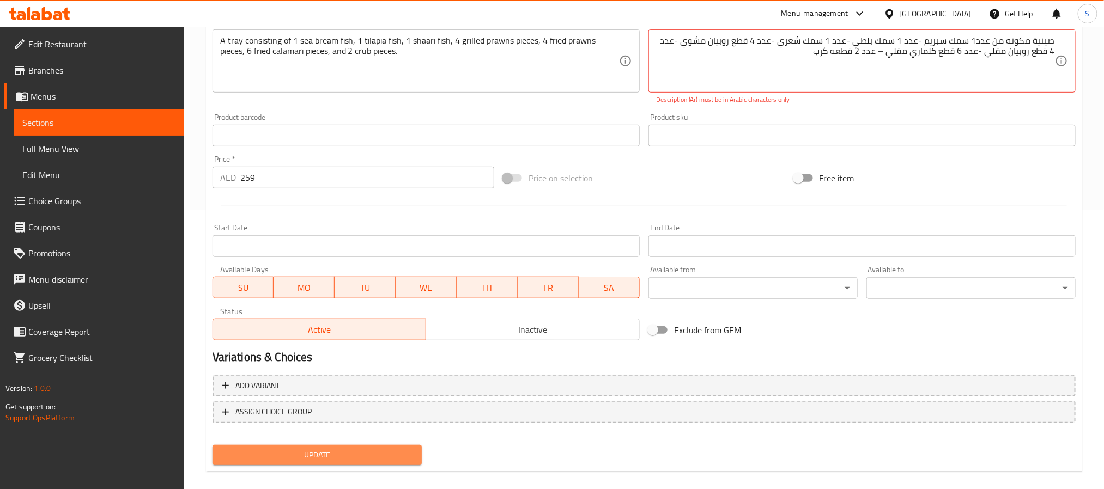
click at [373, 454] on span "Update" at bounding box center [317, 455] width 192 height 14
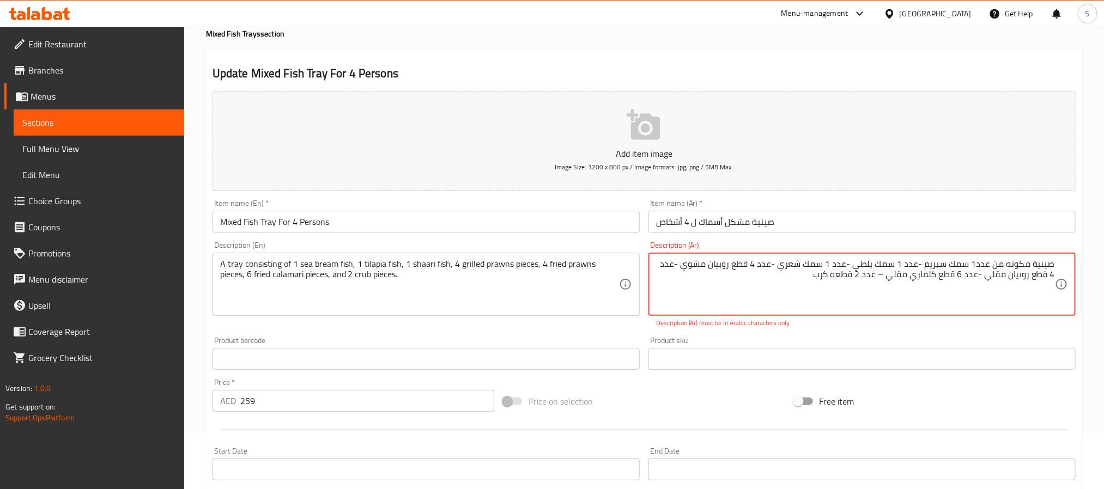
scroll to position [0, 0]
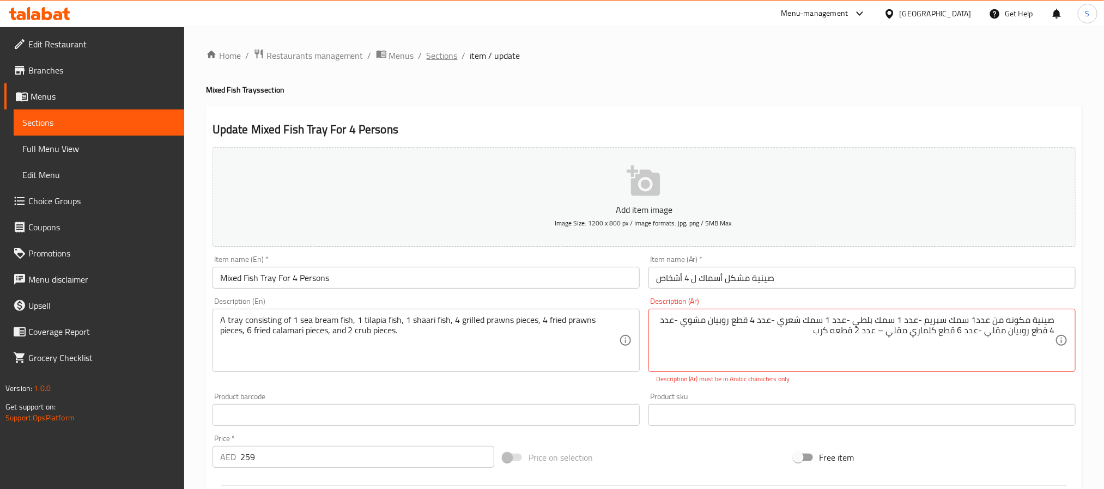
click at [435, 60] on span "Sections" at bounding box center [442, 55] width 31 height 13
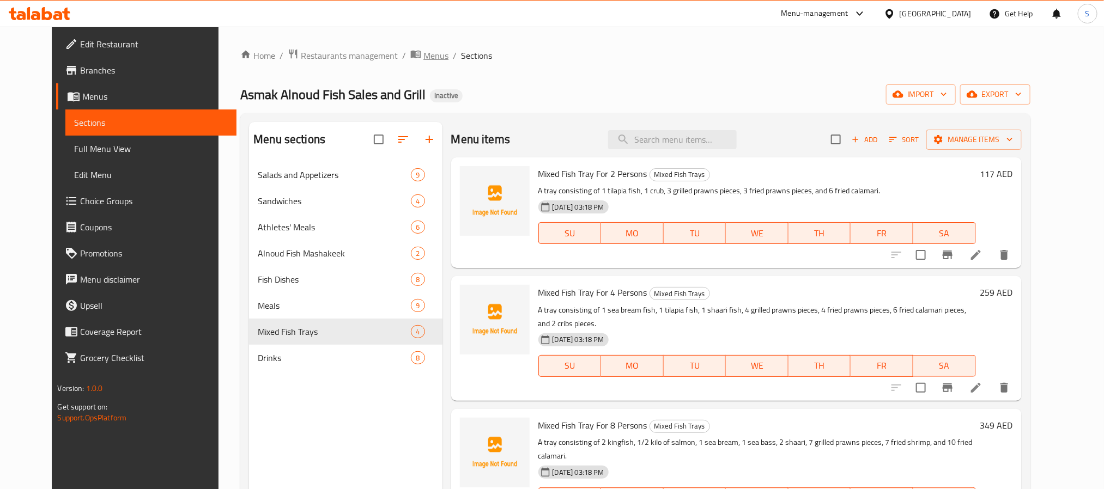
click at [423, 61] on span "Menus" at bounding box center [435, 55] width 25 height 13
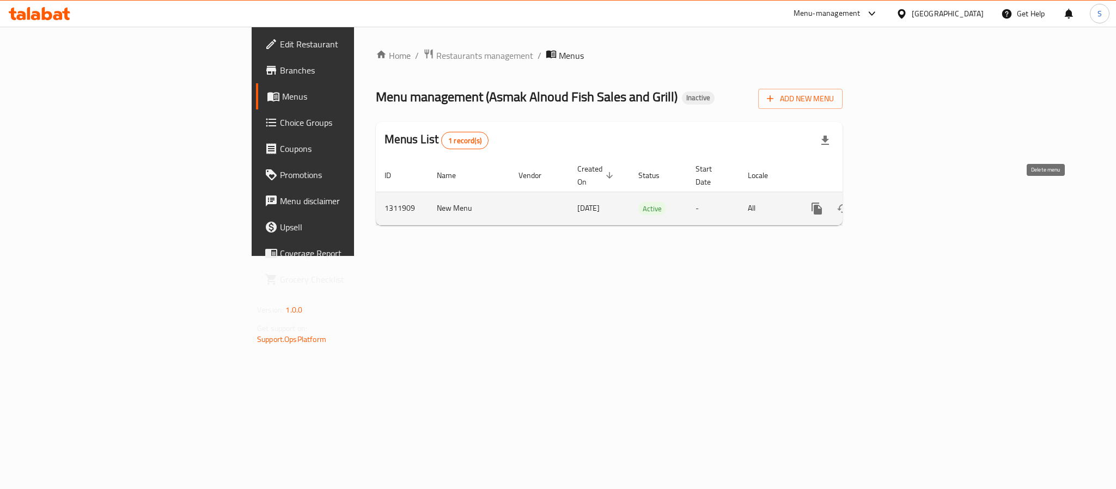
click at [873, 204] on icon "enhanced table" at bounding box center [870, 209] width 8 height 10
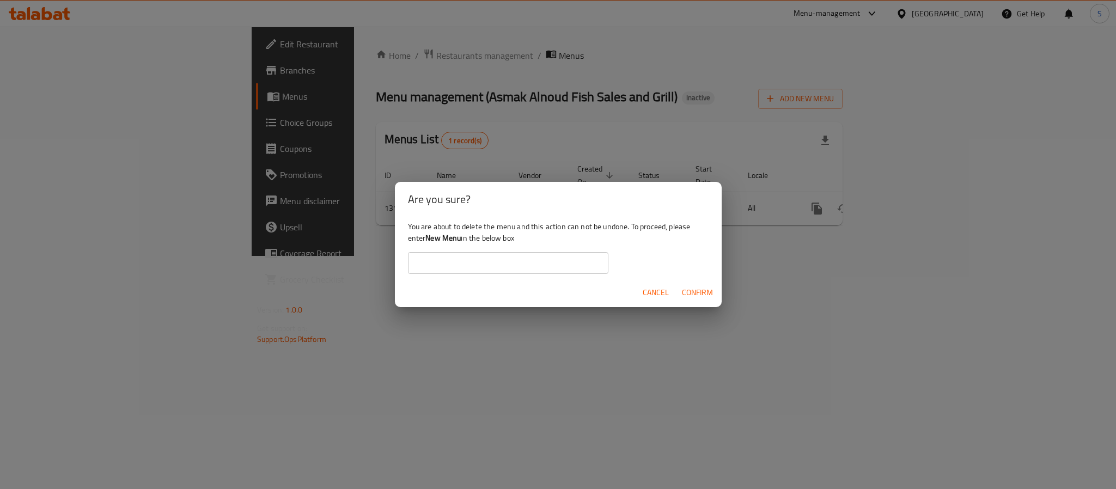
click at [536, 258] on input "text" at bounding box center [508, 263] width 201 height 22
type input "New Menu"
click at [693, 293] on span "Confirm" at bounding box center [697, 293] width 31 height 14
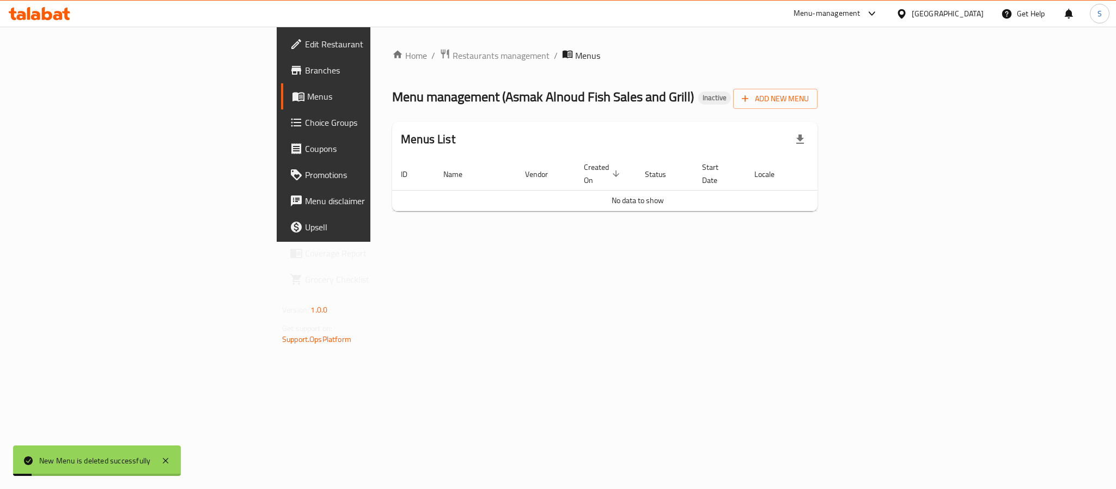
click at [666, 242] on div "Home / Restaurants management / Menus Menu management ( Asmak Alnoud Fish Sales…" at bounding box center [605, 134] width 469 height 215
click at [809, 105] on span "Add New Menu" at bounding box center [775, 99] width 67 height 14
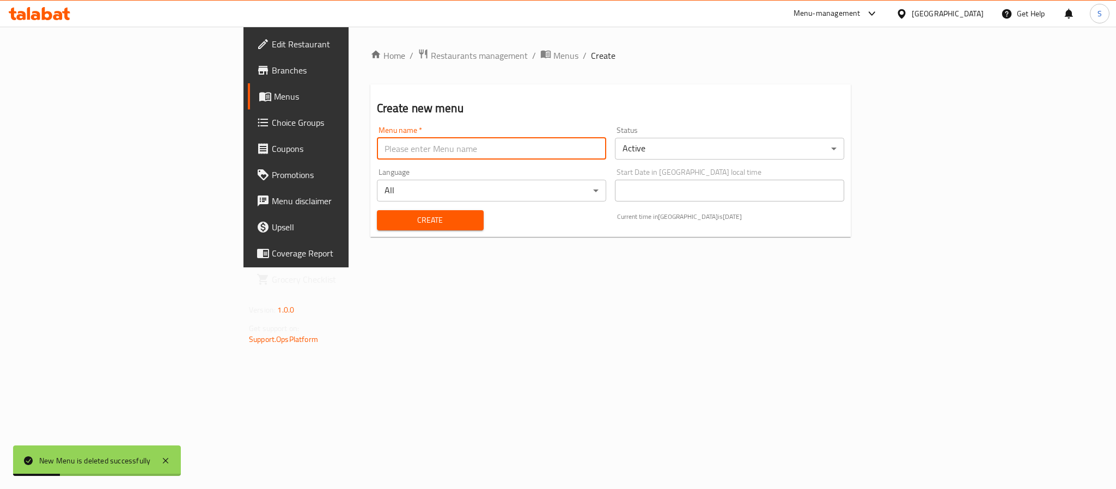
drag, startPoint x: 578, startPoint y: 149, endPoint x: 568, endPoint y: 152, distance: 10.2
click at [578, 149] on input "text" at bounding box center [491, 149] width 229 height 22
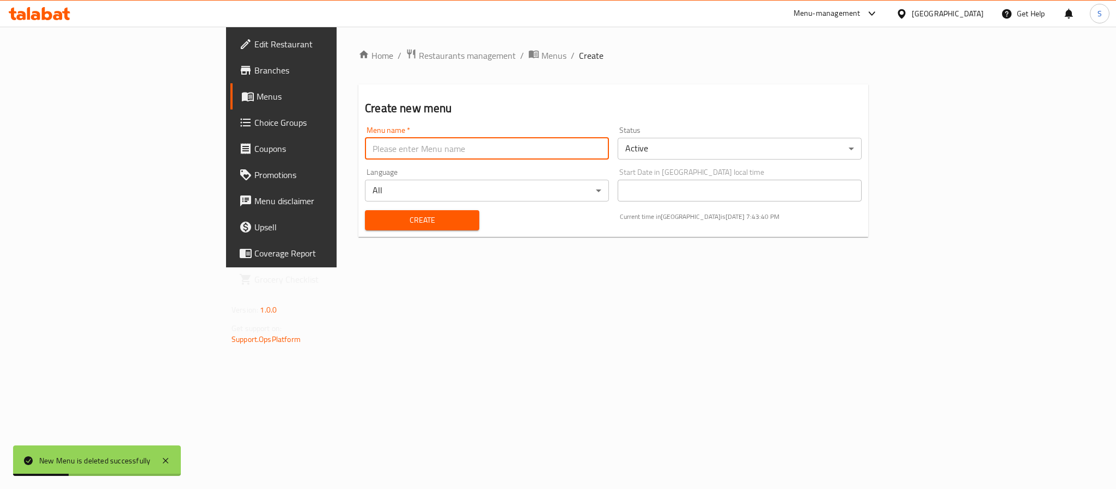
type input "New Menu"
click at [374, 216] on span "Create" at bounding box center [422, 221] width 97 height 14
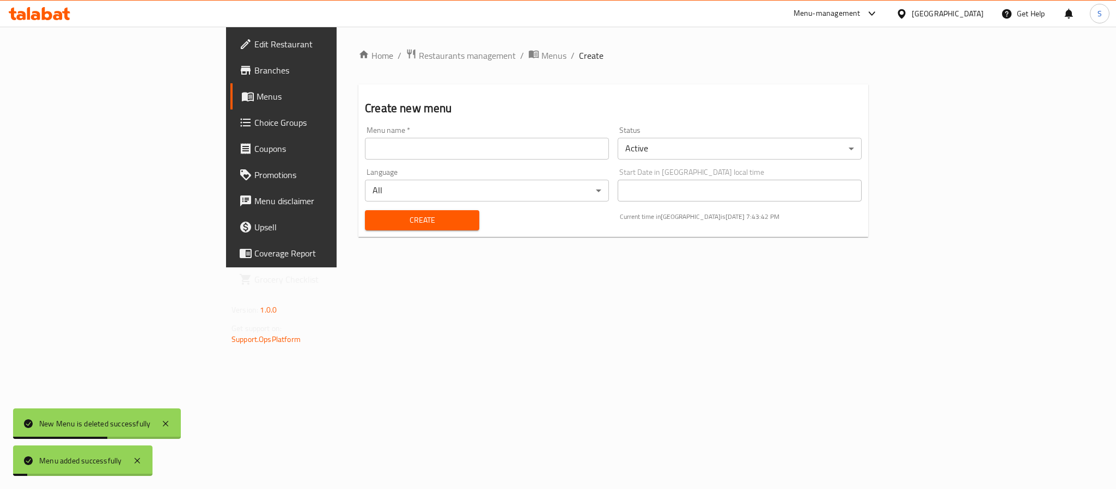
click at [472, 113] on h2 "Create new menu" at bounding box center [613, 108] width 497 height 16
click at [542, 59] on span "Menus" at bounding box center [554, 55] width 25 height 13
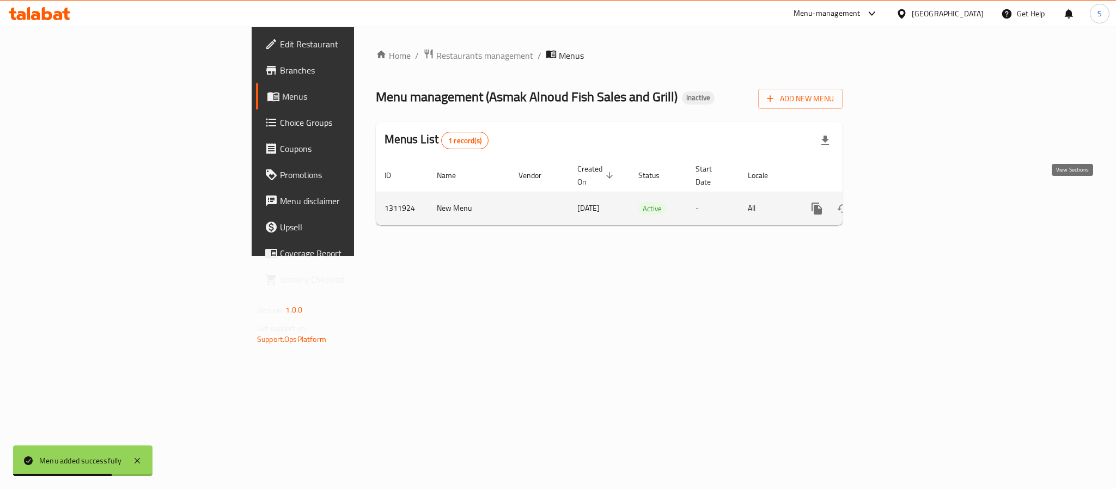
click at [902, 202] on icon "enhanced table" at bounding box center [895, 208] width 13 height 13
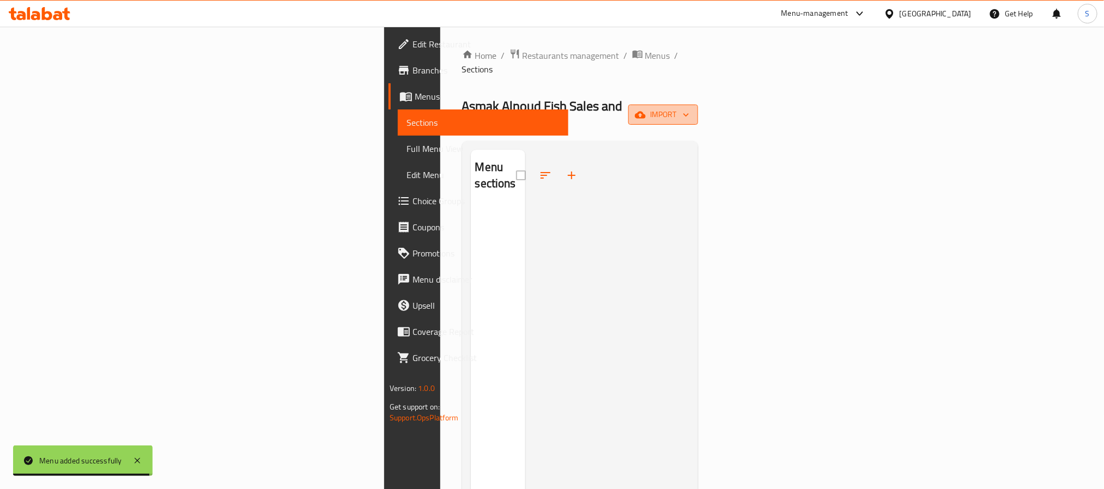
click at [689, 108] on span "import" at bounding box center [663, 115] width 52 height 14
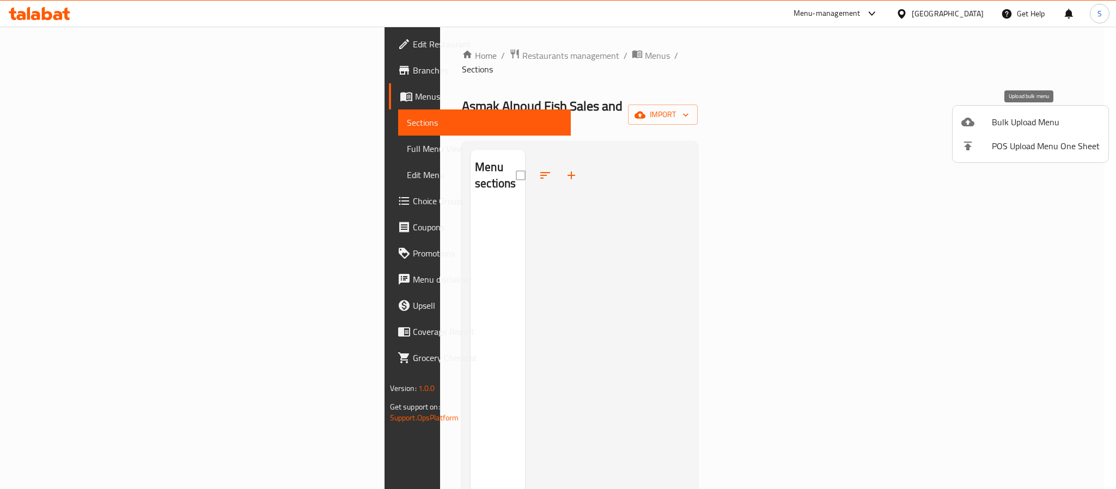
click at [994, 124] on span "Bulk Upload Menu" at bounding box center [1046, 122] width 108 height 13
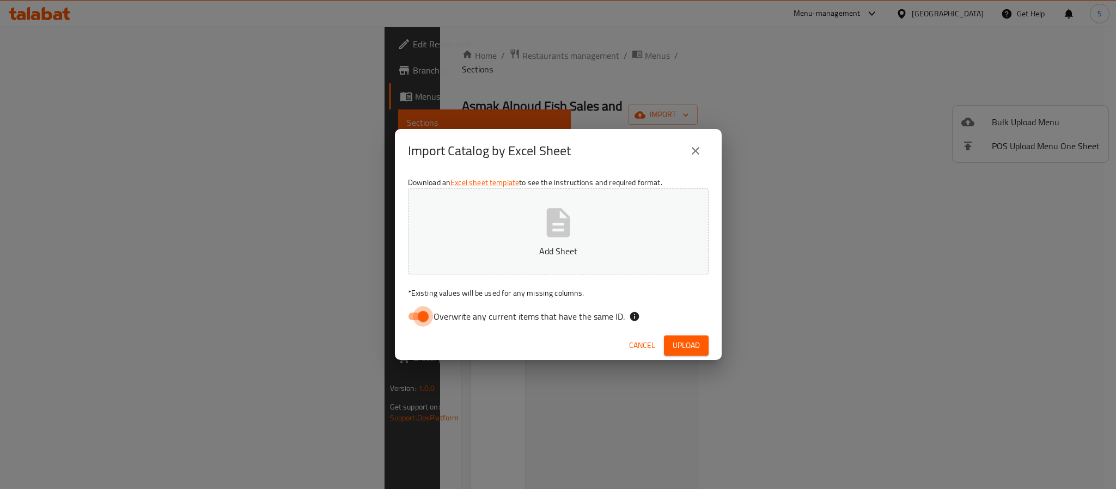
click at [417, 316] on input "Overwrite any current items that have the same ID." at bounding box center [423, 316] width 62 height 21
checkbox input "false"
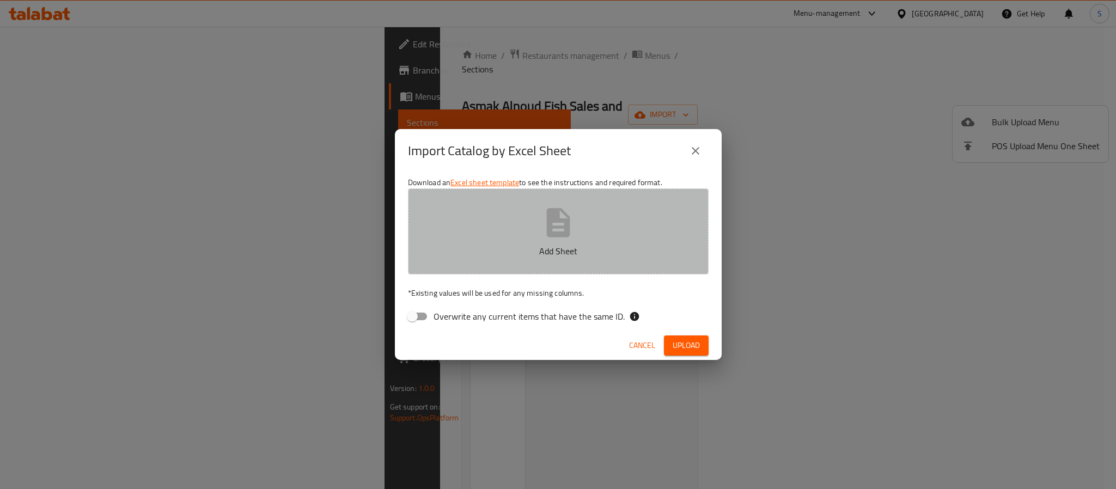
click at [555, 235] on icon "button" at bounding box center [558, 222] width 23 height 29
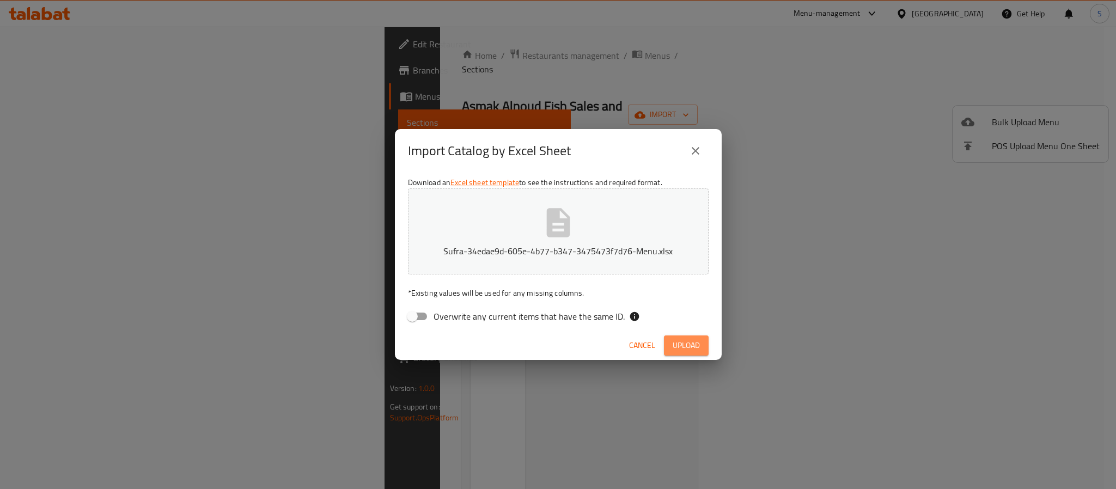
click at [678, 342] on span "Upload" at bounding box center [686, 346] width 27 height 14
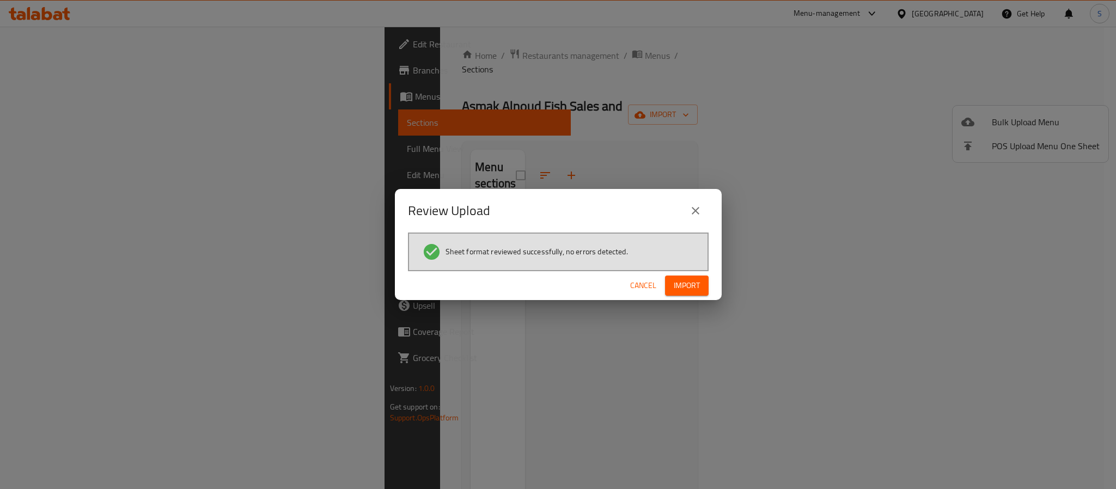
click at [685, 284] on span "Import" at bounding box center [687, 286] width 26 height 14
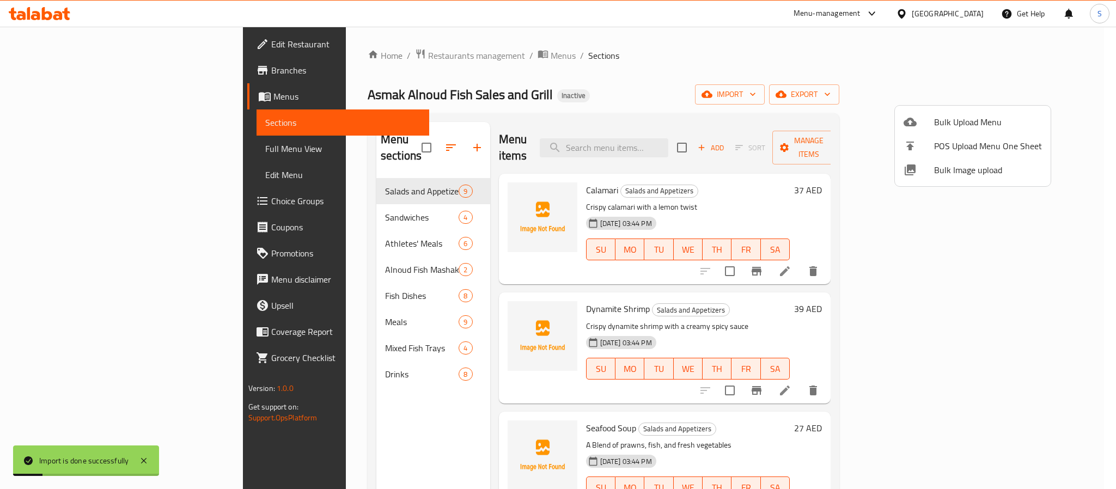
click at [556, 74] on div at bounding box center [558, 244] width 1116 height 489
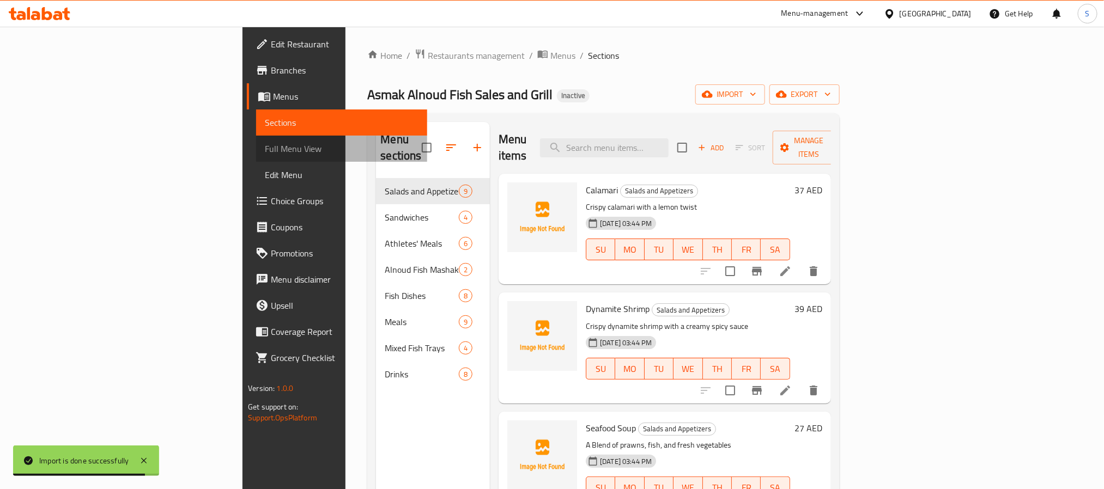
click at [265, 152] on span "Full Menu View" at bounding box center [341, 148] width 153 height 13
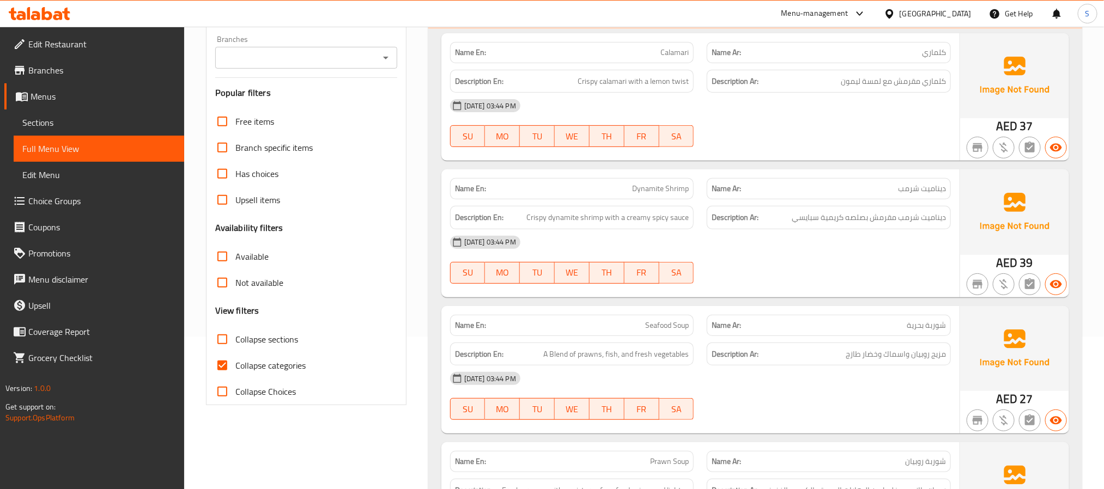
scroll to position [327, 0]
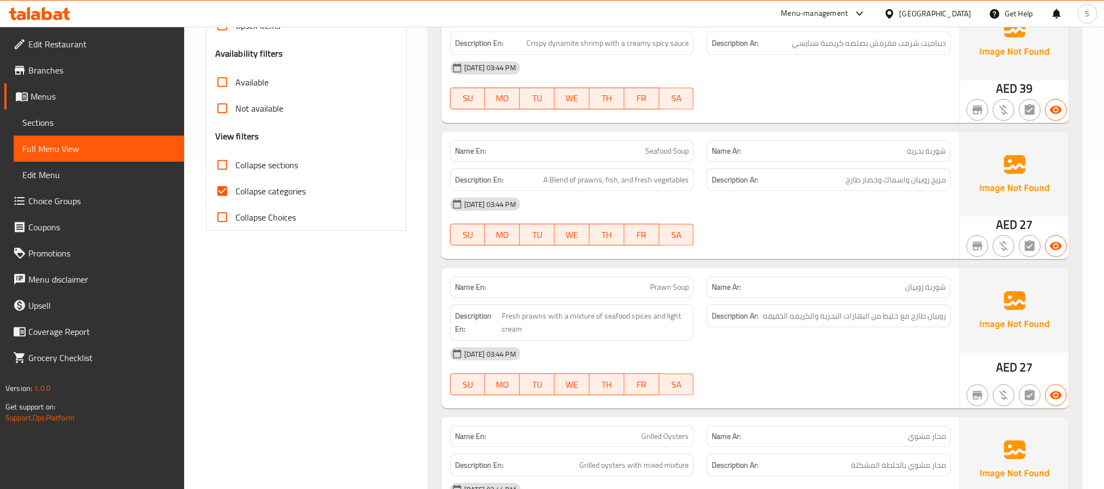
click at [229, 193] on input "Collapse categories" at bounding box center [222, 191] width 26 height 26
checkbox input "false"
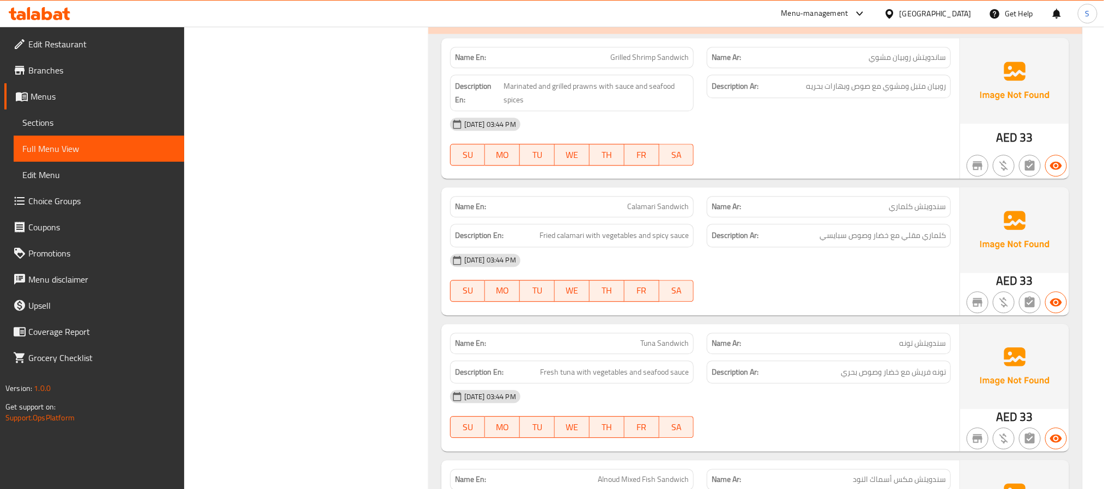
scroll to position [3698, 0]
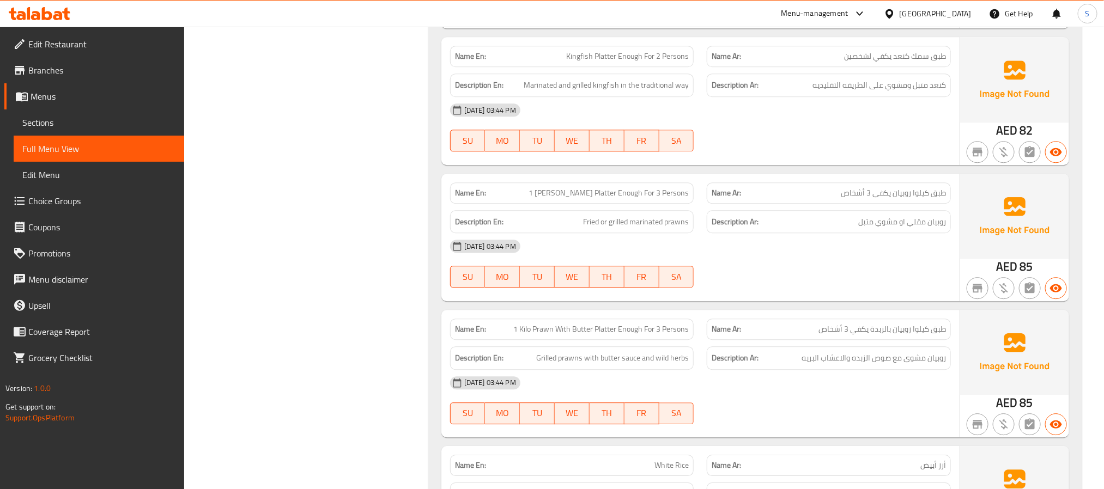
click at [648, 199] on span "1 Kilo Prawn Platter Enough For 3 Persons" at bounding box center [609, 192] width 160 height 11
copy span "1 Kilo Prawn Platter Enough For 3 Persons"
click at [80, 195] on span "Choice Groups" at bounding box center [101, 201] width 147 height 13
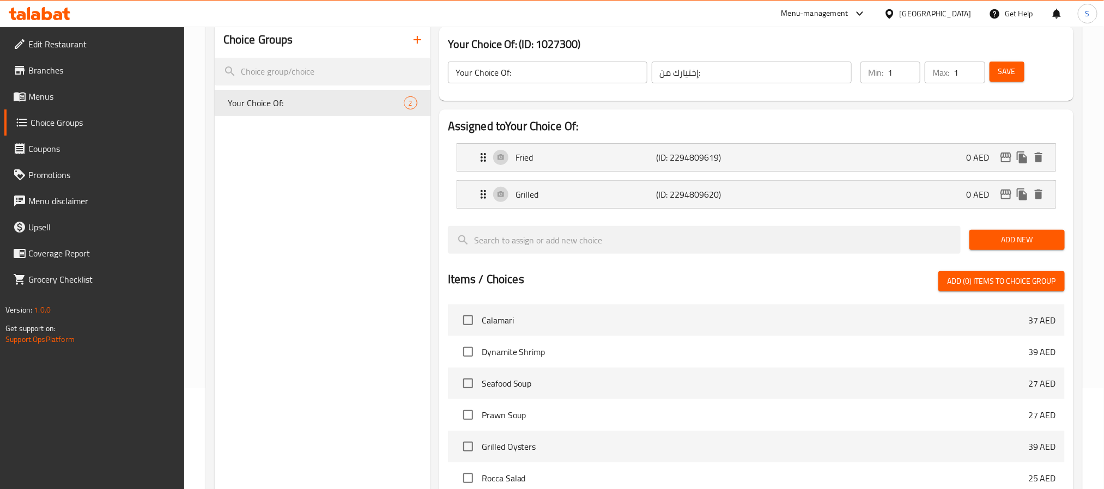
scroll to position [72, 0]
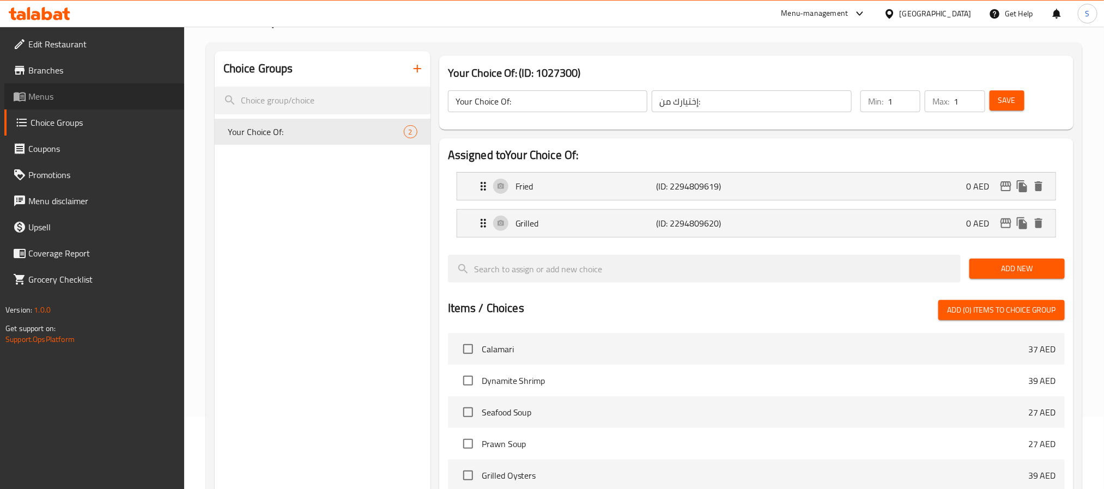
click at [72, 97] on span "Menus" at bounding box center [101, 96] width 147 height 13
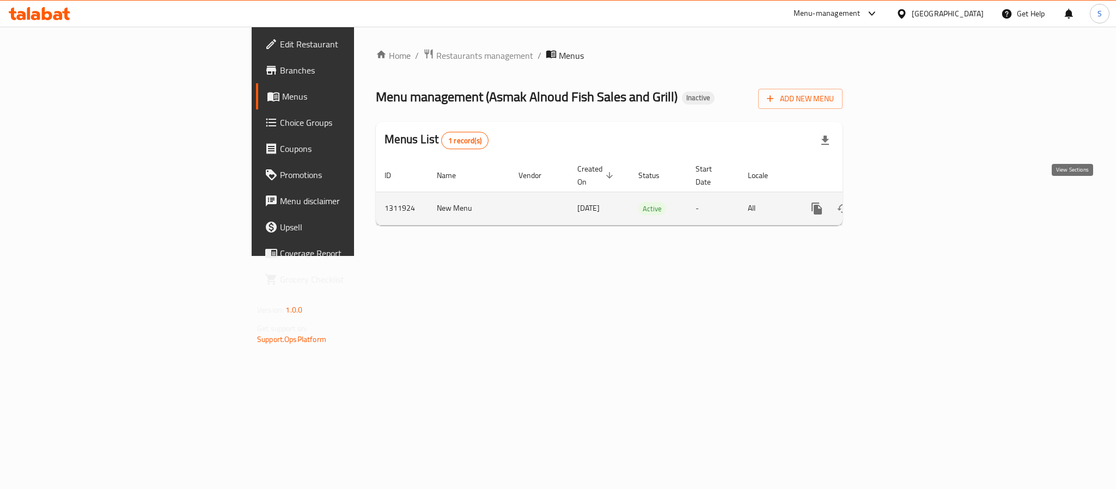
click at [902, 202] on icon "enhanced table" at bounding box center [895, 208] width 13 height 13
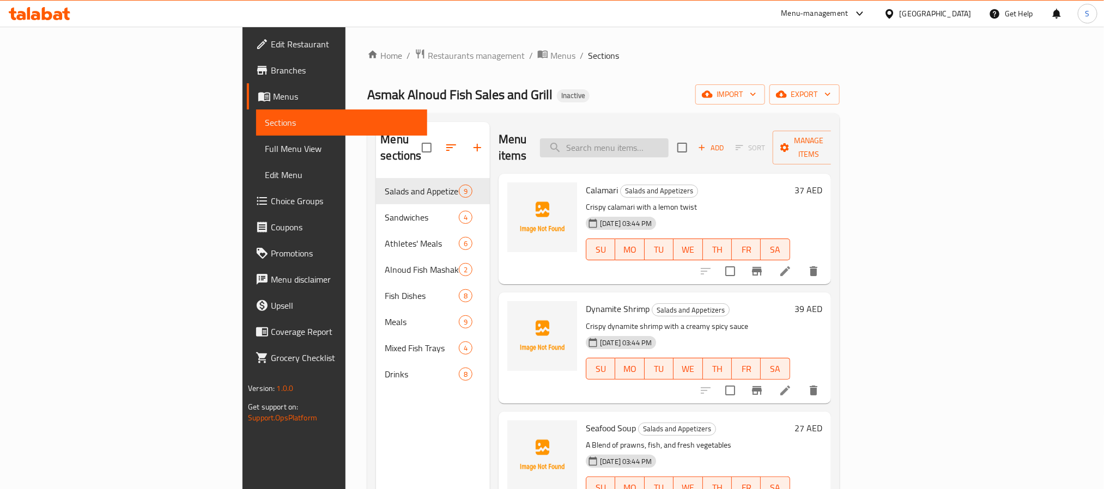
click at [646, 138] on input "search" at bounding box center [604, 147] width 129 height 19
paste input "1 Kilo Prawn Platter Enough For 3 Persons"
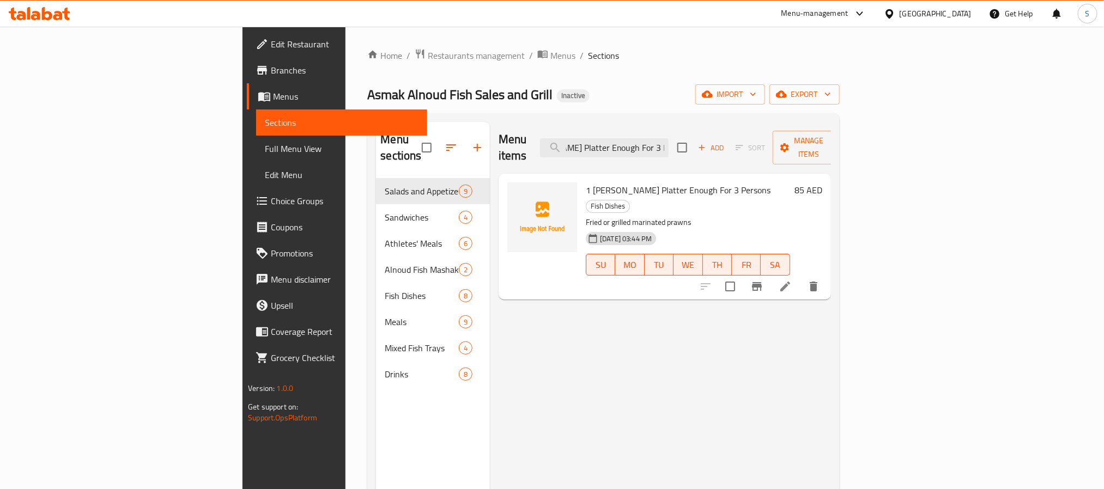
type input "1 Kilo Prawn Platter Enough For 3 Persons"
click at [265, 152] on span "Full Menu View" at bounding box center [341, 148] width 153 height 13
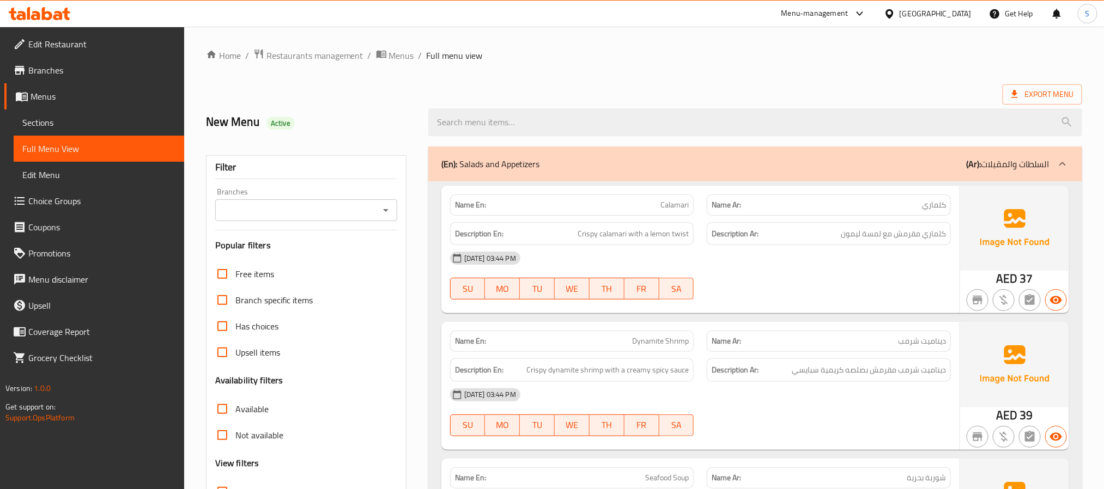
scroll to position [3698, 0]
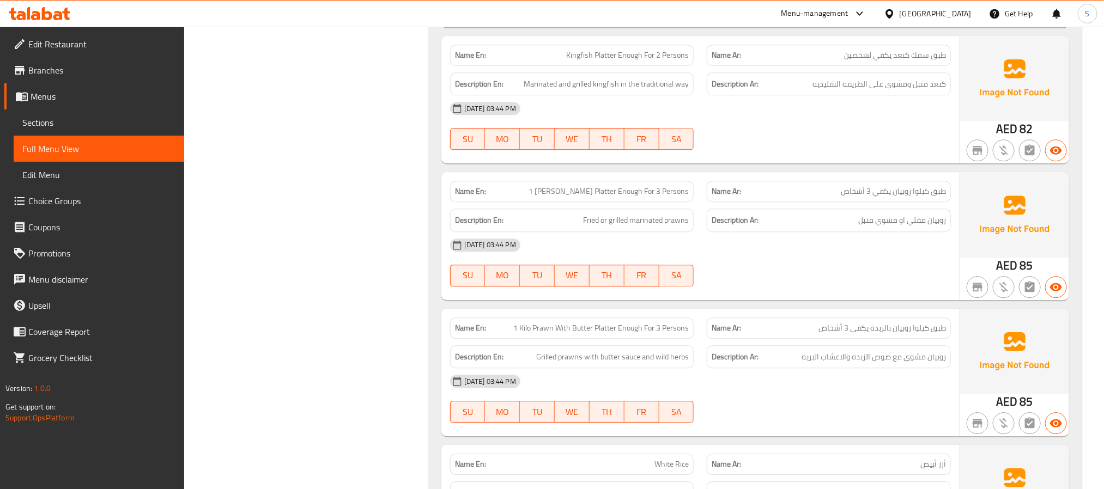
click at [659, 197] on span "1 Kilo Prawn Platter Enough For 3 Persons" at bounding box center [609, 191] width 160 height 11
copy span "1 Kilo Prawn Platter Enough For 3 Persons"
click at [44, 121] on span "Sections" at bounding box center [98, 122] width 153 height 13
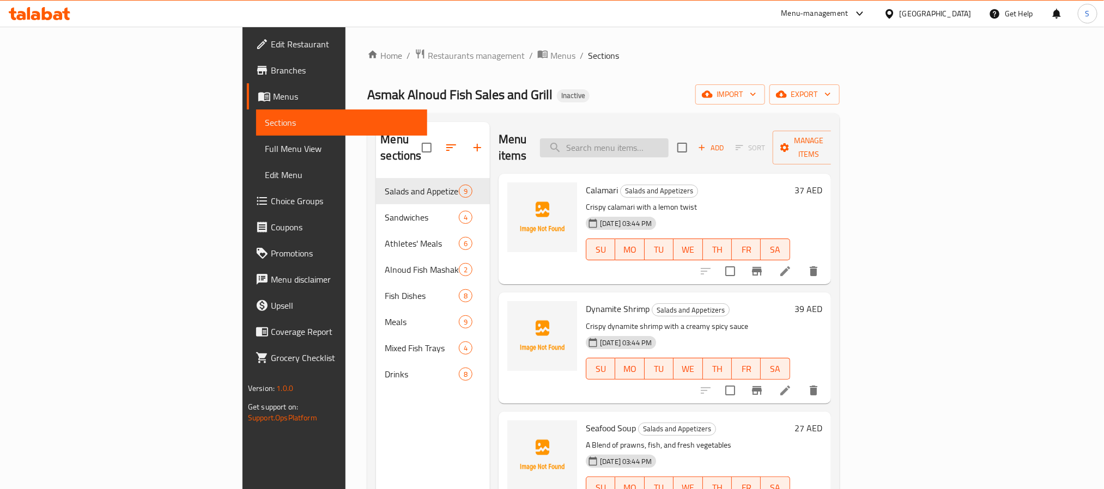
click at [645, 138] on input "search" at bounding box center [604, 147] width 129 height 19
paste input "1 Kilo Prawn Platter Enough For 3 Persons"
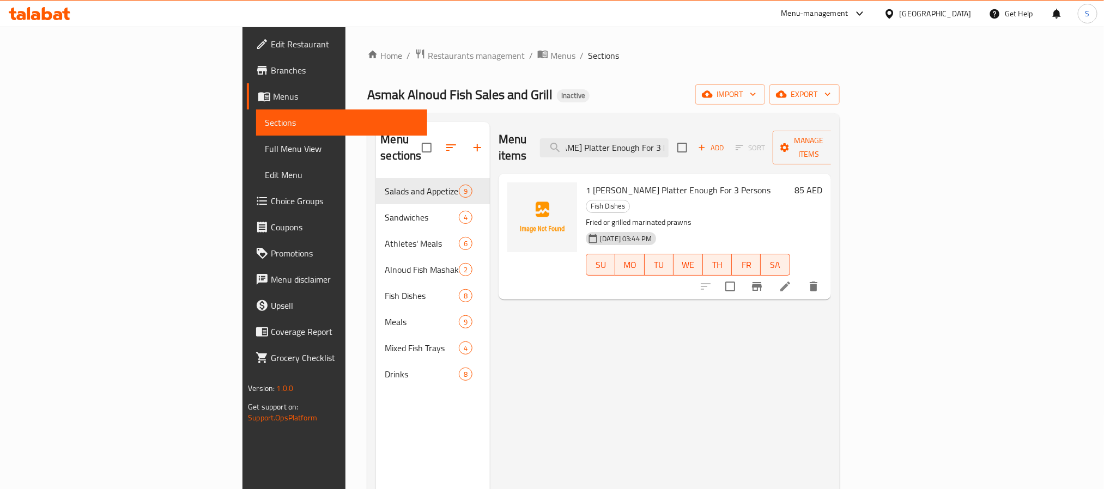
type input "1 Kilo Prawn Platter Enough For 3 Persons"
click at [792, 280] on icon at bounding box center [785, 286] width 13 height 13
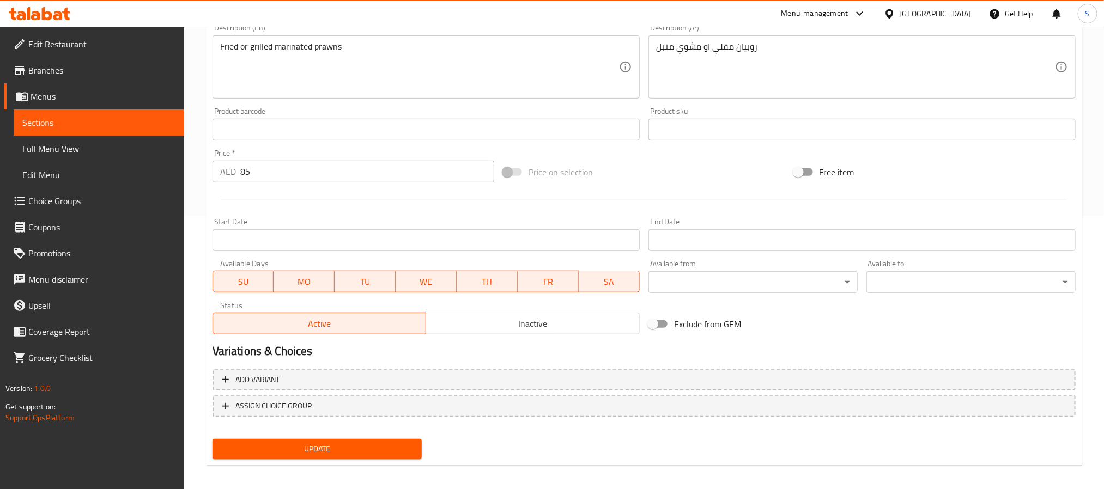
scroll to position [280, 0]
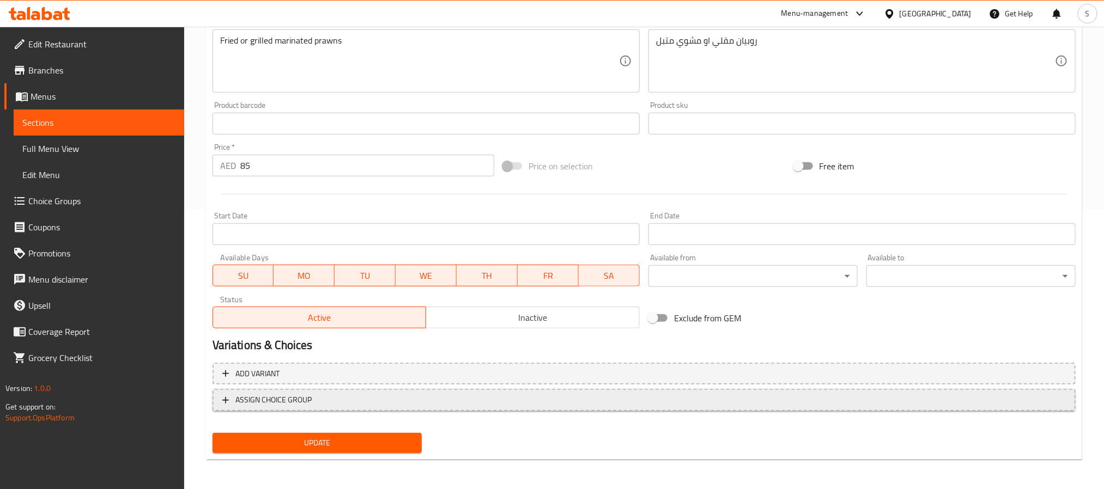
click at [363, 393] on span "ASSIGN CHOICE GROUP" at bounding box center [643, 400] width 843 height 14
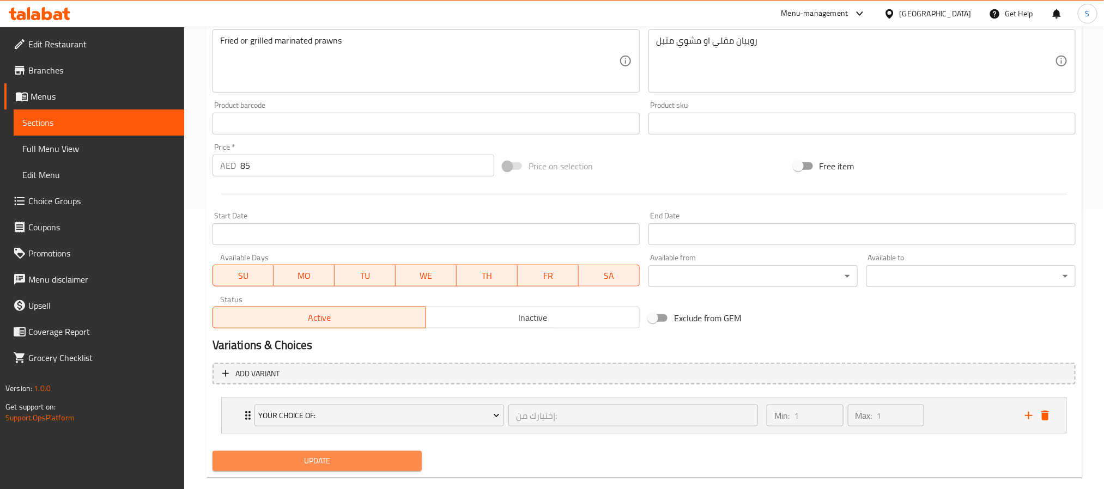
click at [363, 456] on span "Update" at bounding box center [317, 461] width 192 height 14
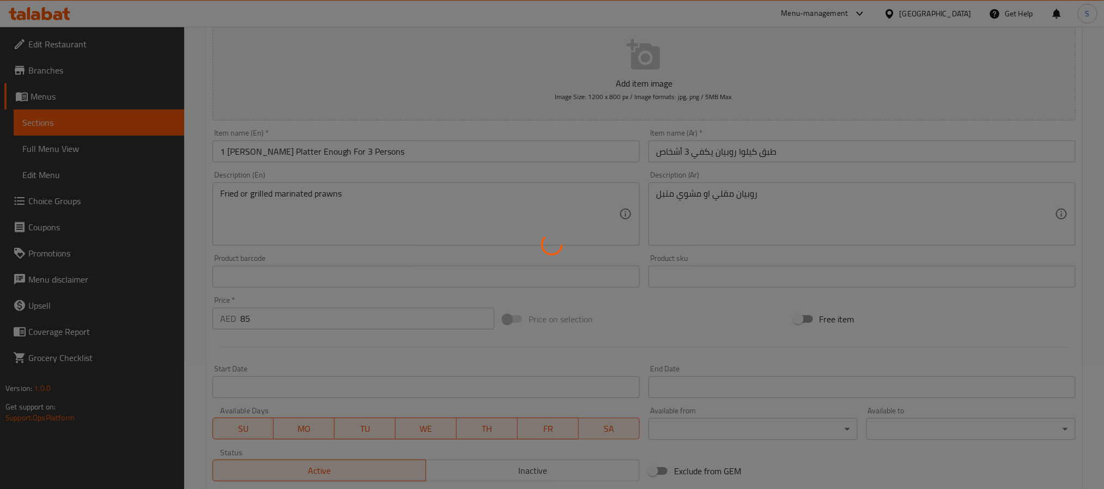
scroll to position [0, 0]
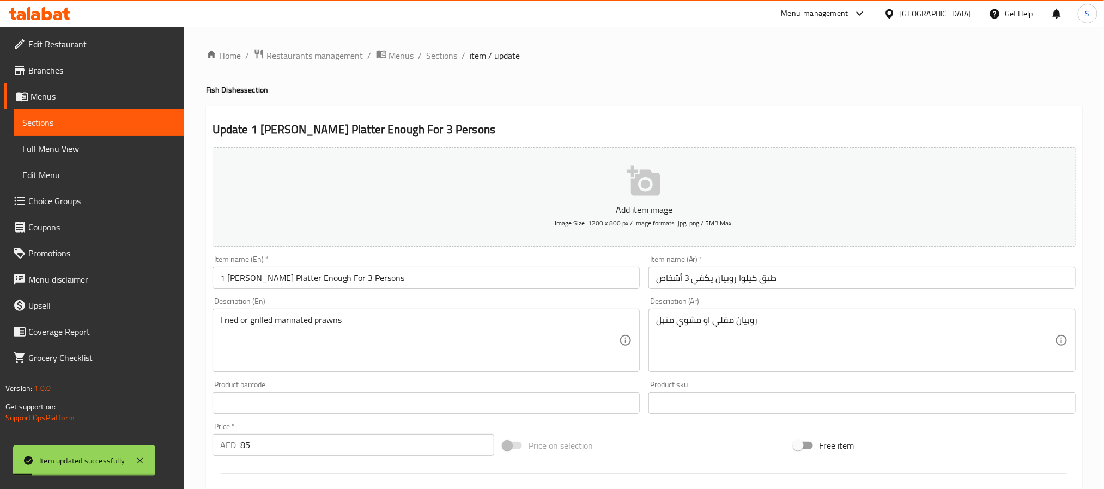
click at [95, 156] on link "Full Menu View" at bounding box center [99, 149] width 171 height 26
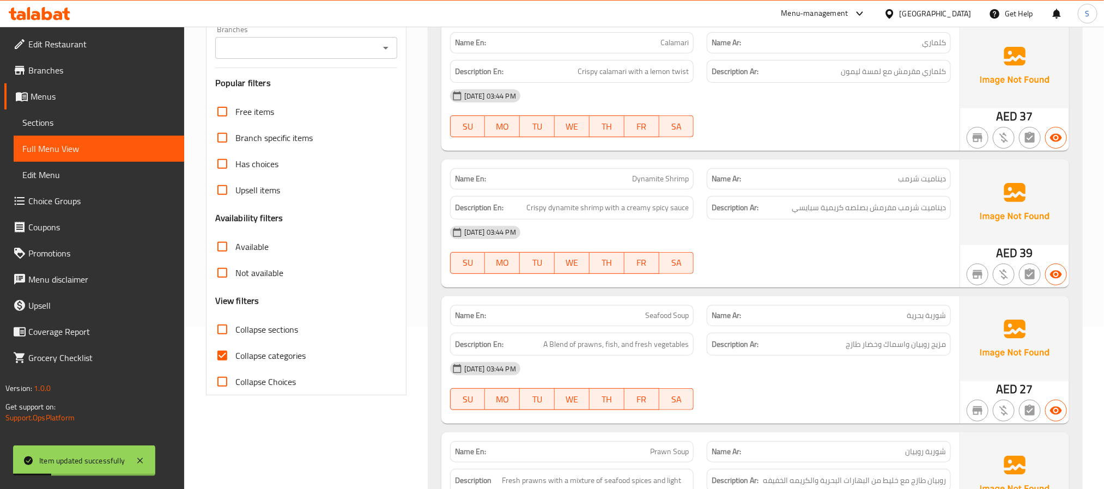
scroll to position [163, 0]
click at [234, 350] on input "Collapse categories" at bounding box center [222, 355] width 26 height 26
checkbox input "false"
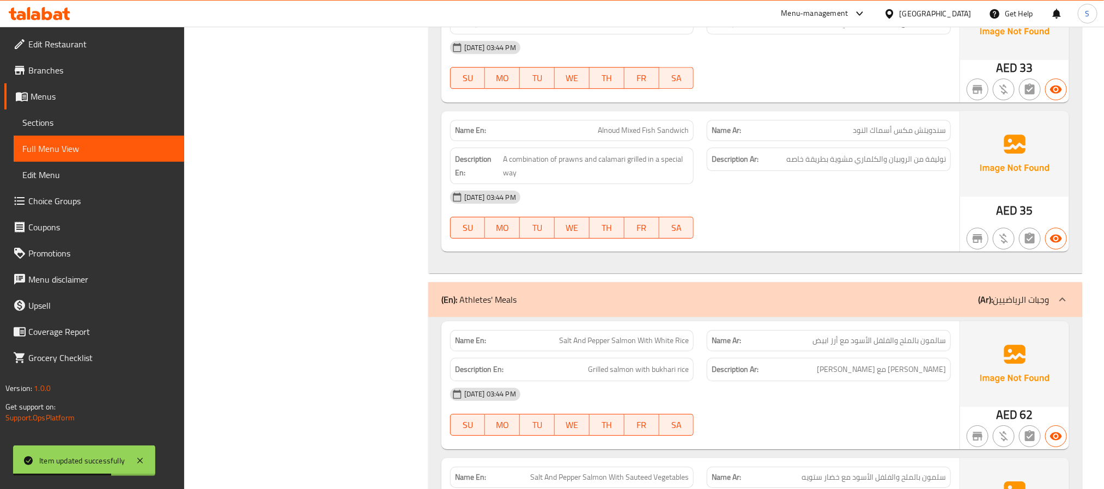
scroll to position [3698, 0]
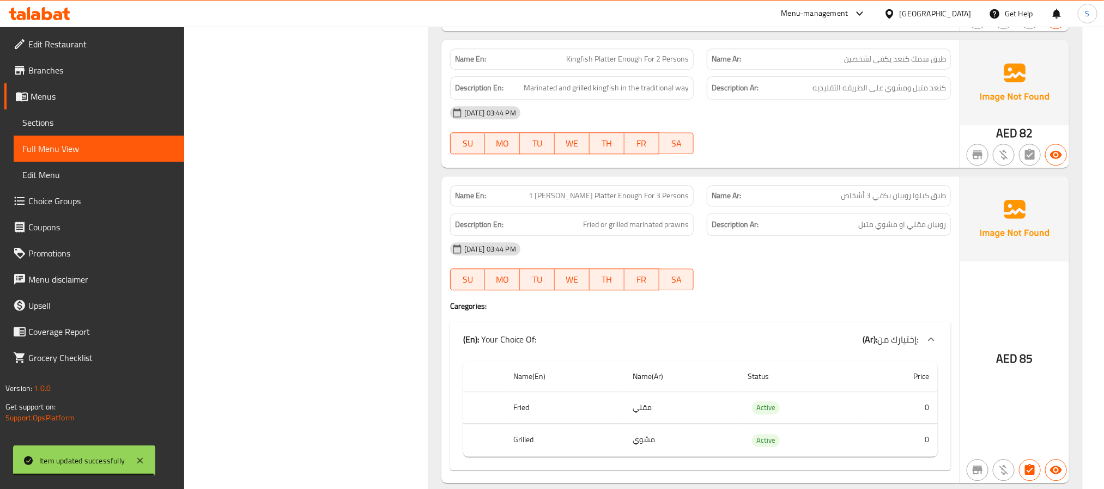
click at [415, 202] on div "Filter Branches Branches Popular filters Free items Branch specific items Has c…" at bounding box center [310, 253] width 222 height 7623
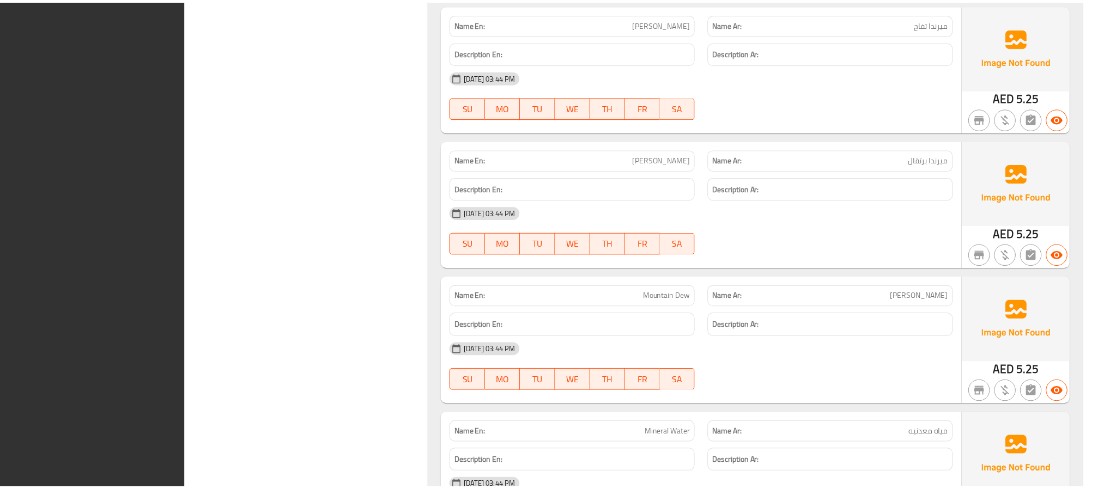
scroll to position [7333, 0]
